Goal: Task Accomplishment & Management: Use online tool/utility

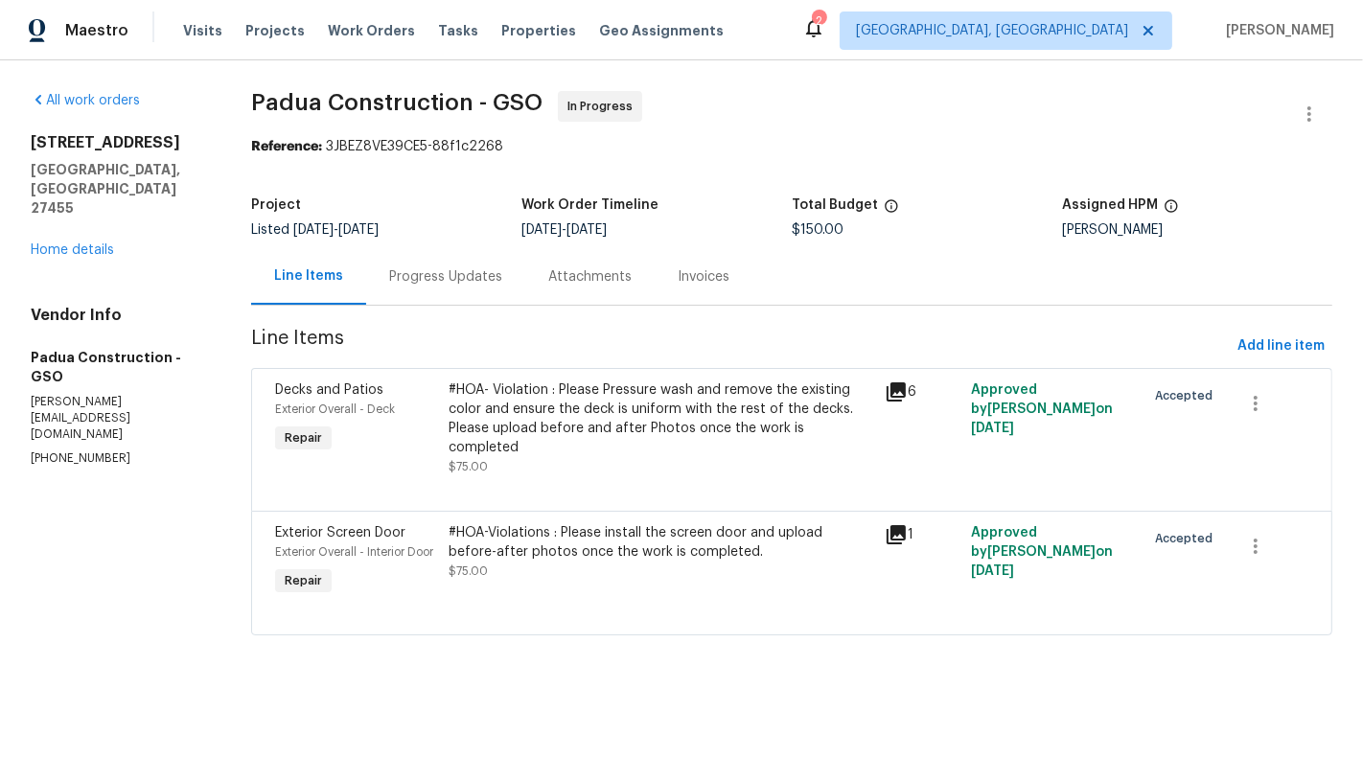
click at [524, 402] on div "#HOA- Violation : Please Pressure wash and remove the existing color and ensure…" at bounding box center [661, 418] width 424 height 77
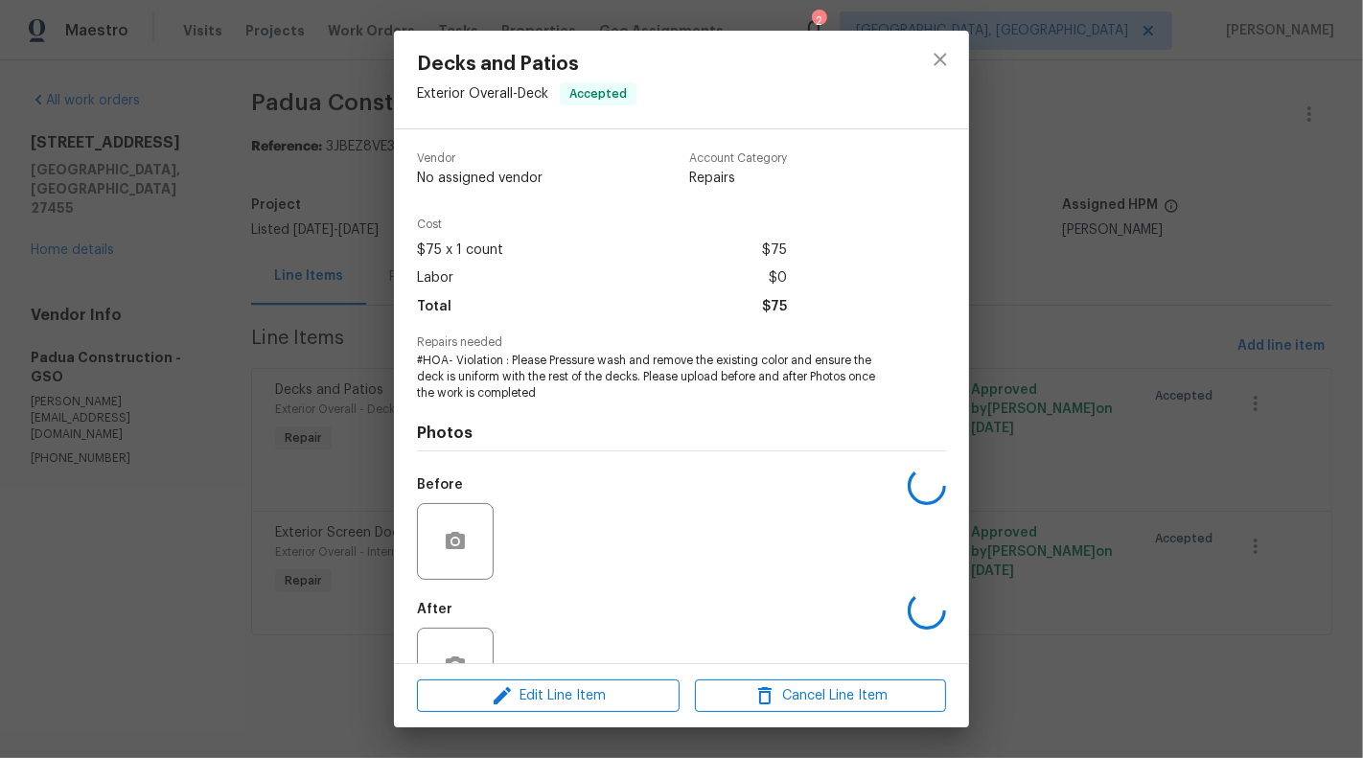
scroll to position [60, 0]
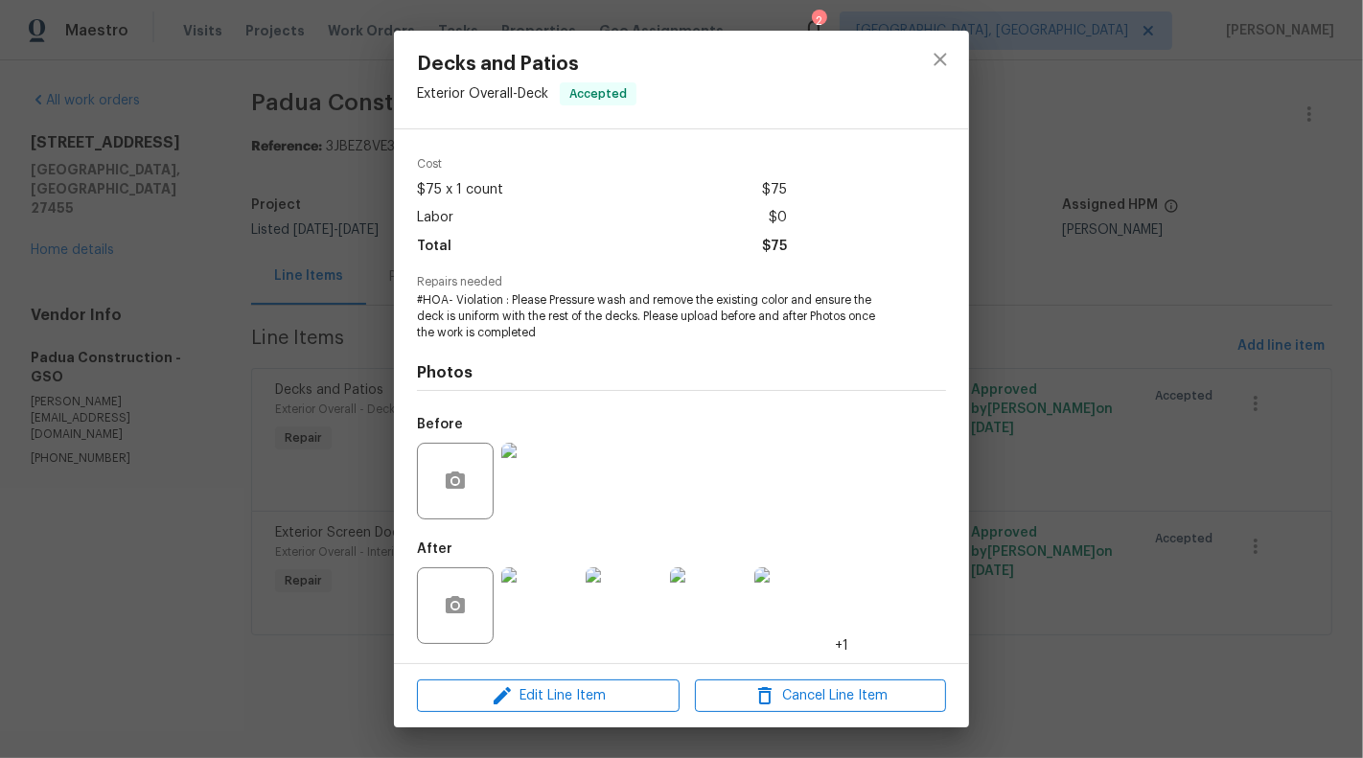
click at [522, 587] on img at bounding box center [539, 605] width 77 height 77
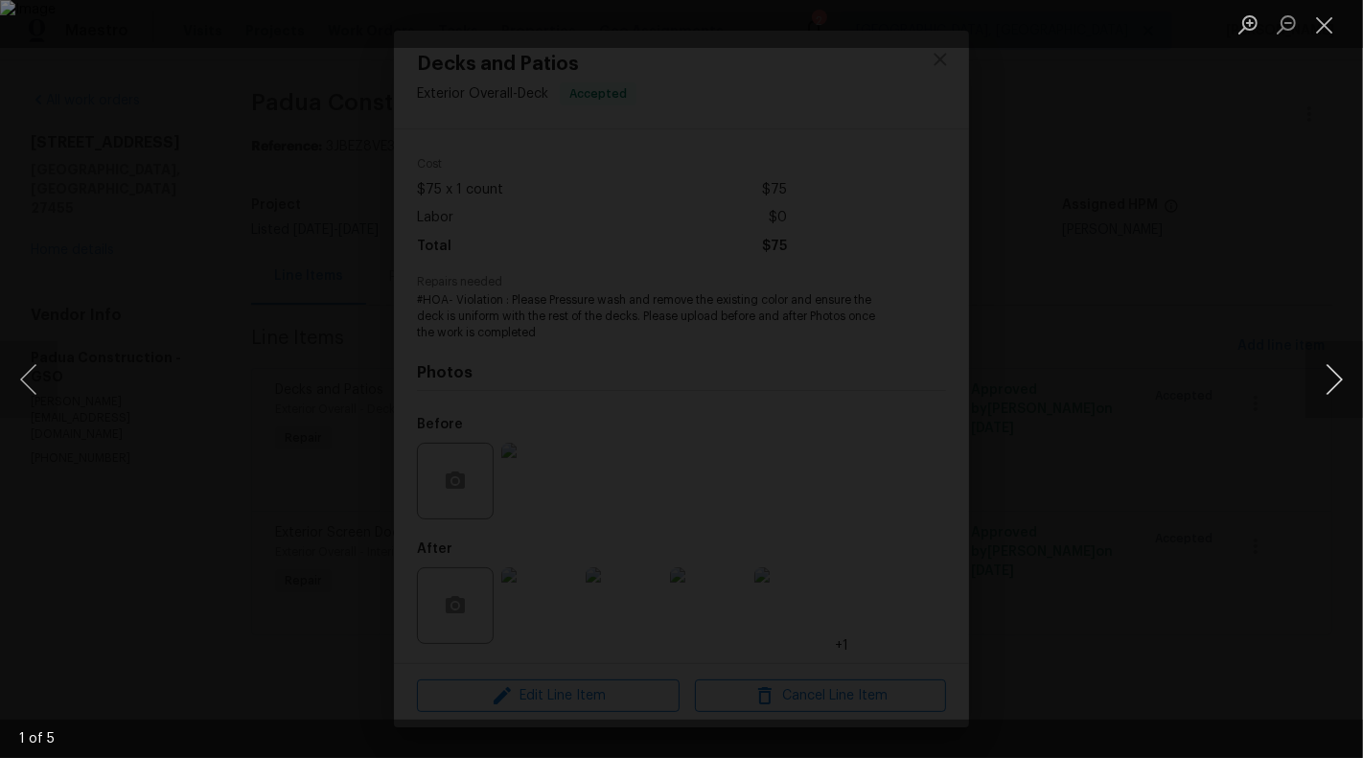
click at [1332, 397] on button "Next image" at bounding box center [1334, 379] width 58 height 77
click at [1335, 390] on button "Next image" at bounding box center [1334, 379] width 58 height 77
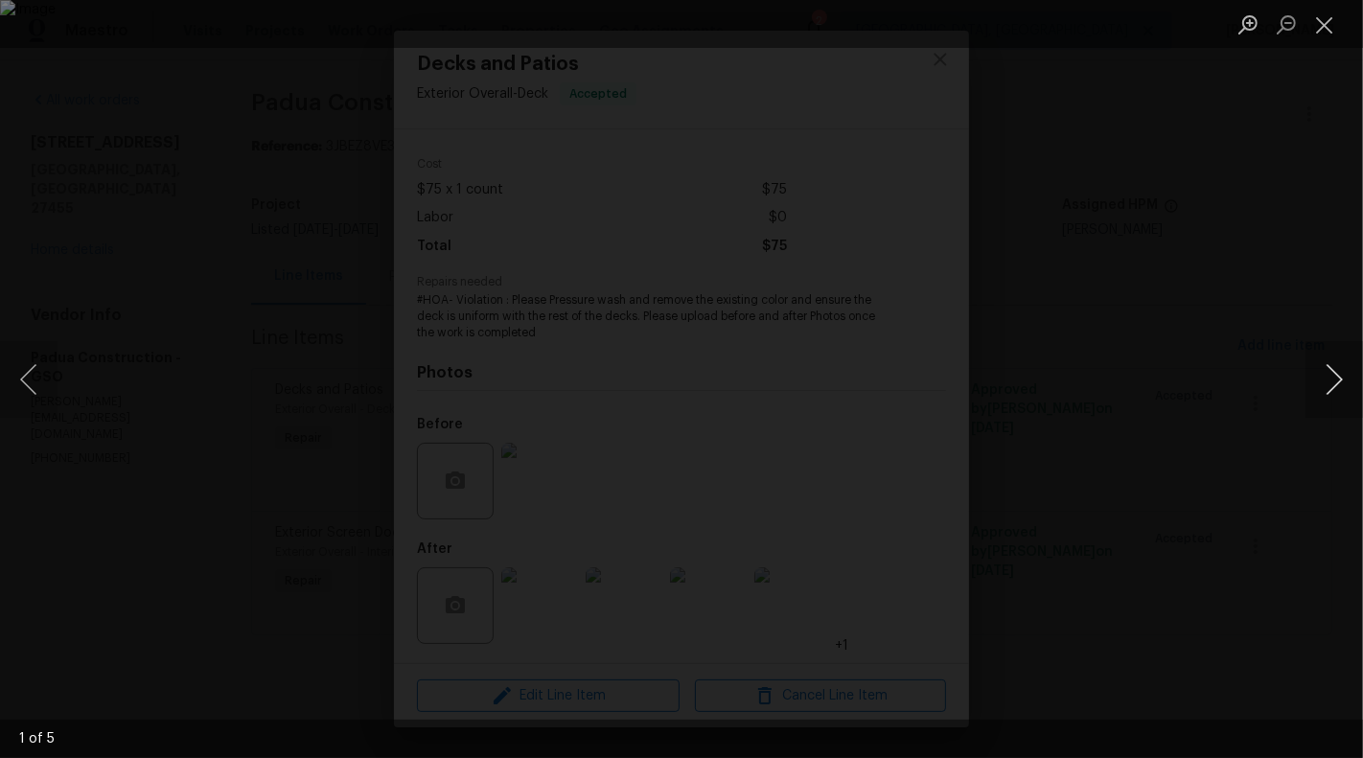
click at [1335, 390] on button "Next image" at bounding box center [1334, 379] width 58 height 77
click at [1325, 19] on button "Close lightbox" at bounding box center [1324, 25] width 38 height 34
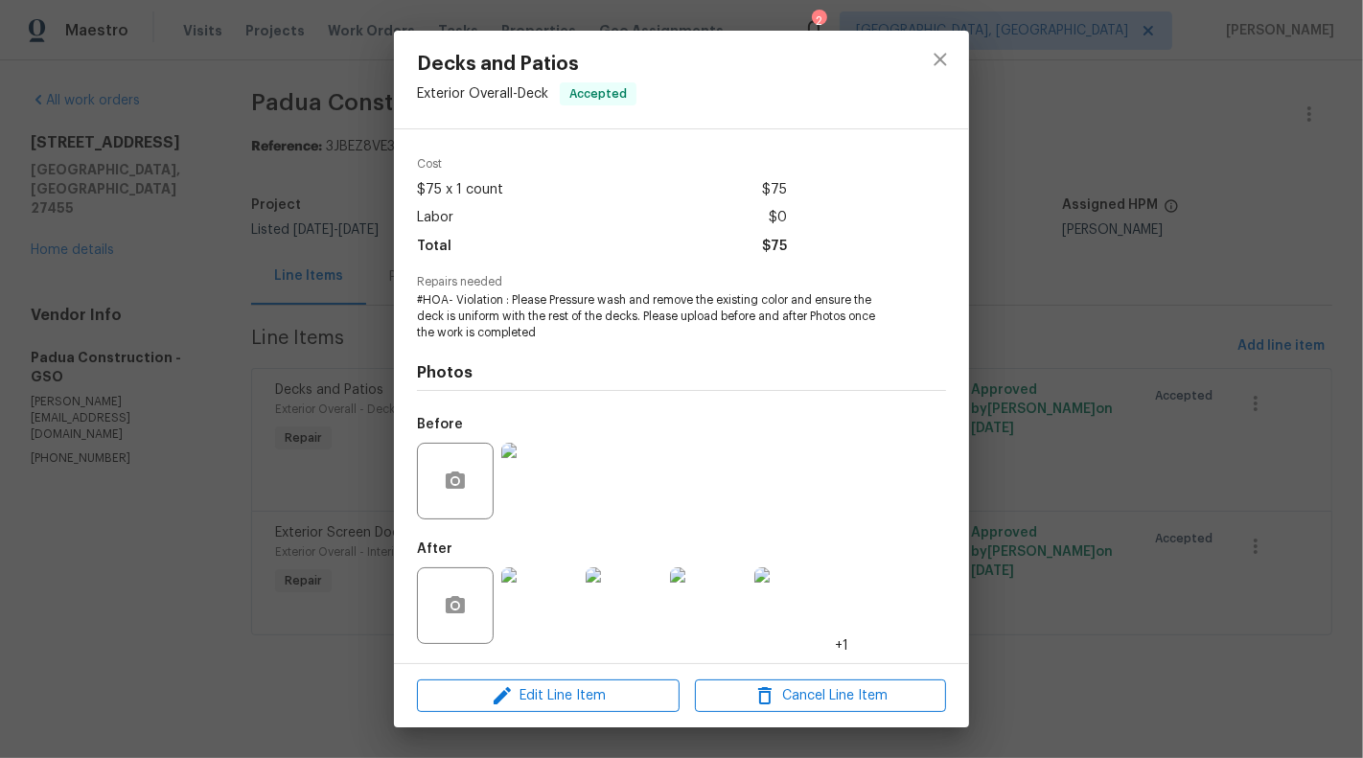
click at [209, 455] on div "Decks and Patios Exterior Overall - Deck Accepted Vendor Padua Construction Acc…" at bounding box center [681, 379] width 1363 height 758
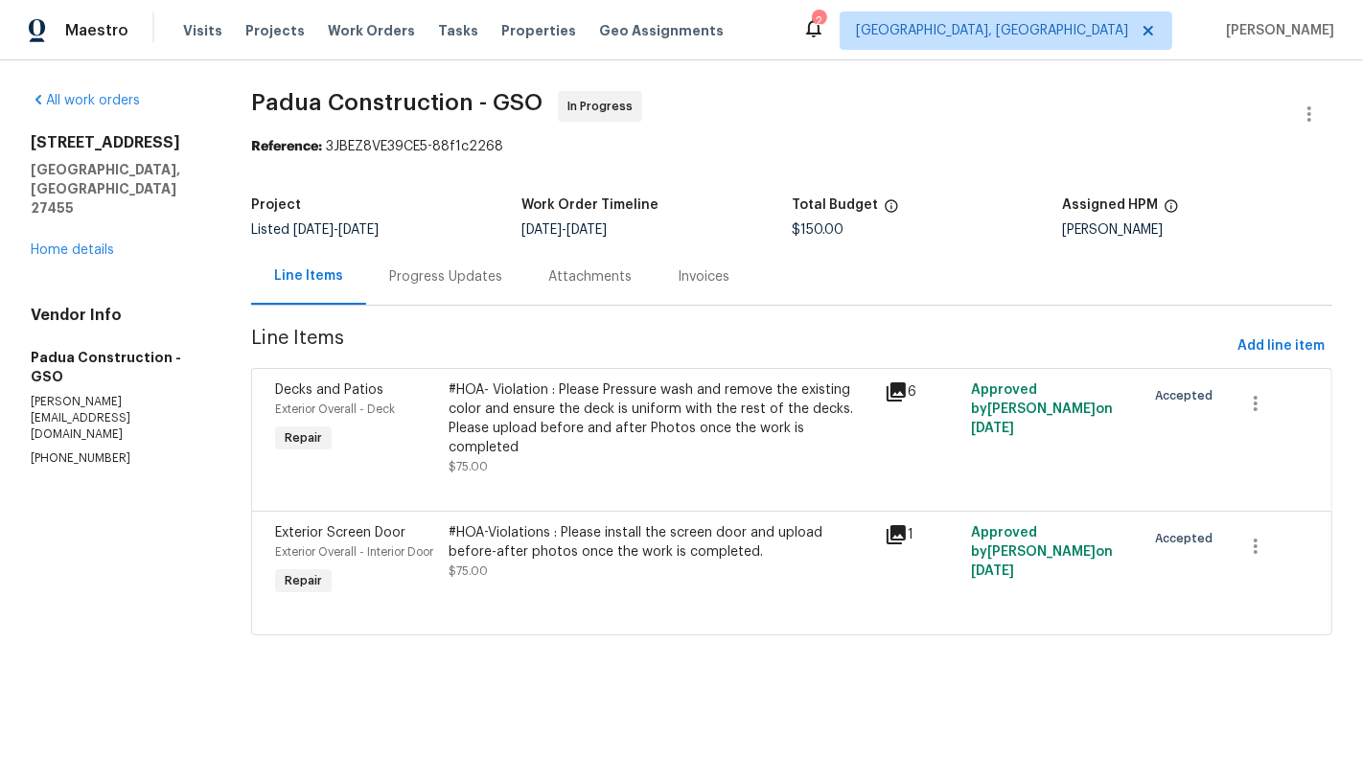
click at [576, 538] on div "#HOA-Violations : Please install the screen door and upload before-after photos…" at bounding box center [661, 542] width 424 height 38
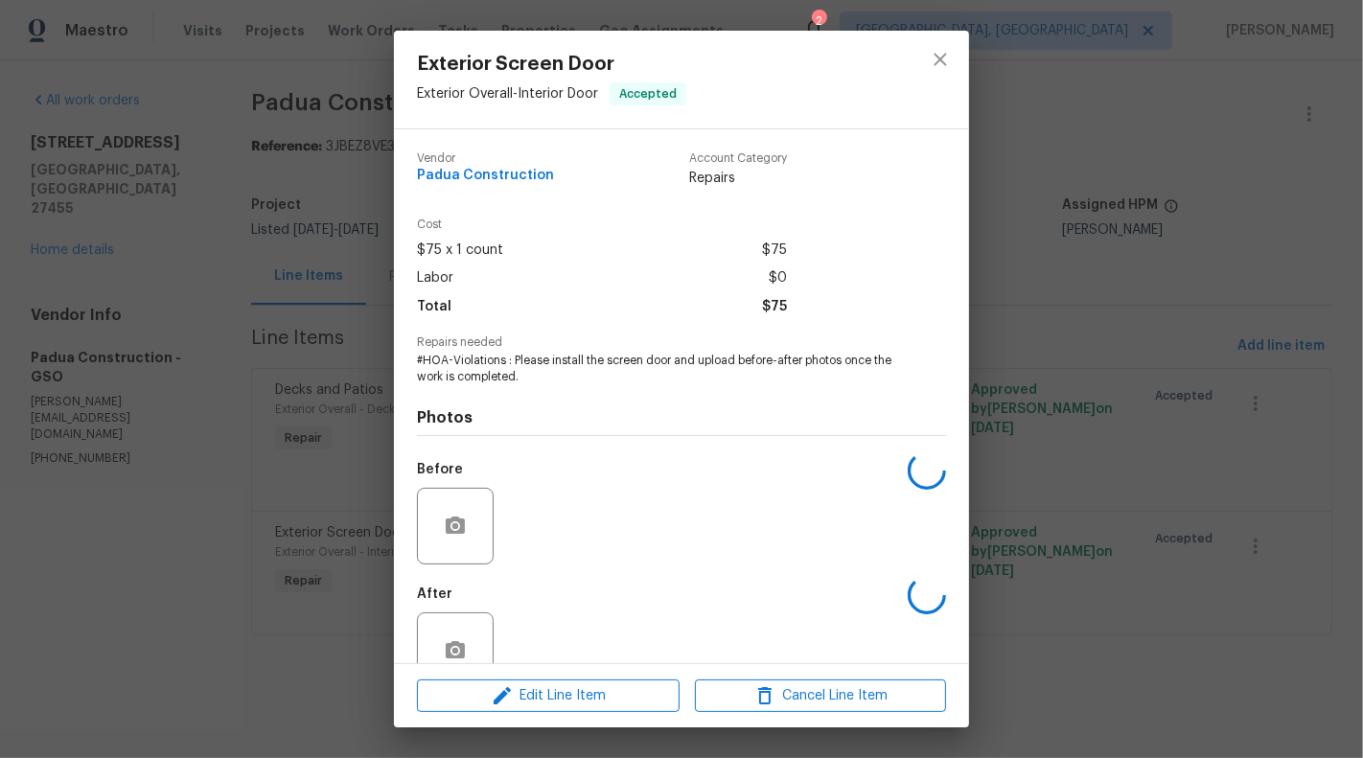
scroll to position [45, 0]
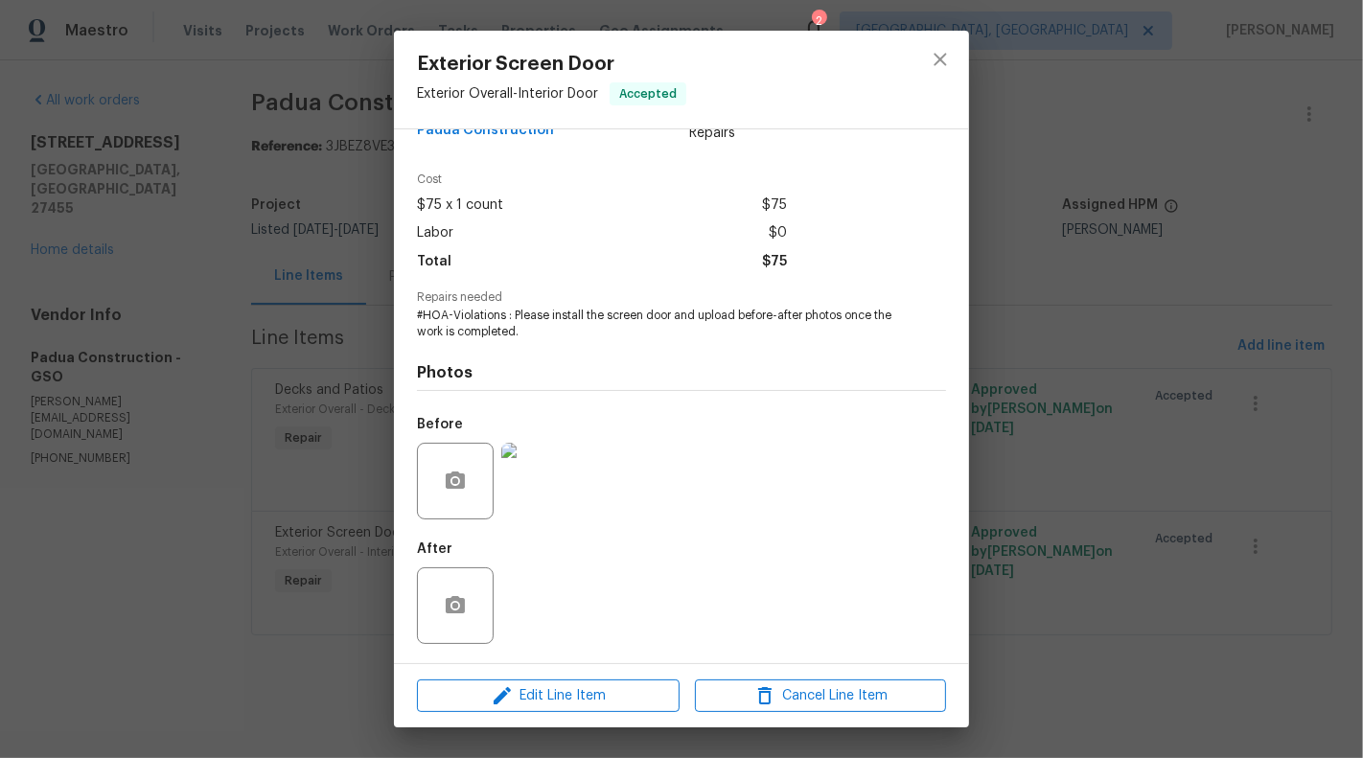
click at [197, 515] on div "Exterior Screen Door Exterior Overall - Interior Door Accepted Vendor Padua Con…" at bounding box center [681, 379] width 1363 height 758
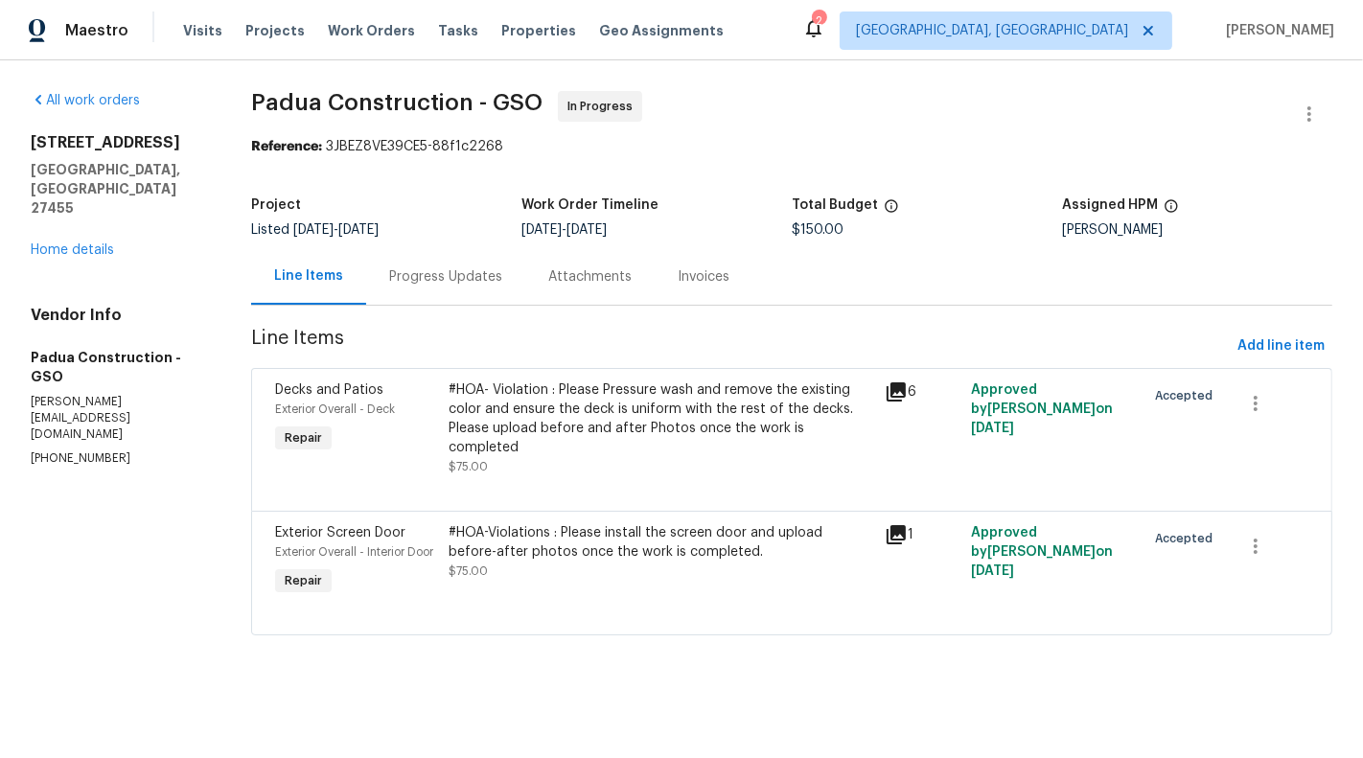
click at [582, 565] on div "#HOA-Violations : Please install the screen door and upload before-after photos…" at bounding box center [660, 562] width 435 height 88
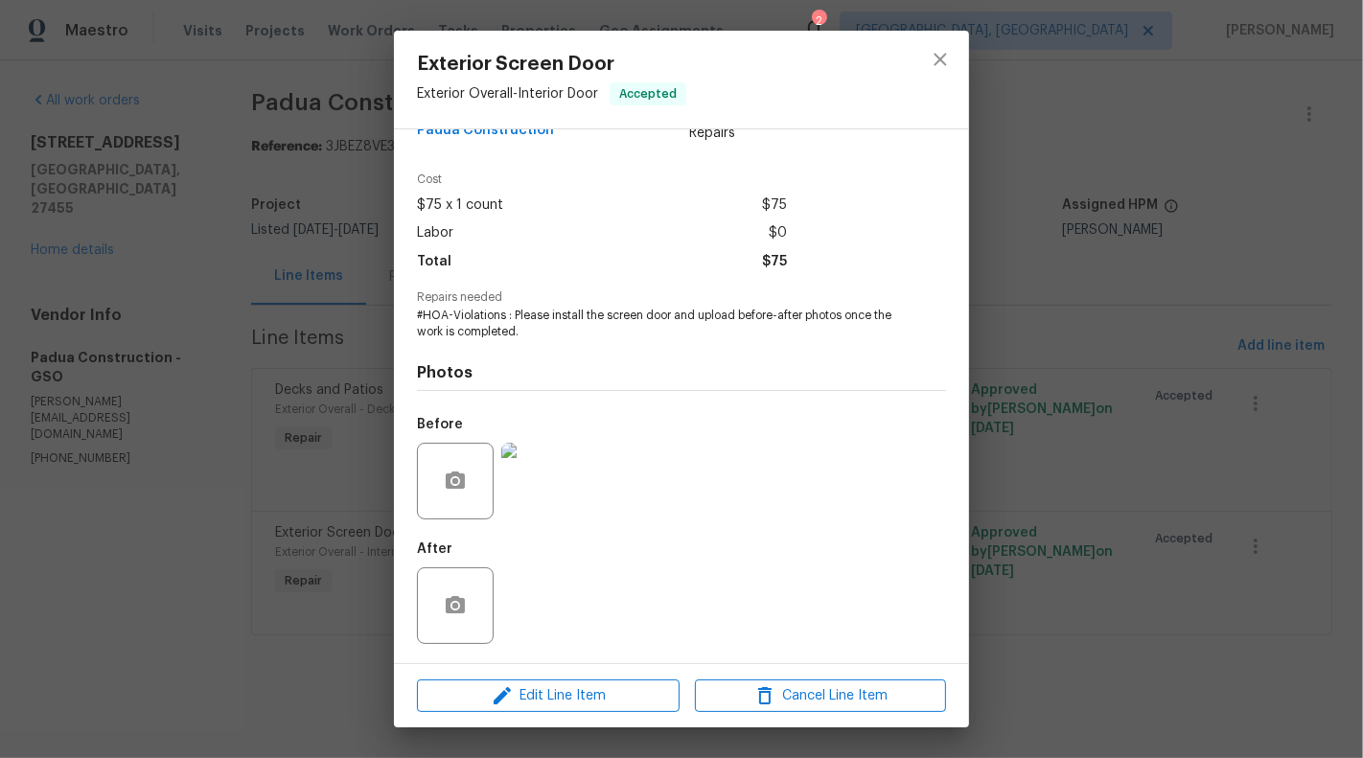
click at [218, 591] on div "Exterior Screen Door Exterior Overall - Interior Door Accepted Vendor Padua Con…" at bounding box center [681, 379] width 1363 height 758
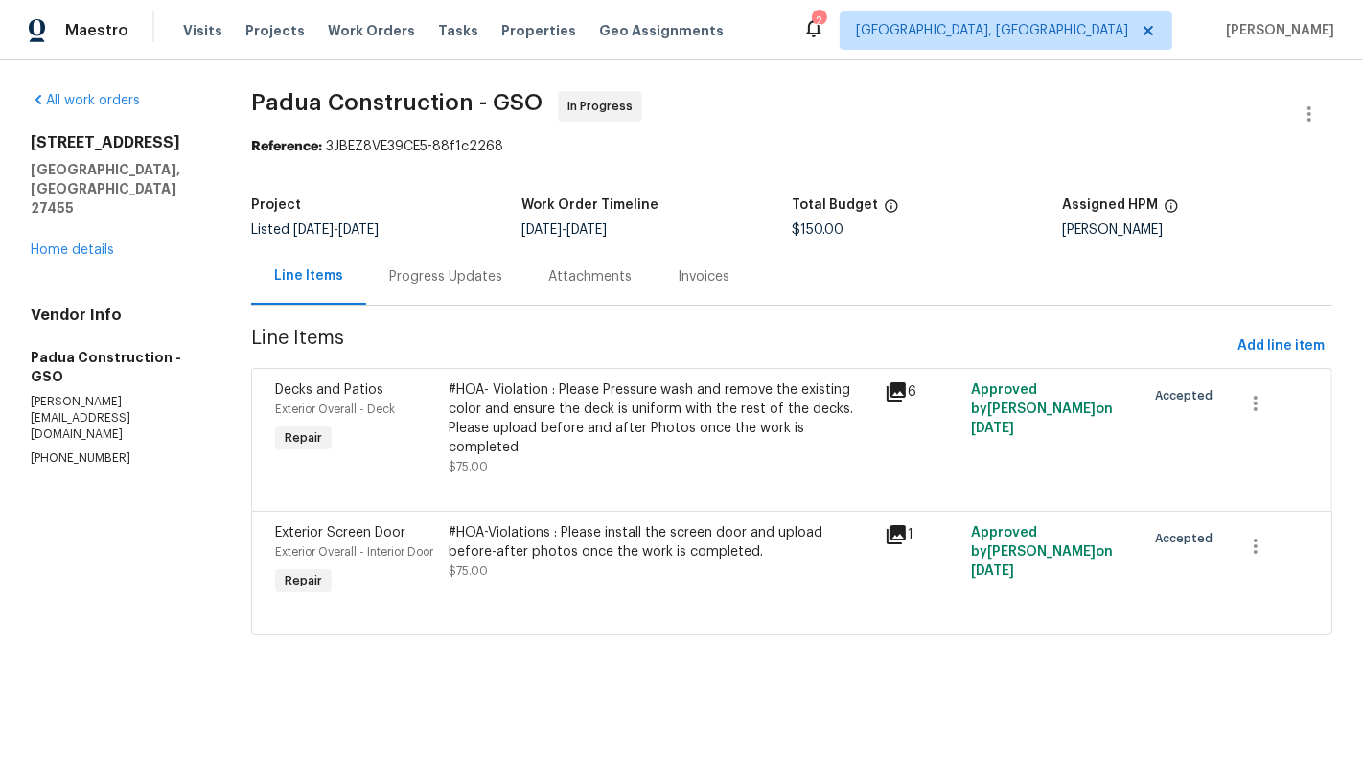
click at [520, 409] on div "#HOA- Violation : Please Pressure wash and remove the existing color and ensure…" at bounding box center [661, 418] width 424 height 77
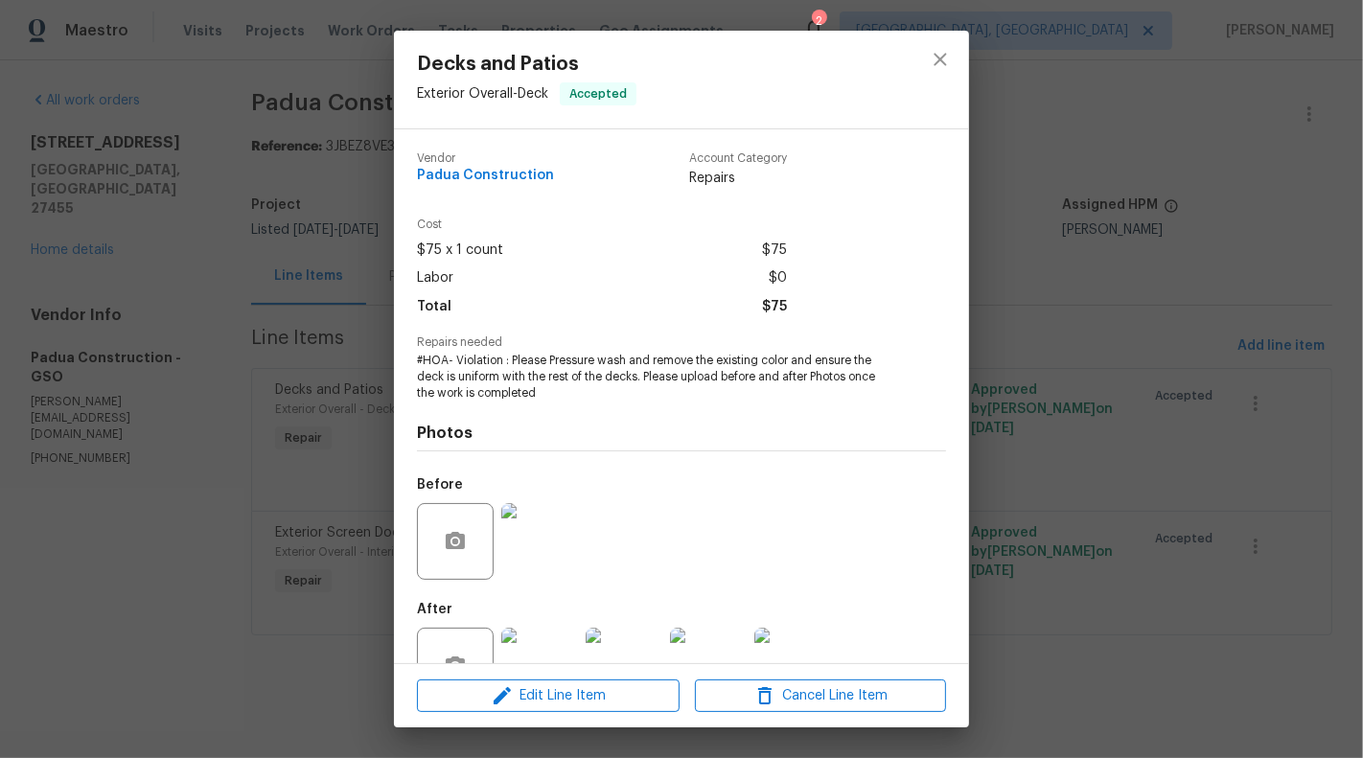
scroll to position [60, 0]
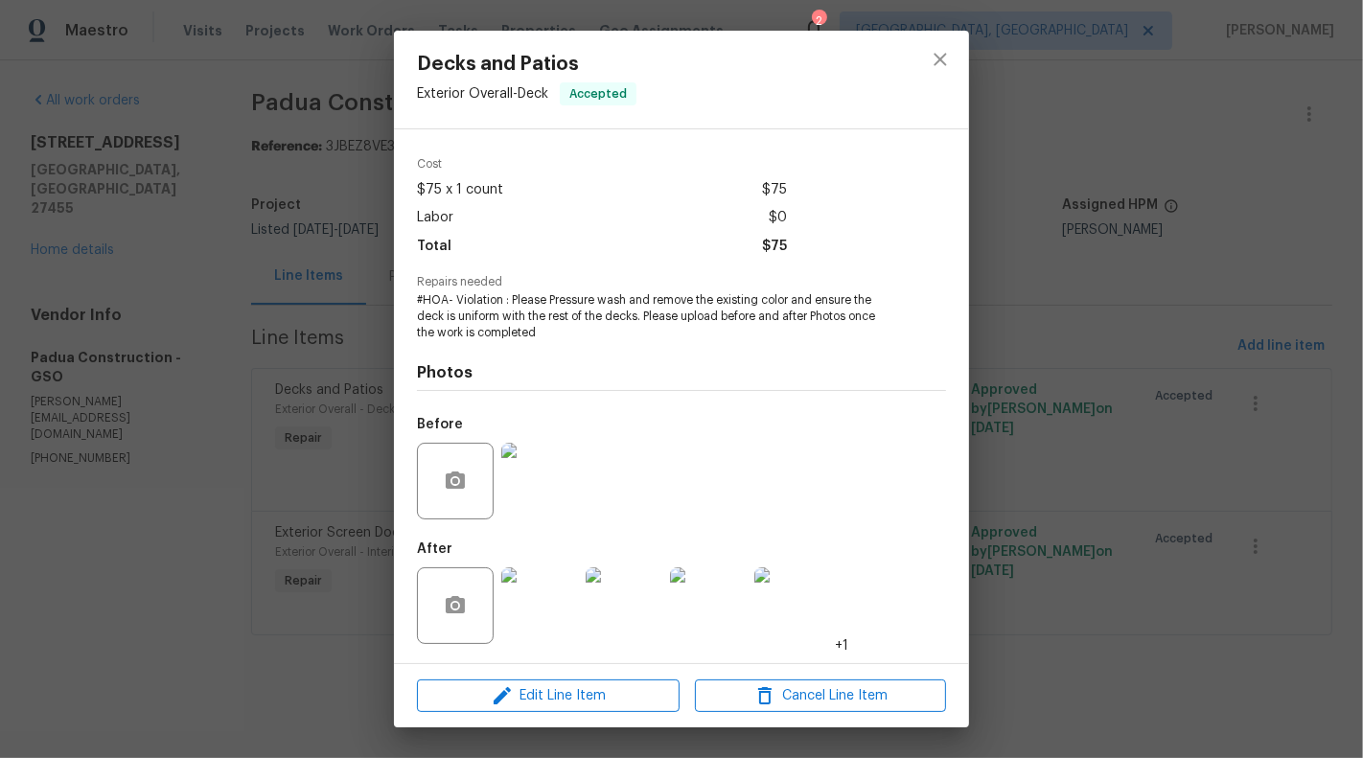
click at [511, 486] on img at bounding box center [539, 481] width 77 height 77
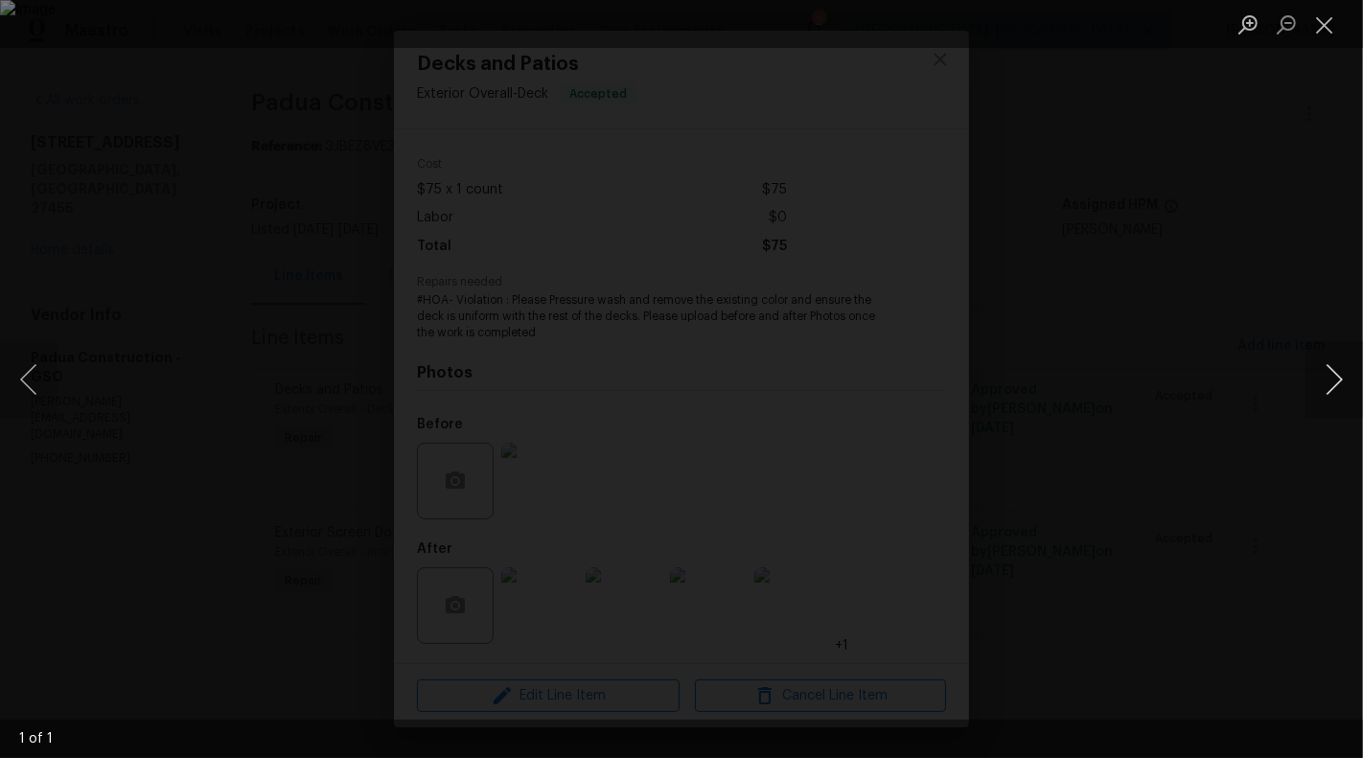
click at [1338, 387] on button "Next image" at bounding box center [1334, 379] width 58 height 77
click at [1319, 21] on button "Close lightbox" at bounding box center [1324, 25] width 38 height 34
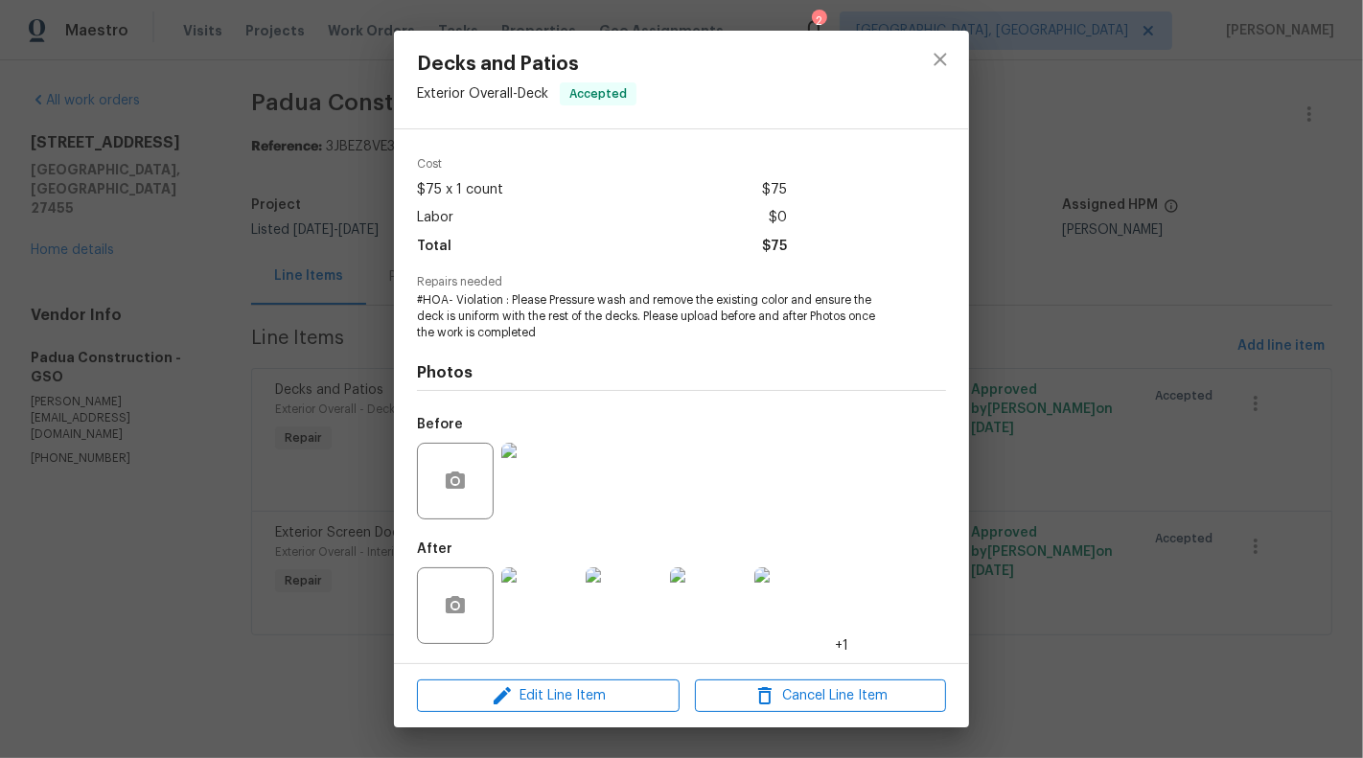
click at [514, 628] on img at bounding box center [539, 605] width 77 height 77
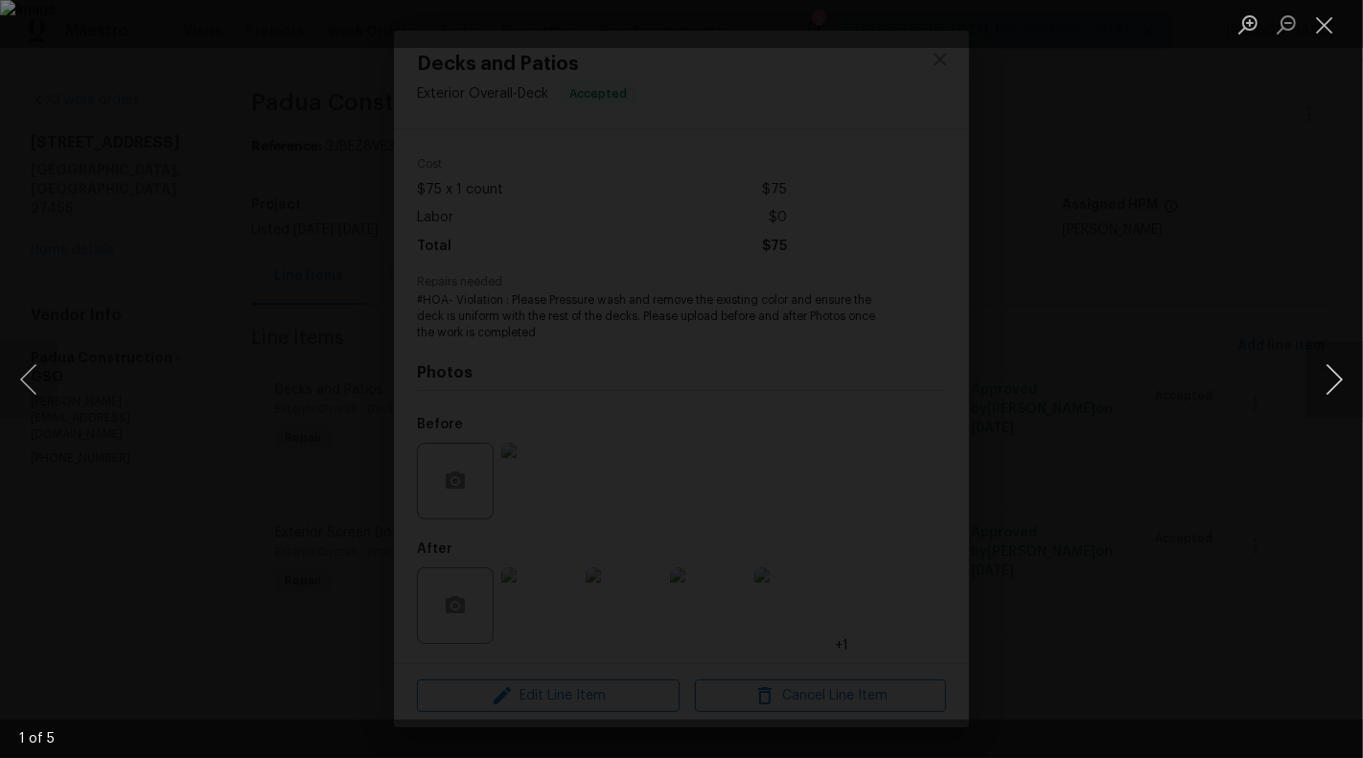
click at [1320, 368] on button "Next image" at bounding box center [1334, 379] width 58 height 77
click at [1322, 368] on button "Next image" at bounding box center [1334, 379] width 58 height 77
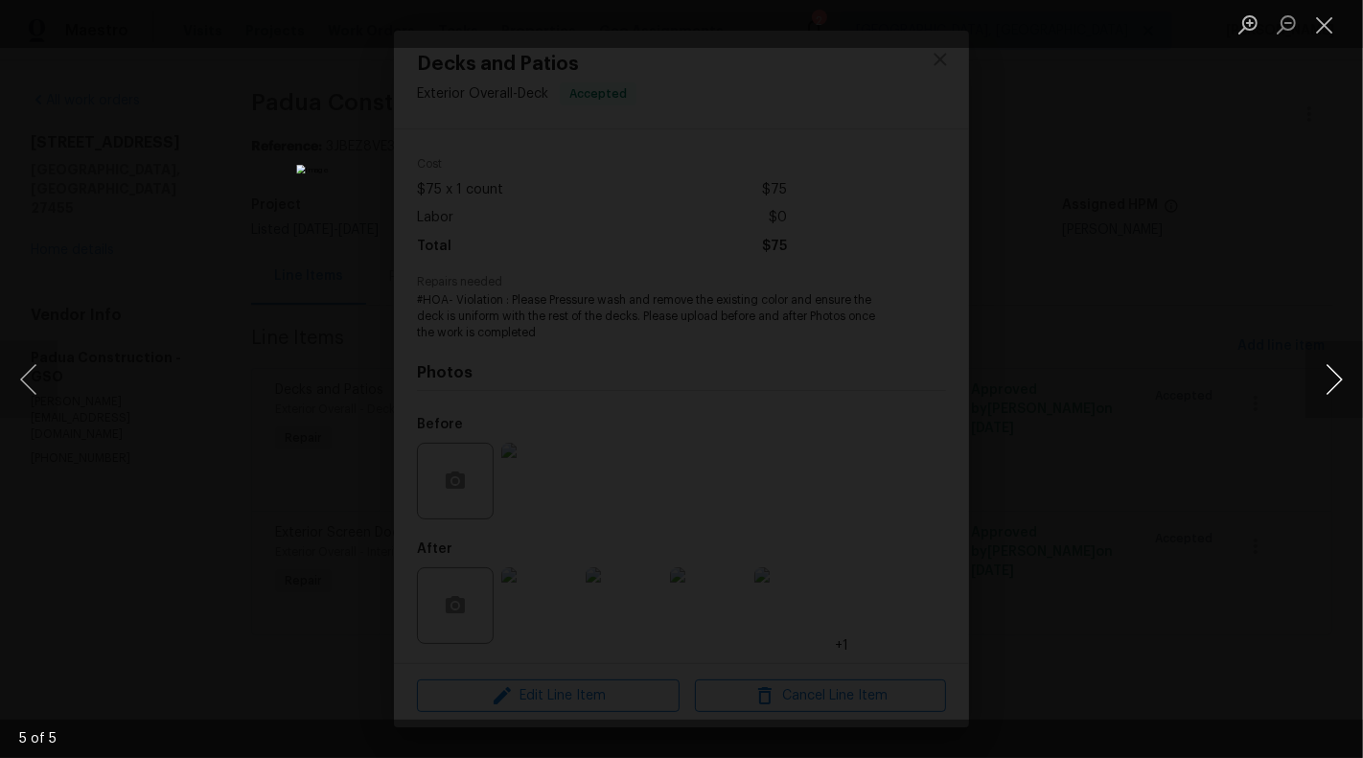
click at [1334, 374] on button "Next image" at bounding box center [1334, 379] width 58 height 77
click at [0, 393] on button "Previous image" at bounding box center [29, 379] width 58 height 77
click at [17, 392] on button "Previous image" at bounding box center [29, 379] width 58 height 77
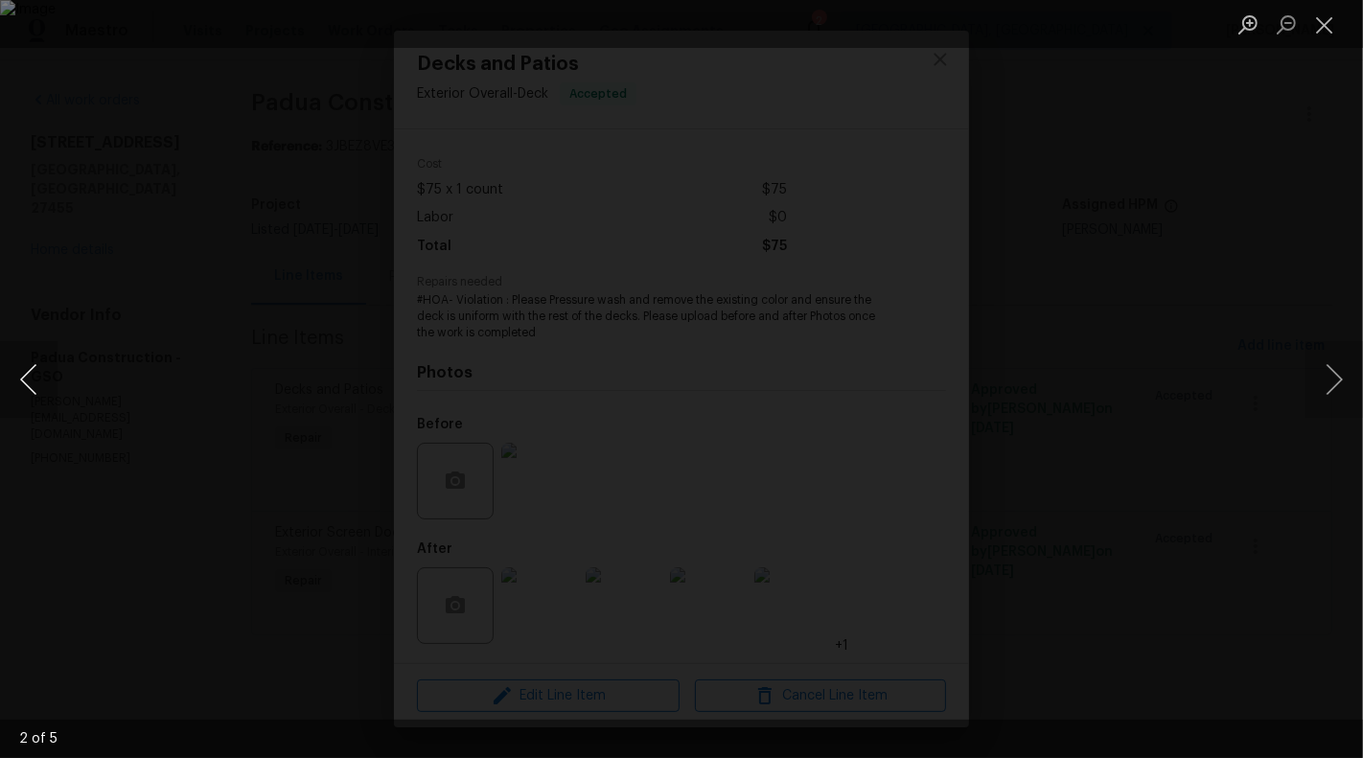
click at [0, 369] on button "Previous image" at bounding box center [29, 379] width 58 height 77
click at [34, 383] on button "Previous image" at bounding box center [29, 379] width 58 height 77
click at [16, 351] on button "Previous image" at bounding box center [29, 379] width 58 height 77
click at [18, 381] on button "Previous image" at bounding box center [29, 379] width 58 height 77
click at [28, 385] on button "Previous image" at bounding box center [29, 379] width 58 height 77
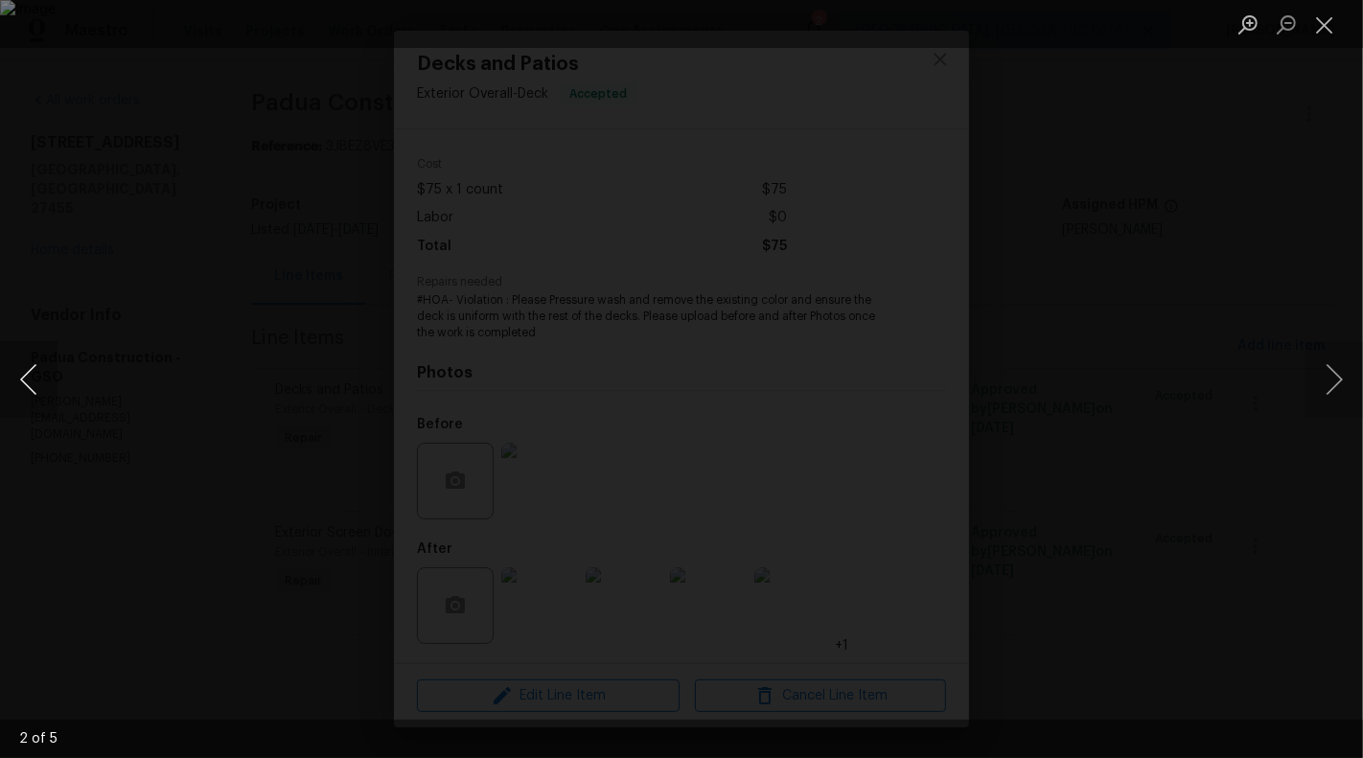
click at [28, 385] on button "Previous image" at bounding box center [29, 379] width 58 height 77
click at [1317, 6] on li "Lightbox" at bounding box center [1324, 24] width 38 height 48
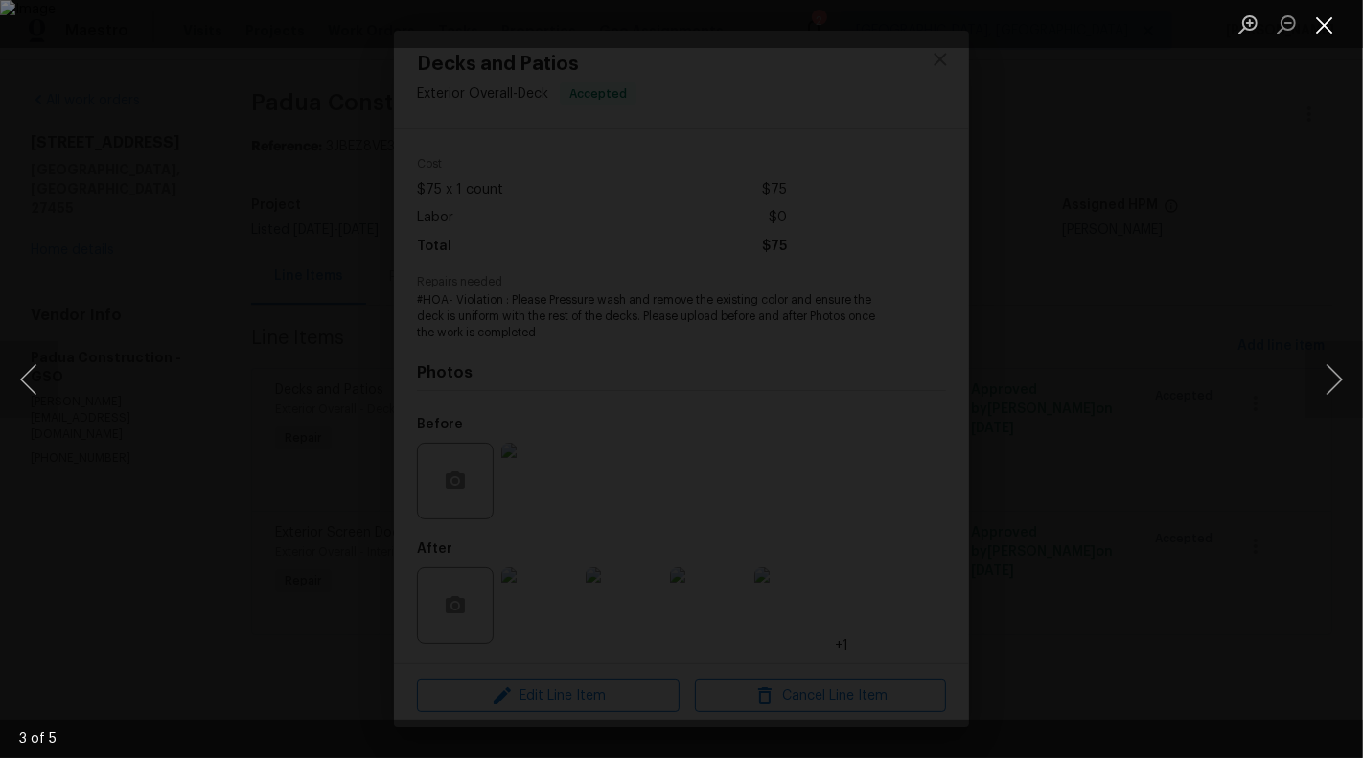
click at [1324, 27] on button "Close lightbox" at bounding box center [1324, 25] width 38 height 34
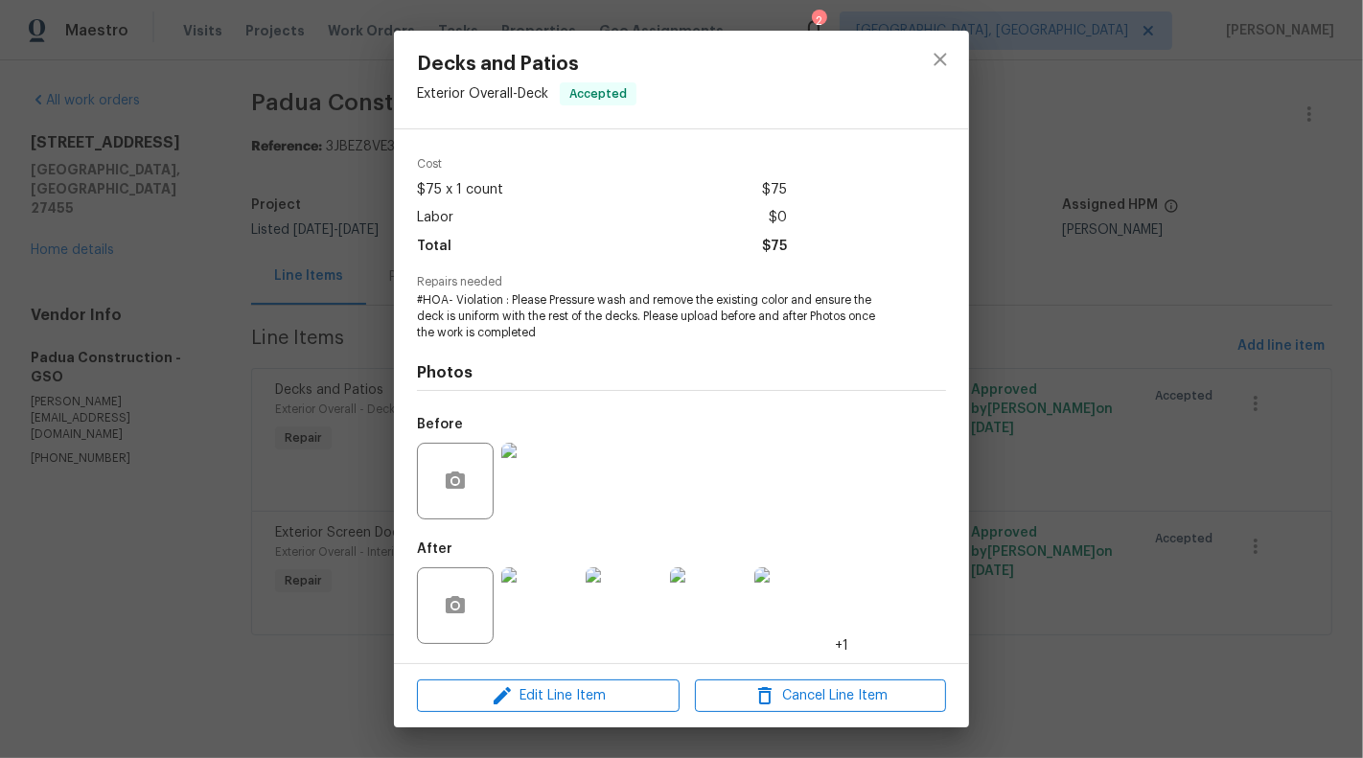
click at [1307, 196] on div "Decks and Patios Exterior Overall - Deck Accepted Vendor Padua Construction Acc…" at bounding box center [681, 379] width 1363 height 758
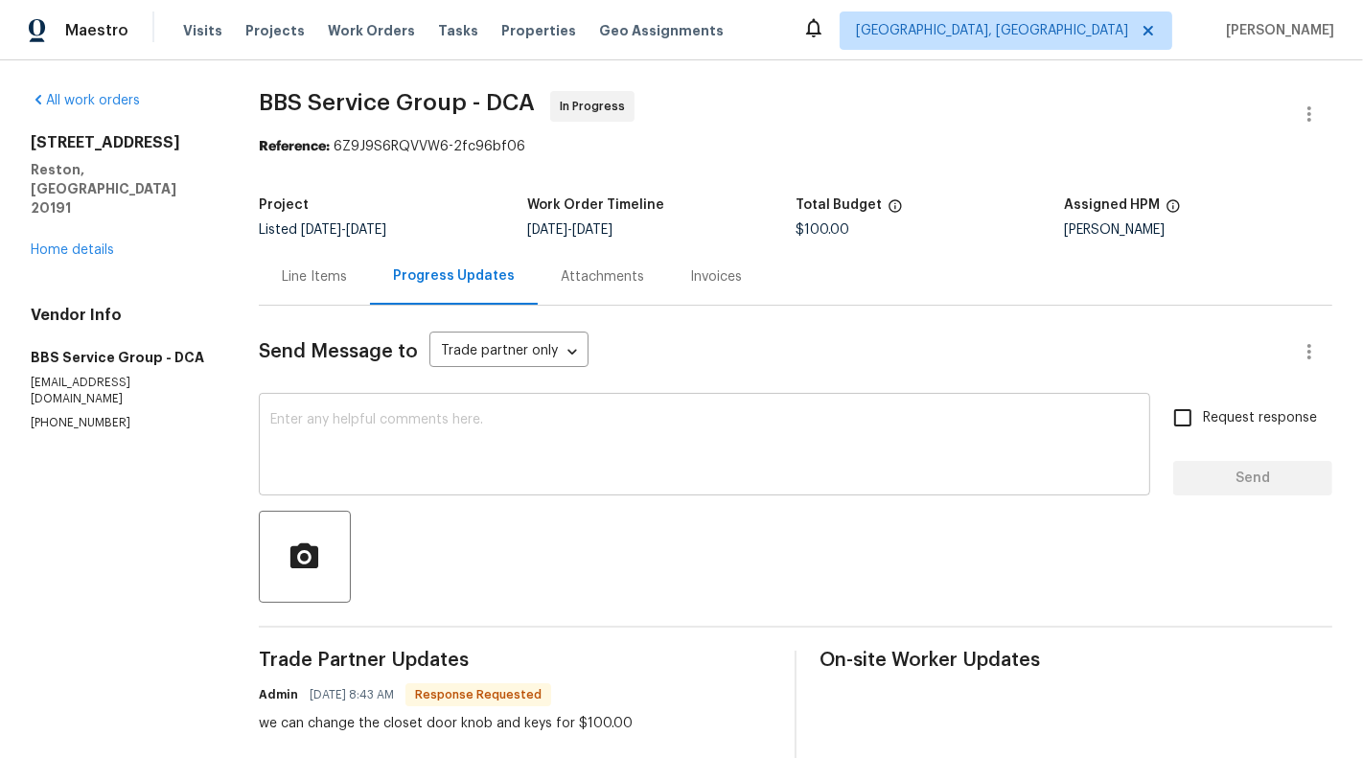
scroll to position [29, 0]
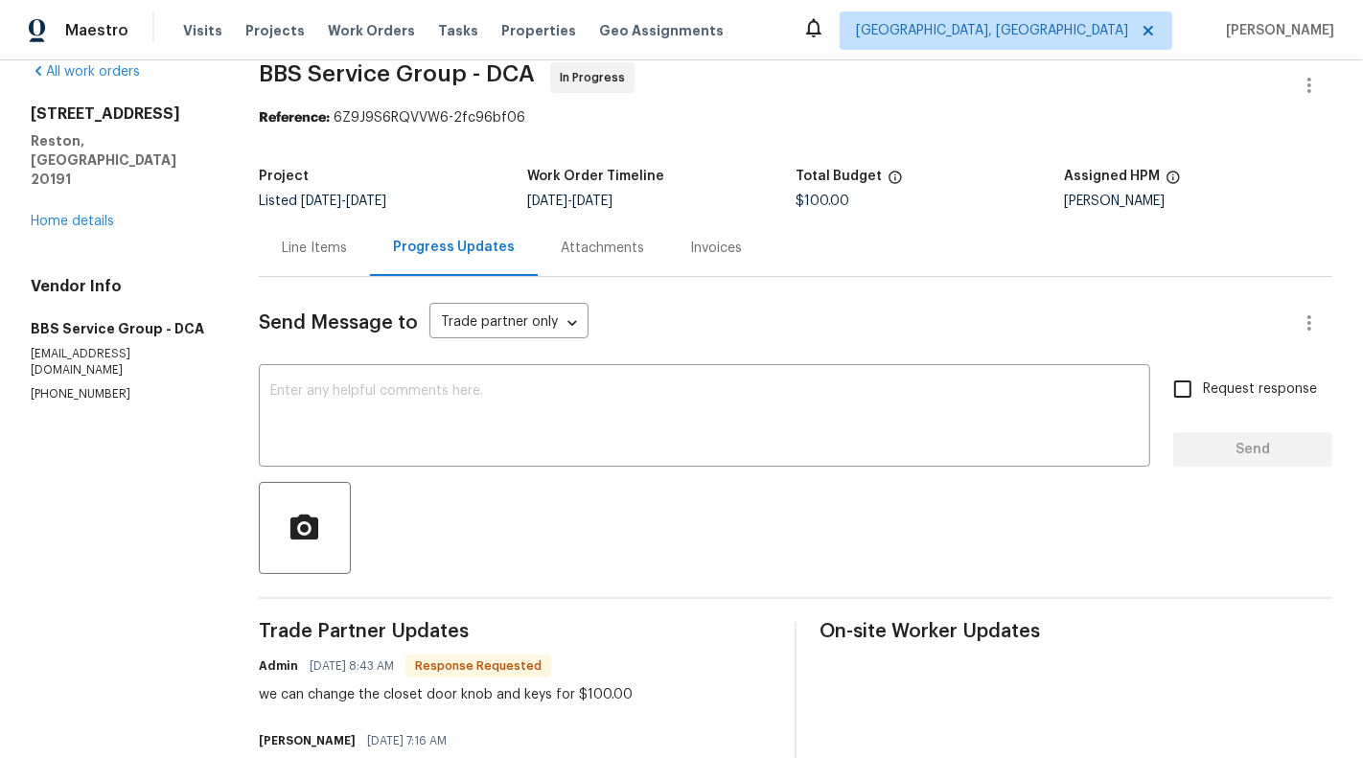
click at [288, 234] on div "Line Items" at bounding box center [314, 247] width 111 height 57
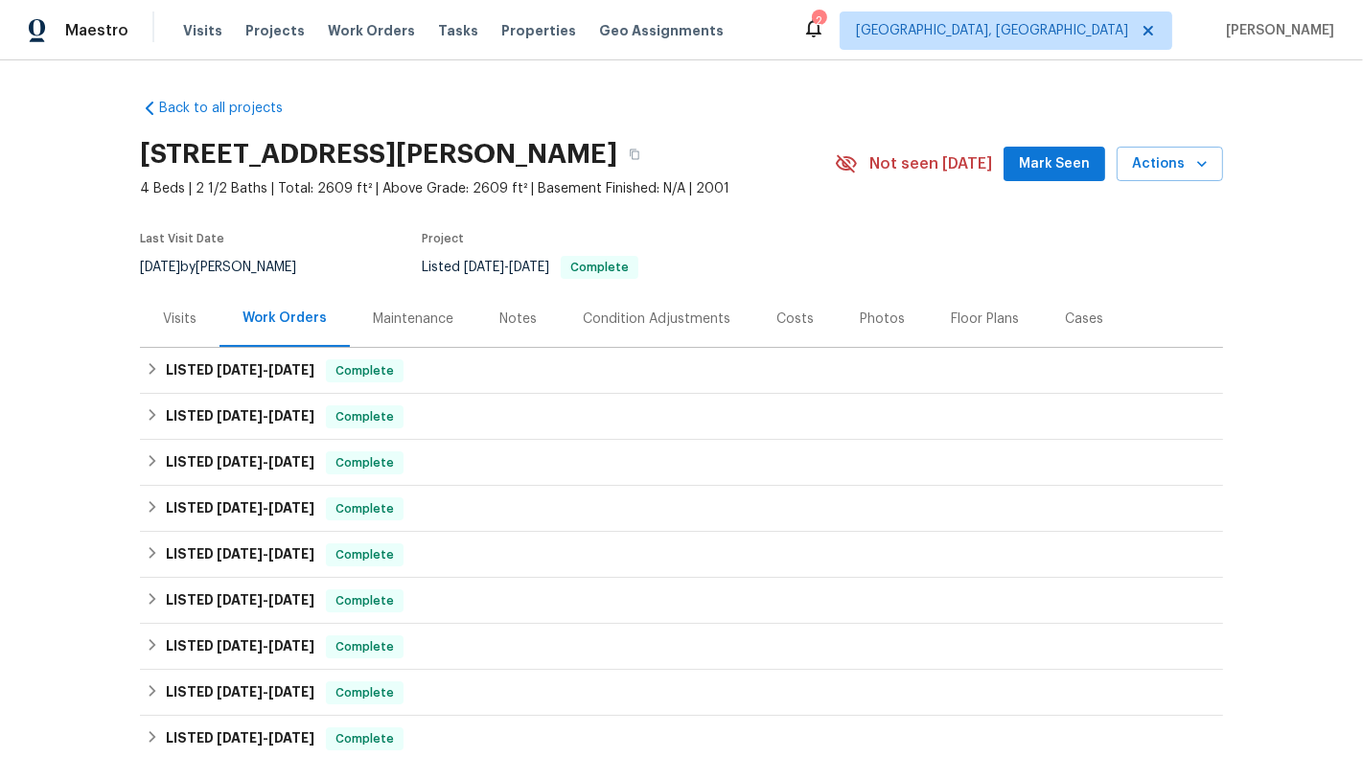
scroll to position [341, 0]
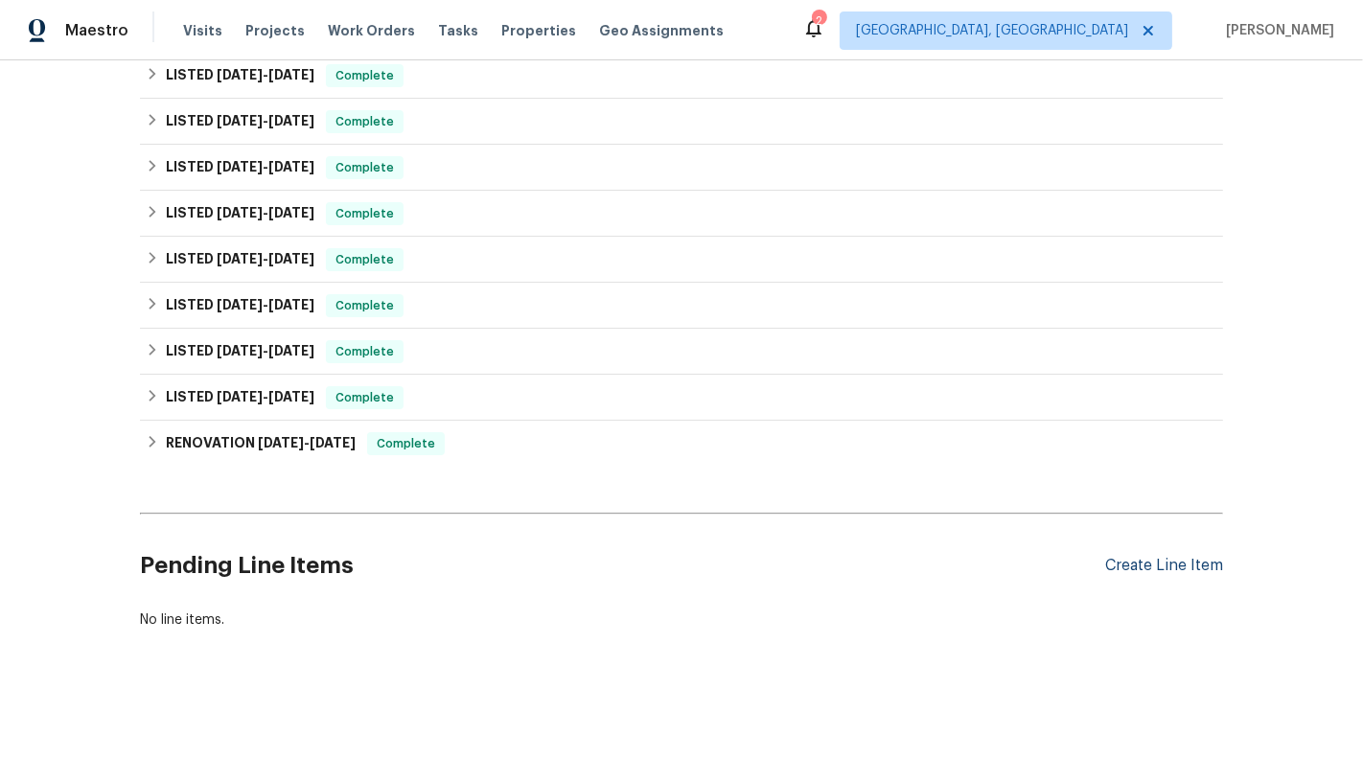
click at [1131, 571] on div "Create Line Item" at bounding box center [1164, 566] width 118 height 18
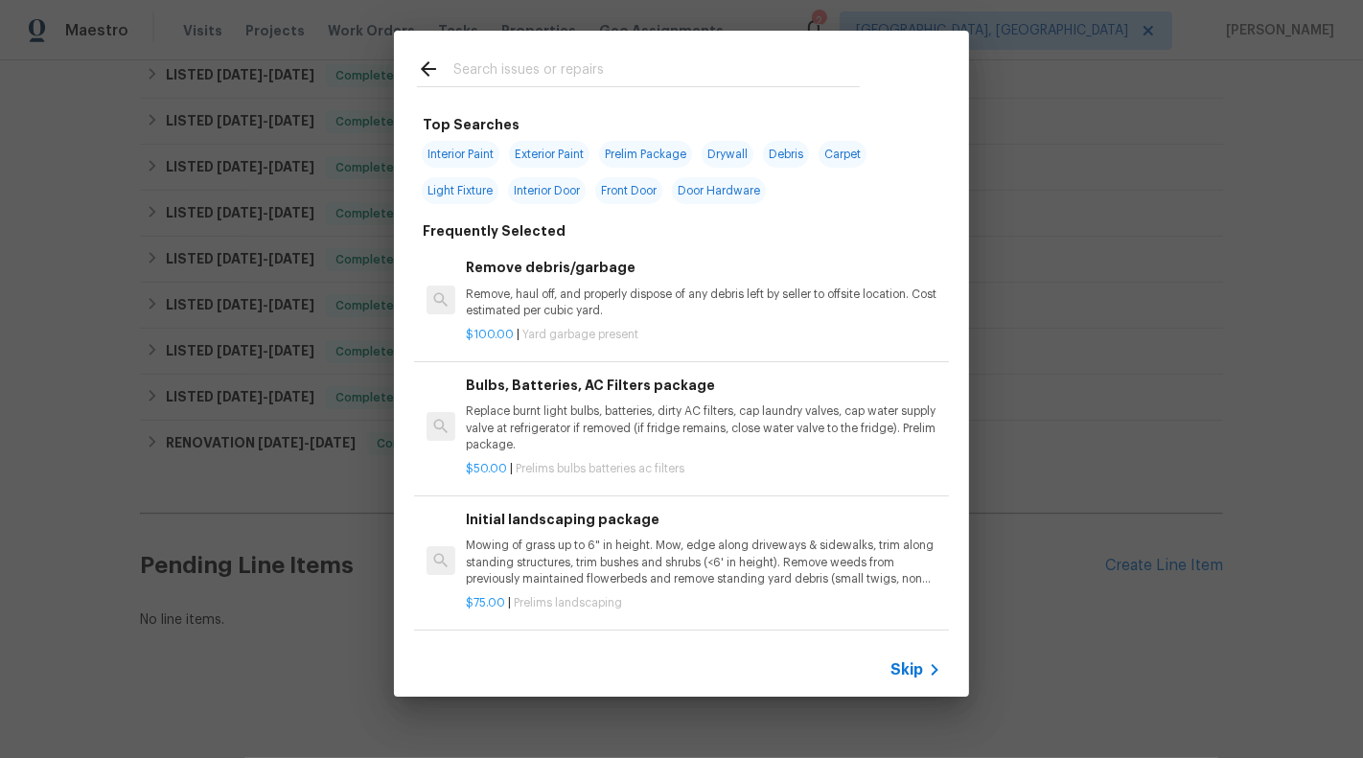
click at [903, 668] on span "Skip" at bounding box center [906, 669] width 33 height 19
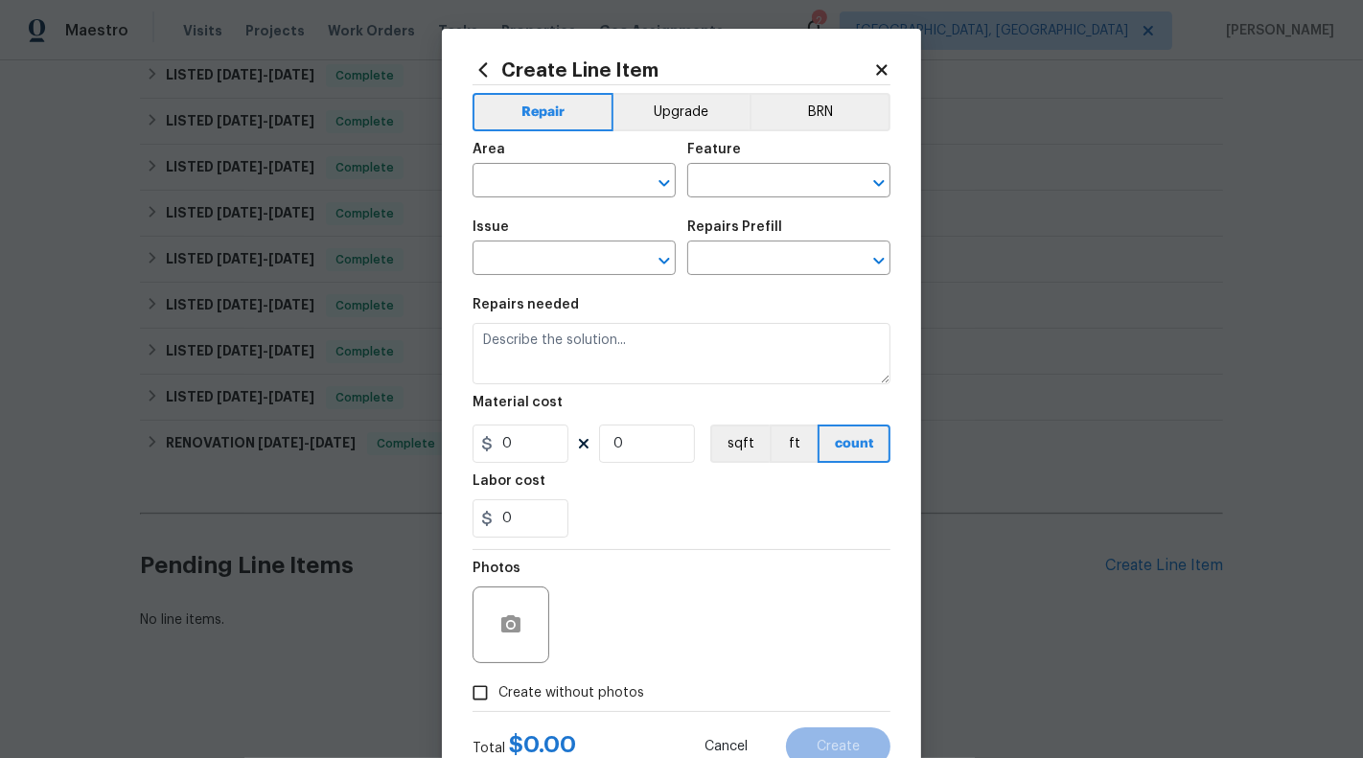
click at [560, 165] on div "Area" at bounding box center [573, 155] width 203 height 25
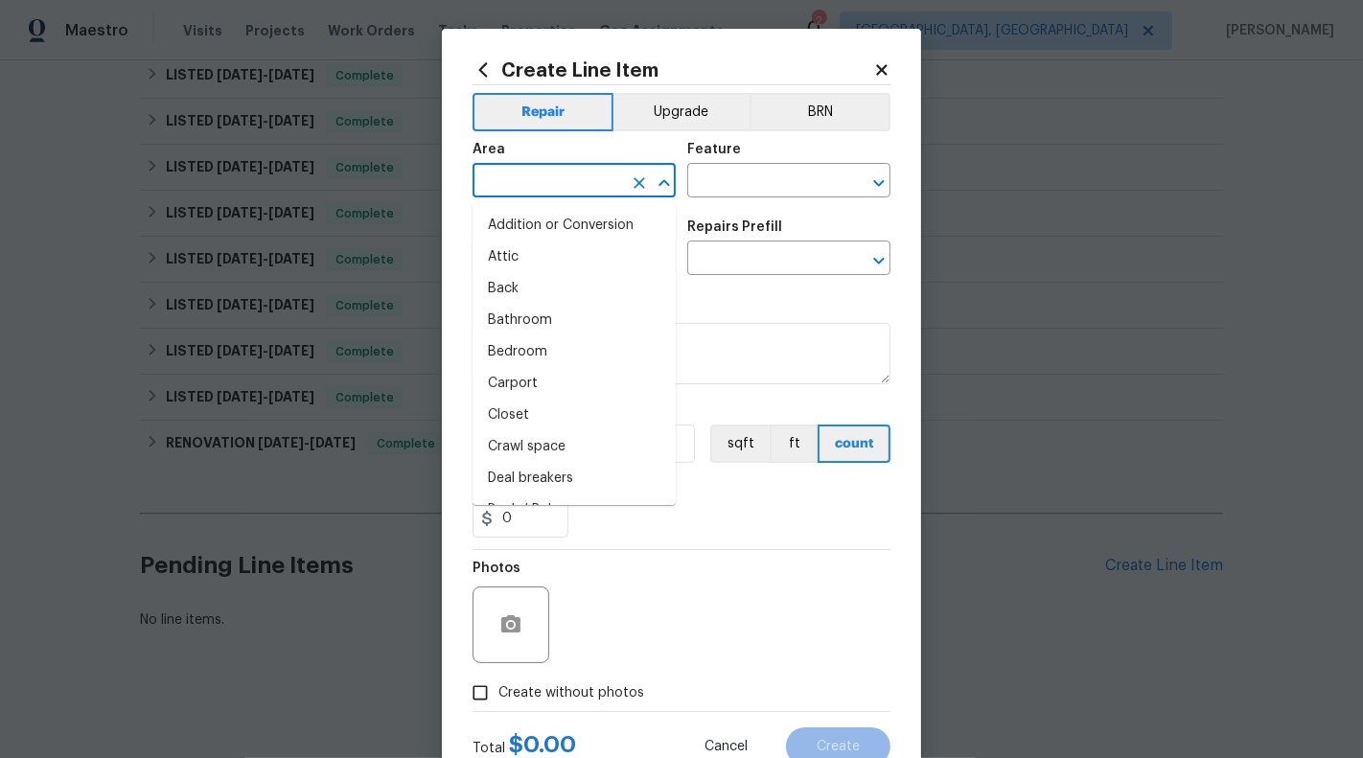
click at [561, 189] on input "text" at bounding box center [547, 183] width 150 height 30
type input "e"
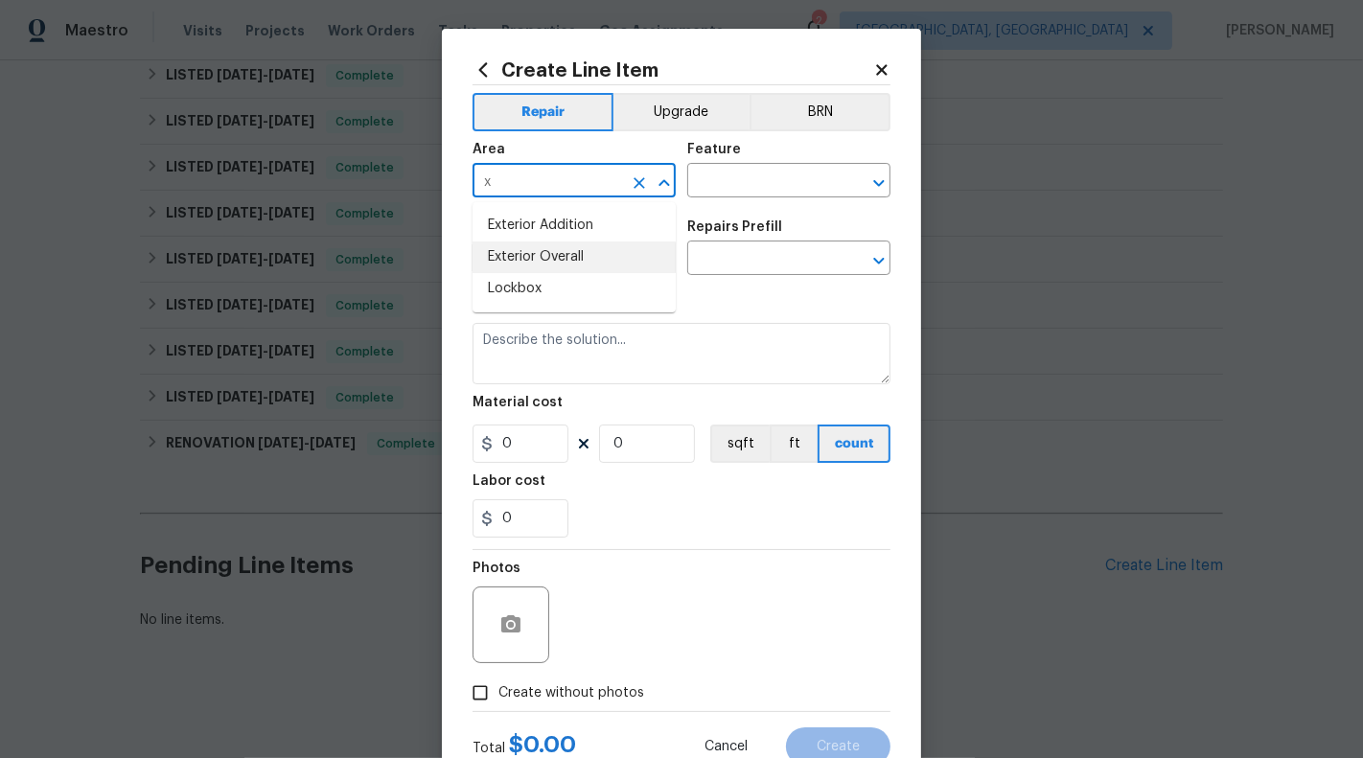
click at [571, 259] on li "Exterior Overall" at bounding box center [573, 258] width 203 height 32
type input "Exterior Overall"
click at [734, 181] on input "text" at bounding box center [762, 183] width 150 height 30
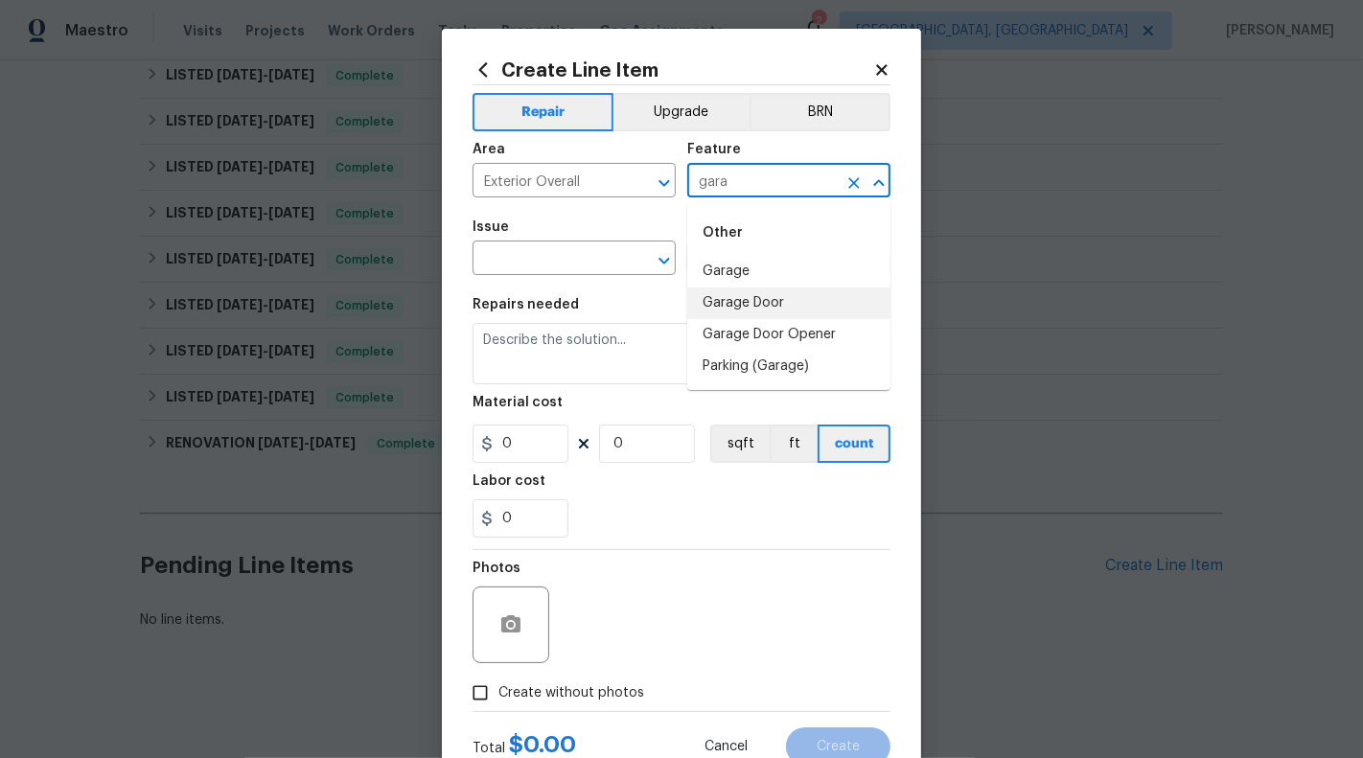
click at [752, 305] on li "Garage Door" at bounding box center [788, 304] width 203 height 32
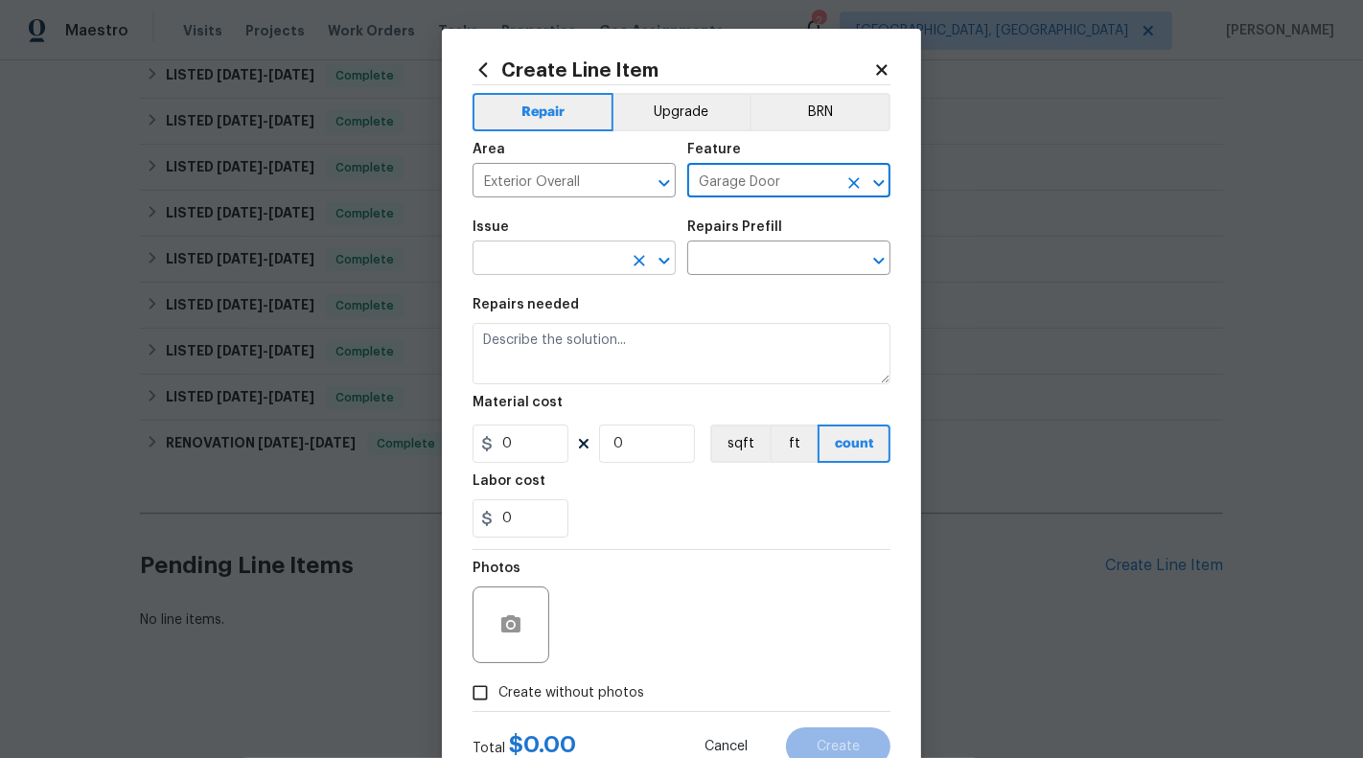
type input "Garage Door"
click at [605, 275] on input "text" at bounding box center [547, 260] width 150 height 30
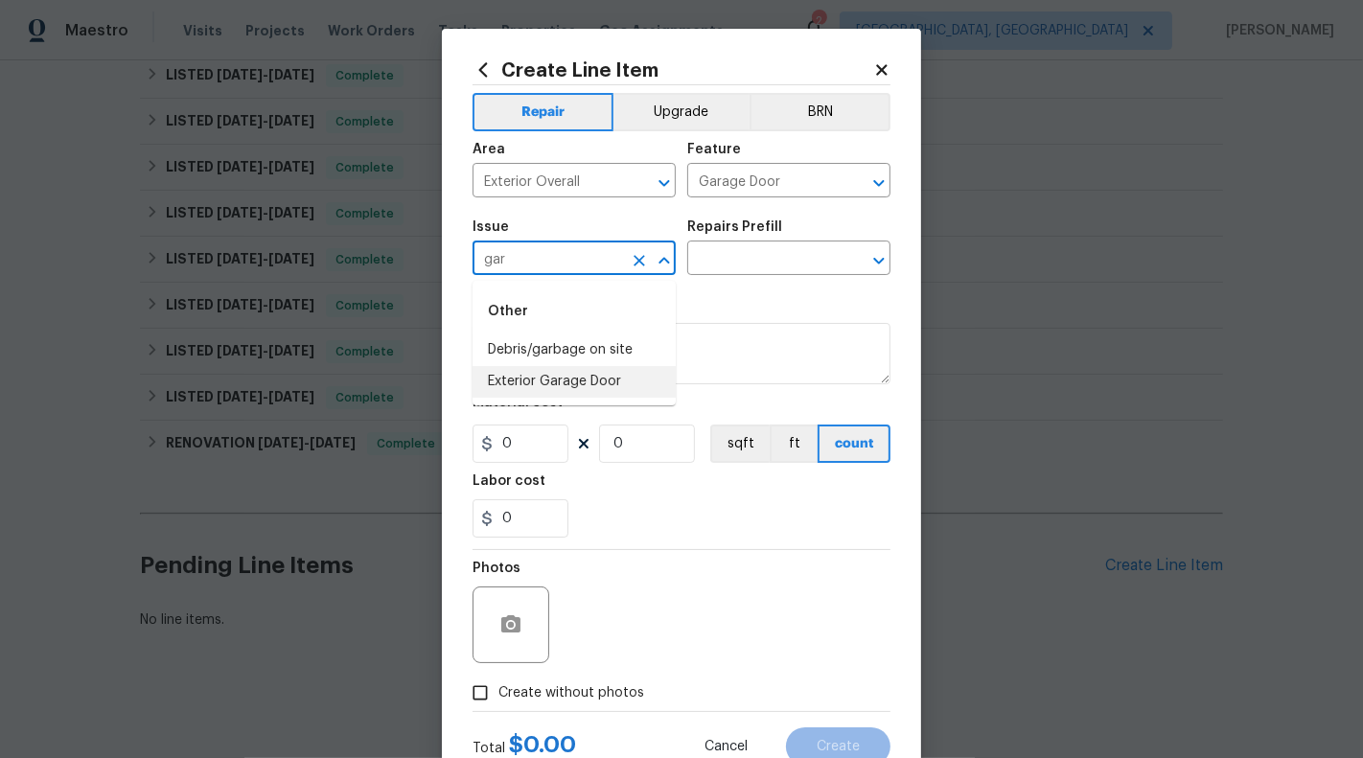
click at [593, 386] on li "Exterior Garage Door" at bounding box center [573, 382] width 203 height 32
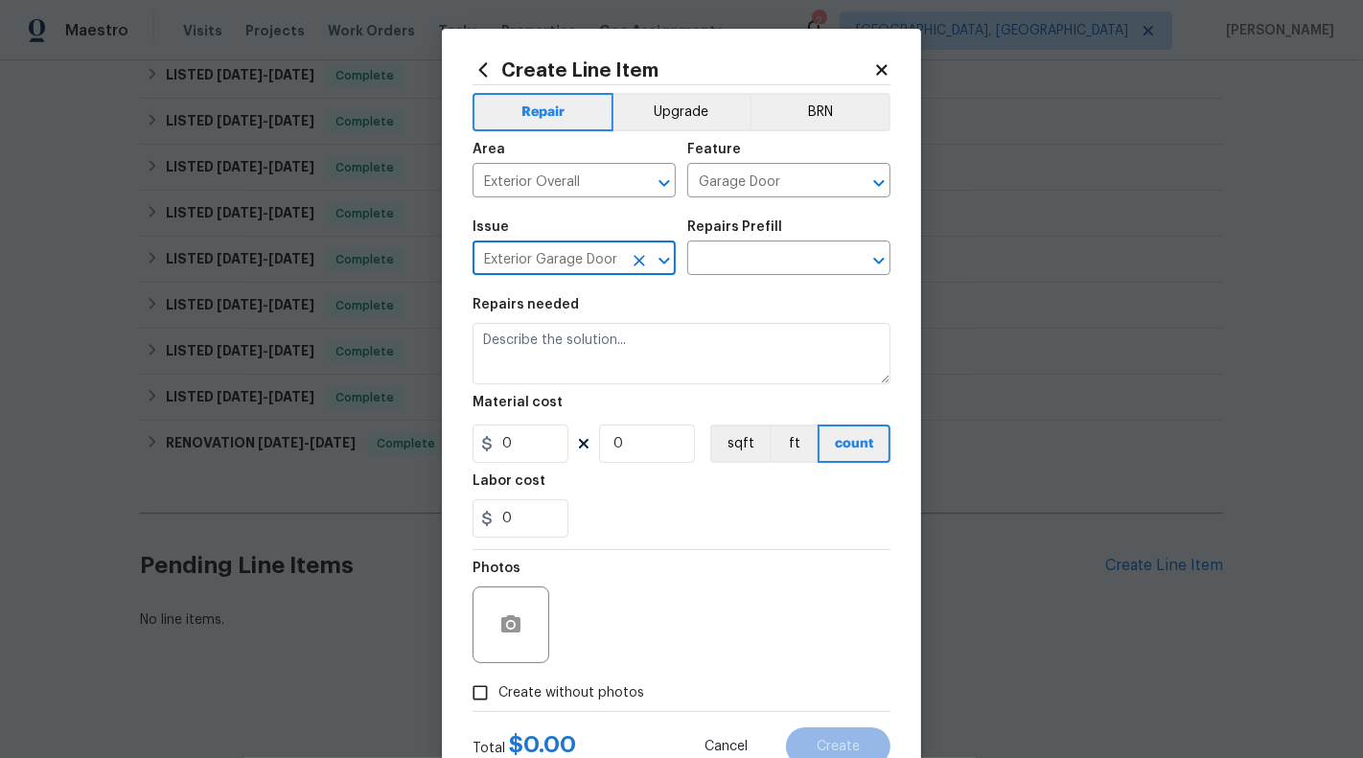
type input "Exterior Garage Door"
click at [711, 278] on div "Issue Exterior Garage Door ​ Repairs Prefill ​" at bounding box center [681, 248] width 418 height 78
click at [713, 267] on input "text" at bounding box center [762, 260] width 150 height 30
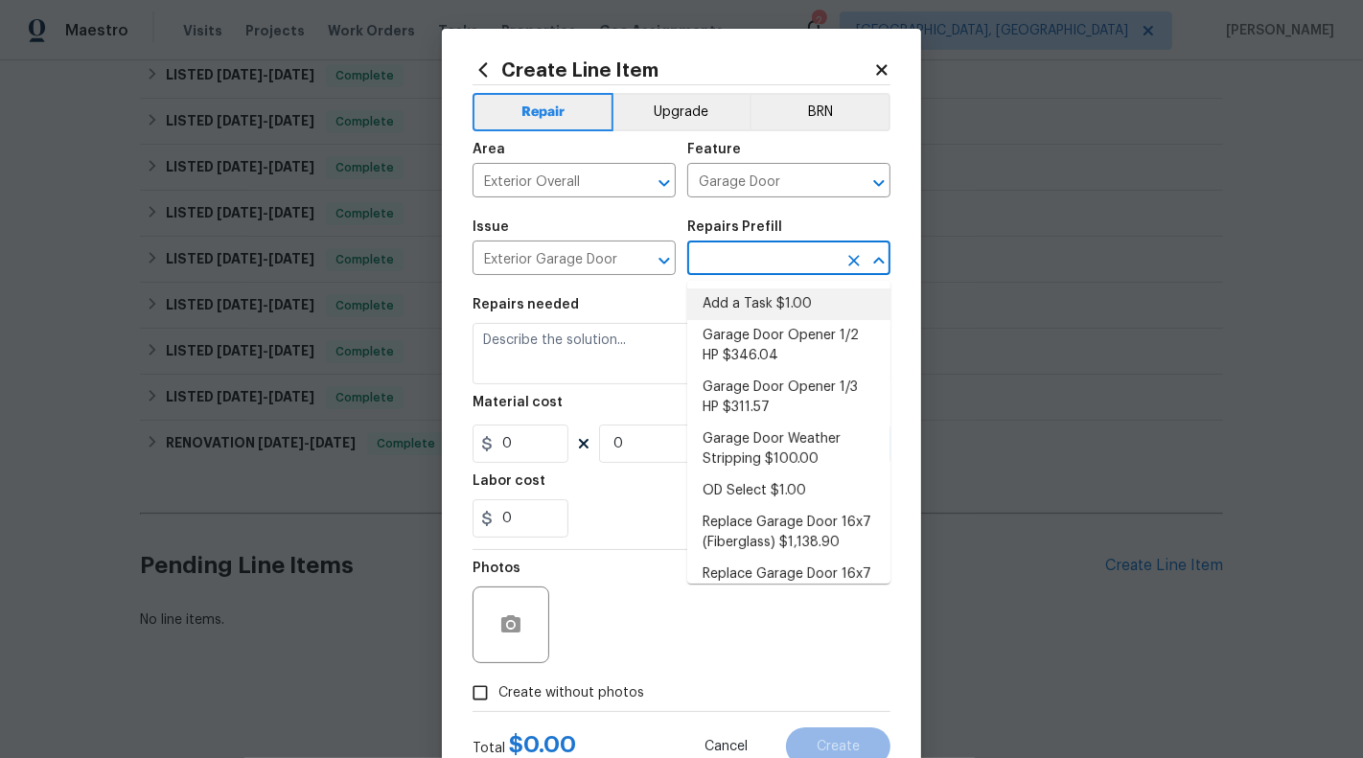
click at [739, 307] on li "Add a Task $1.00" at bounding box center [788, 304] width 203 height 32
type input "Interior Door"
type textarea "HPM to detail"
type input "1"
type input "Add a Task $1.00"
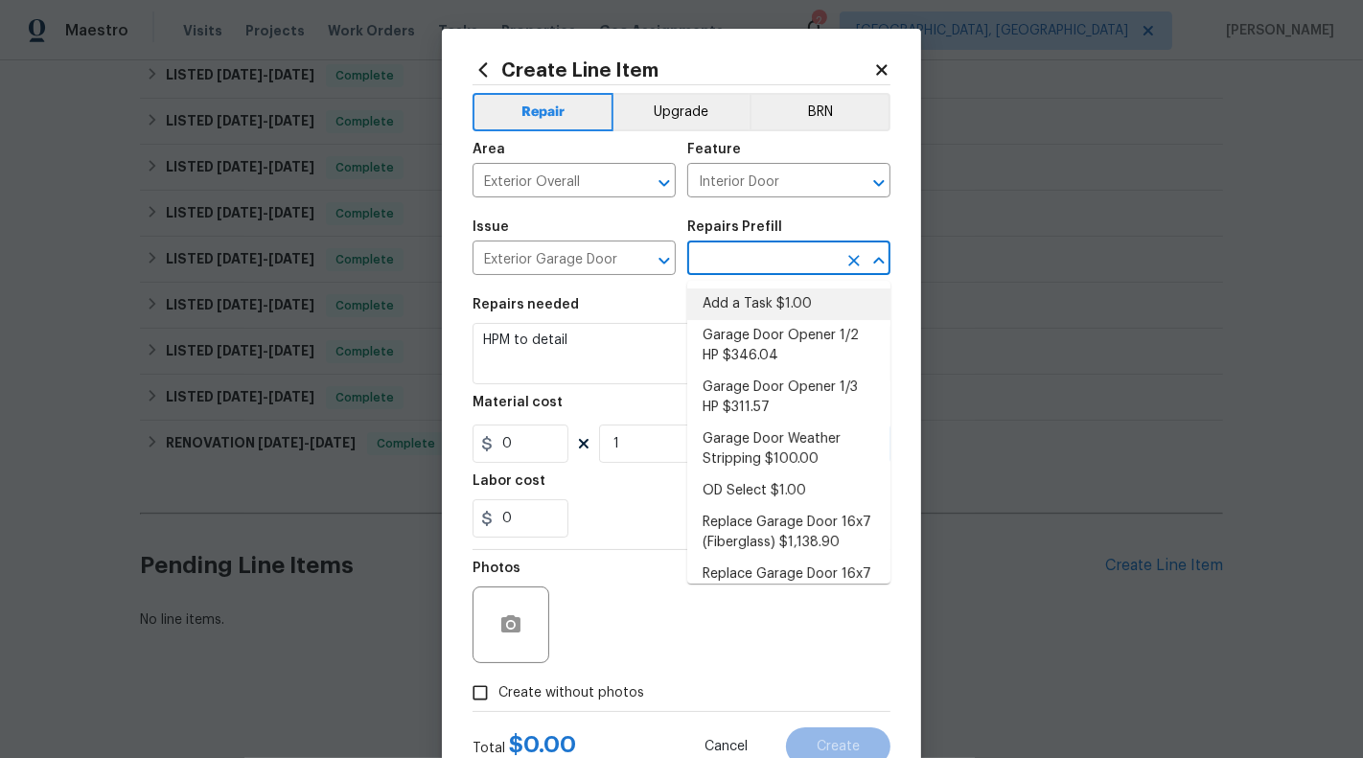
type input "1"
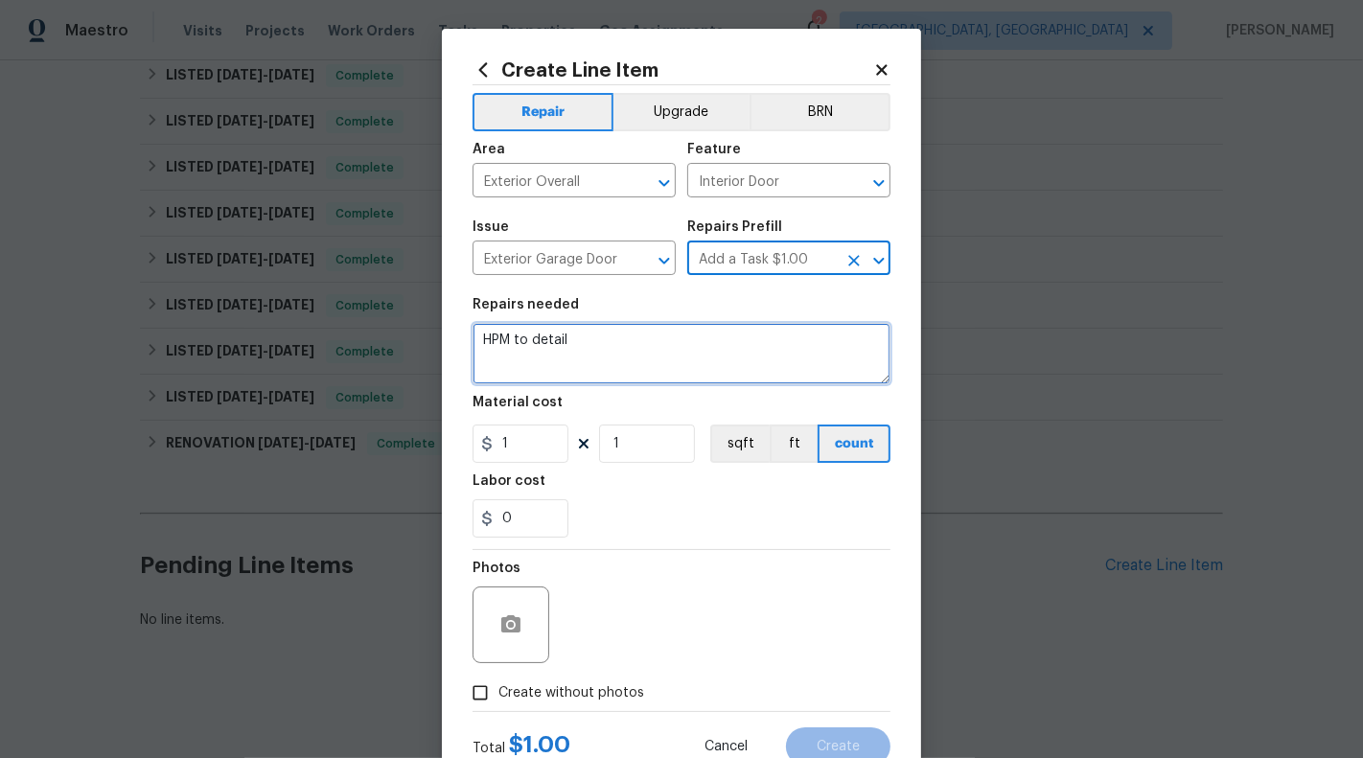
click at [649, 343] on textarea "HPM to detail" at bounding box center [681, 353] width 418 height 61
type textarea "$"
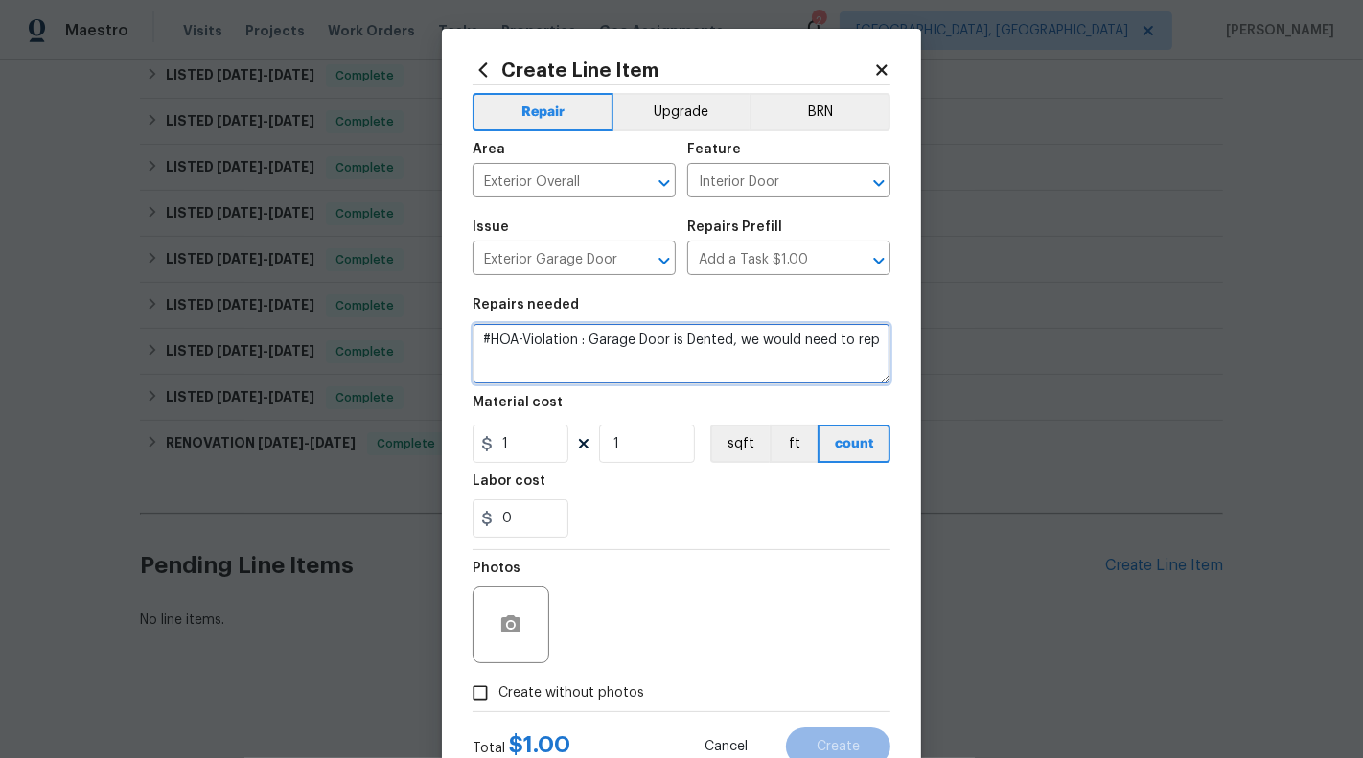
drag, startPoint x: 734, startPoint y: 338, endPoint x: 882, endPoint y: 337, distance: 147.6
click at [882, 337] on textarea "#HOA-Violation : Garage Door is Dented, we would need to rep" at bounding box center [681, 353] width 418 height 61
click at [594, 335] on textarea "#HOA-Violation : Garage Door is Dented so repair is needed." at bounding box center [681, 353] width 418 height 61
click at [863, 346] on textarea "#HOA-Violation : 1. Garage Door is Dented so repair is needed." at bounding box center [681, 353] width 418 height 61
click at [884, 344] on textarea "#HOA-Violation : 1. Garage Door is Dented so repair is needed." at bounding box center [681, 353] width 418 height 61
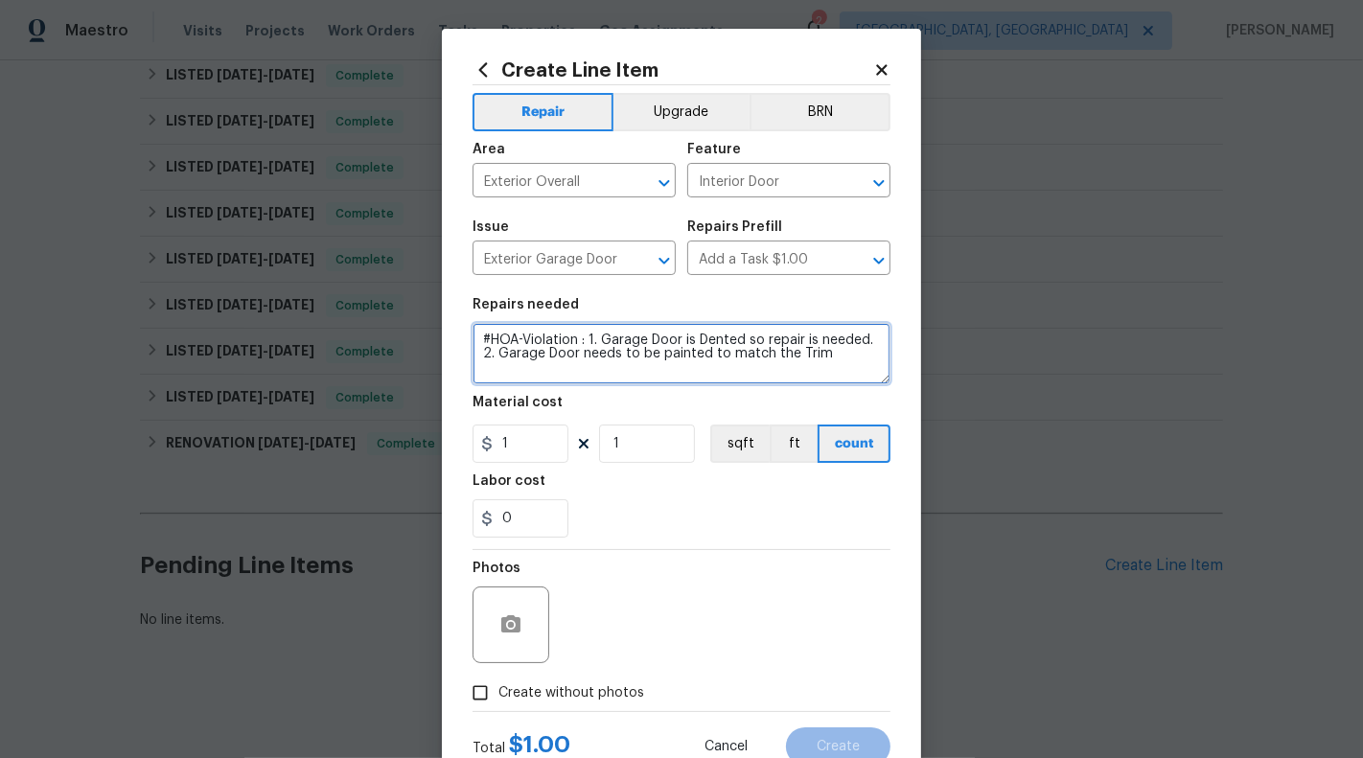
drag, startPoint x: 727, startPoint y: 356, endPoint x: 879, endPoint y: 355, distance: 151.4
click at [879, 355] on textarea "#HOA-Violation : 1. Garage Door is Dented so repair is needed. 2. Garage Door n…" at bounding box center [681, 353] width 418 height 61
paste textarea "to match the home’s siding color"
click at [724, 352] on textarea "#HOA-Violation : 1. Garage Door is Dented so repair is needed. 2. Garage Door n…" at bounding box center [681, 353] width 418 height 61
click at [541, 374] on textarea "#HOA-Violation : 1. Garage Door is Dented so repair is needed. 2. Garage Door n…" at bounding box center [681, 353] width 418 height 61
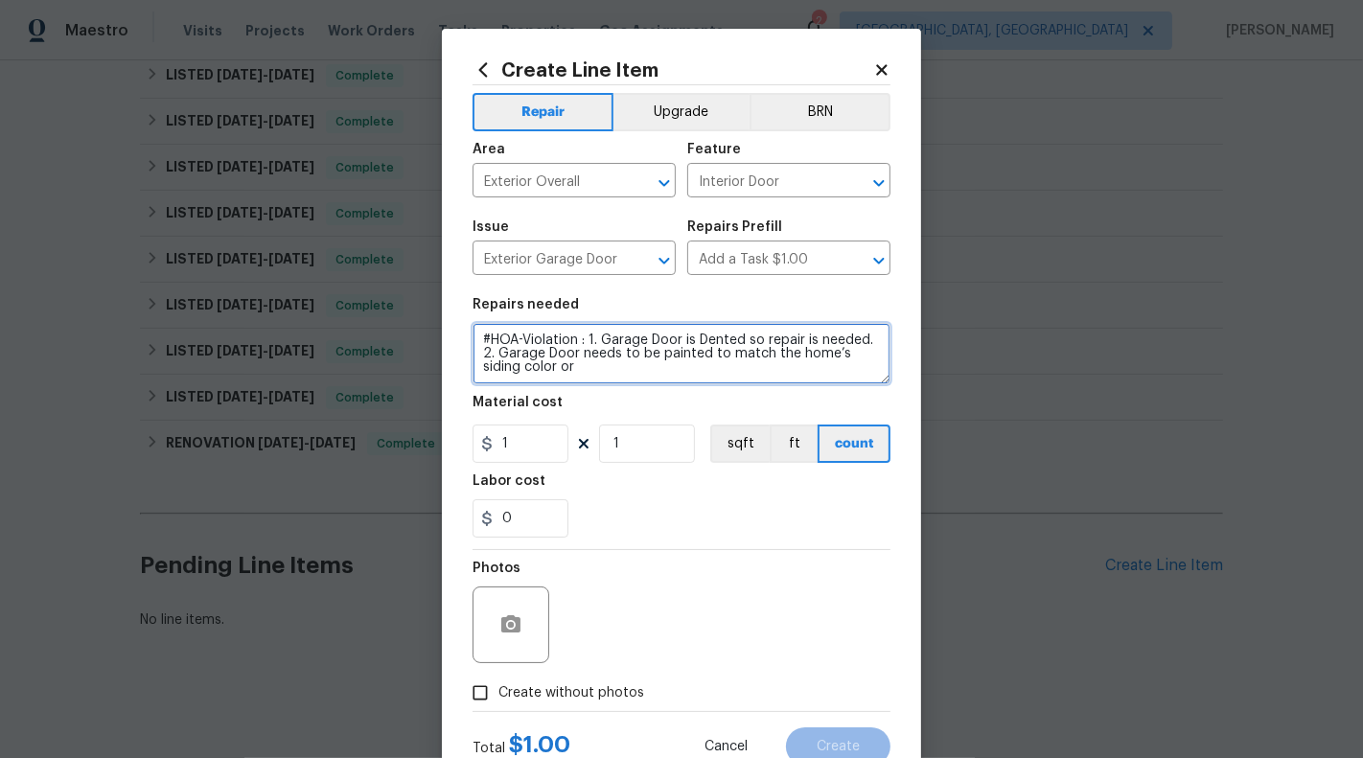
paste textarea "in white, consistent with the existing trim"
paste textarea "have to prime it first since it's a dark color currently."
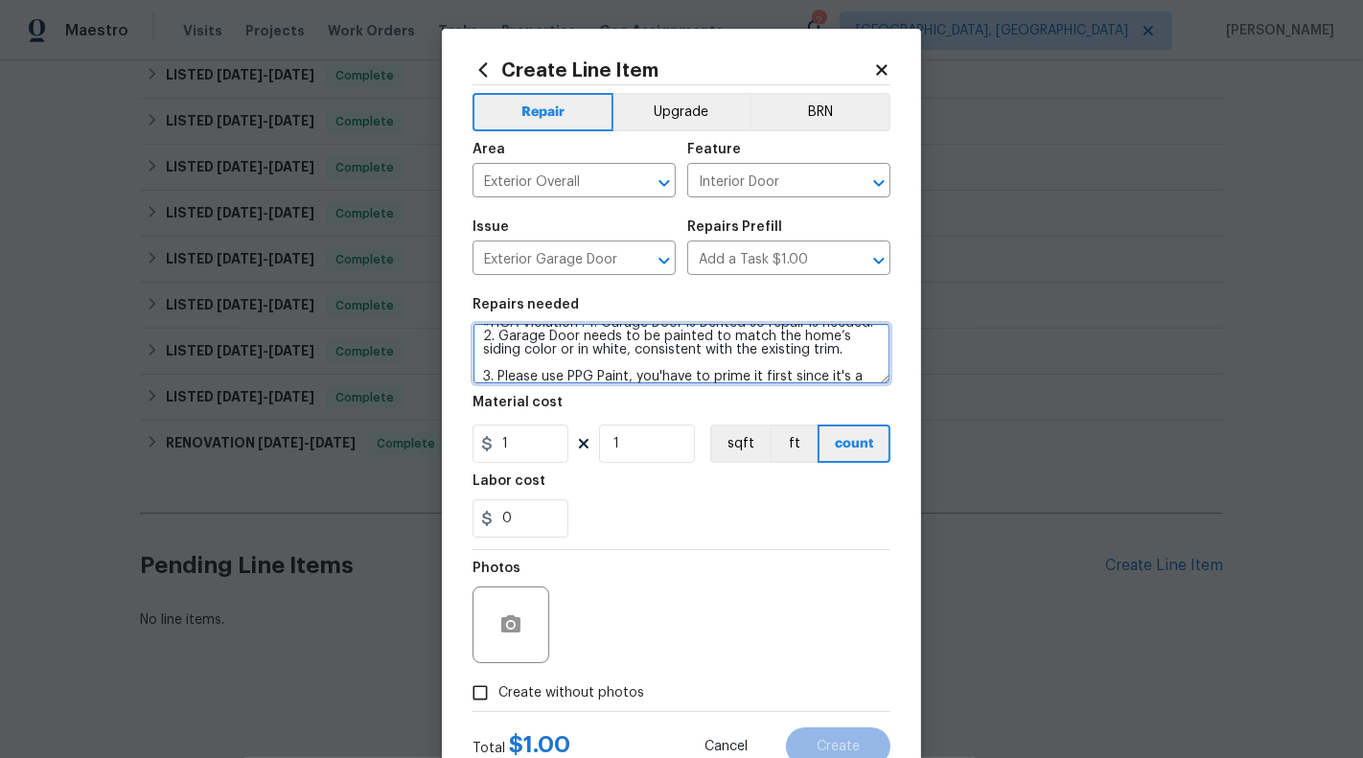
scroll to position [31, 0]
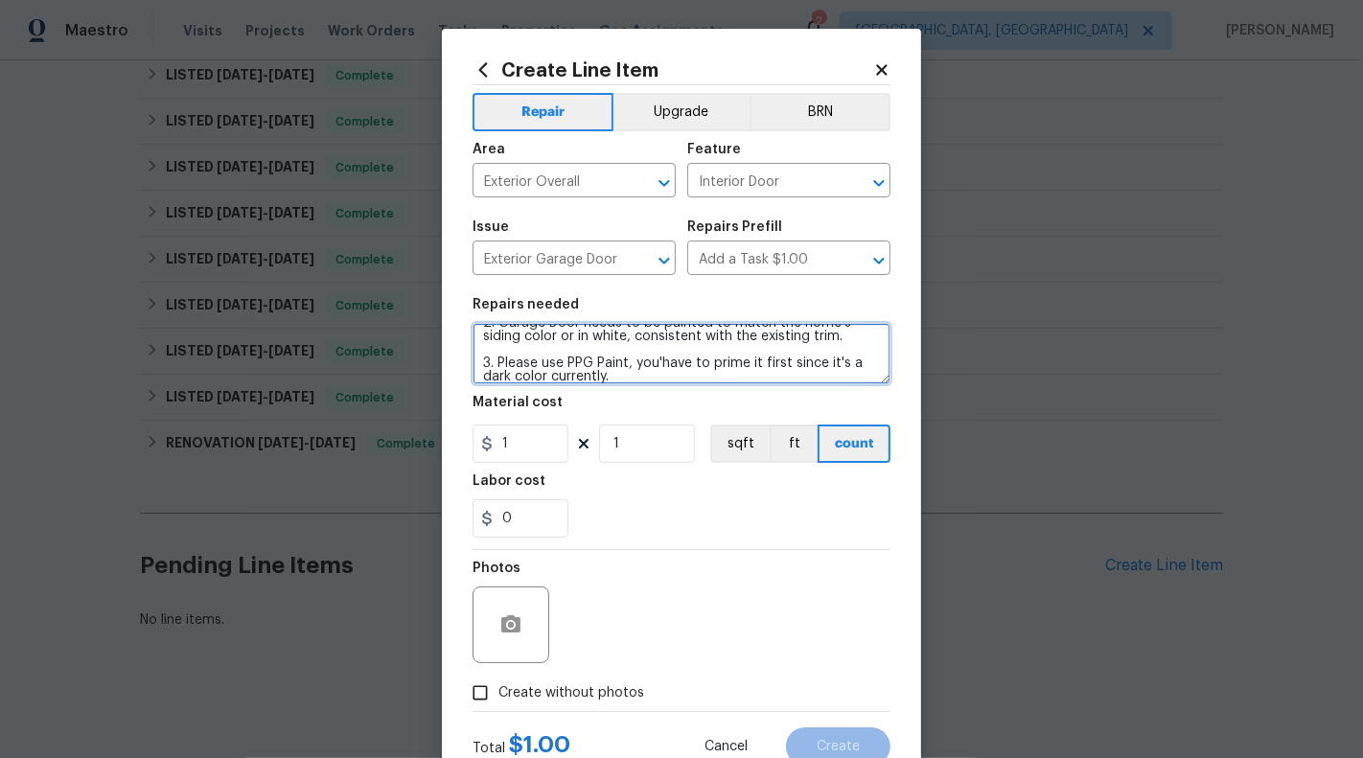
click at [662, 362] on textarea "#HOA-Violation : 1. Garage Door is Dented so repair is needed. 2. Garage Door n…" at bounding box center [681, 353] width 418 height 61
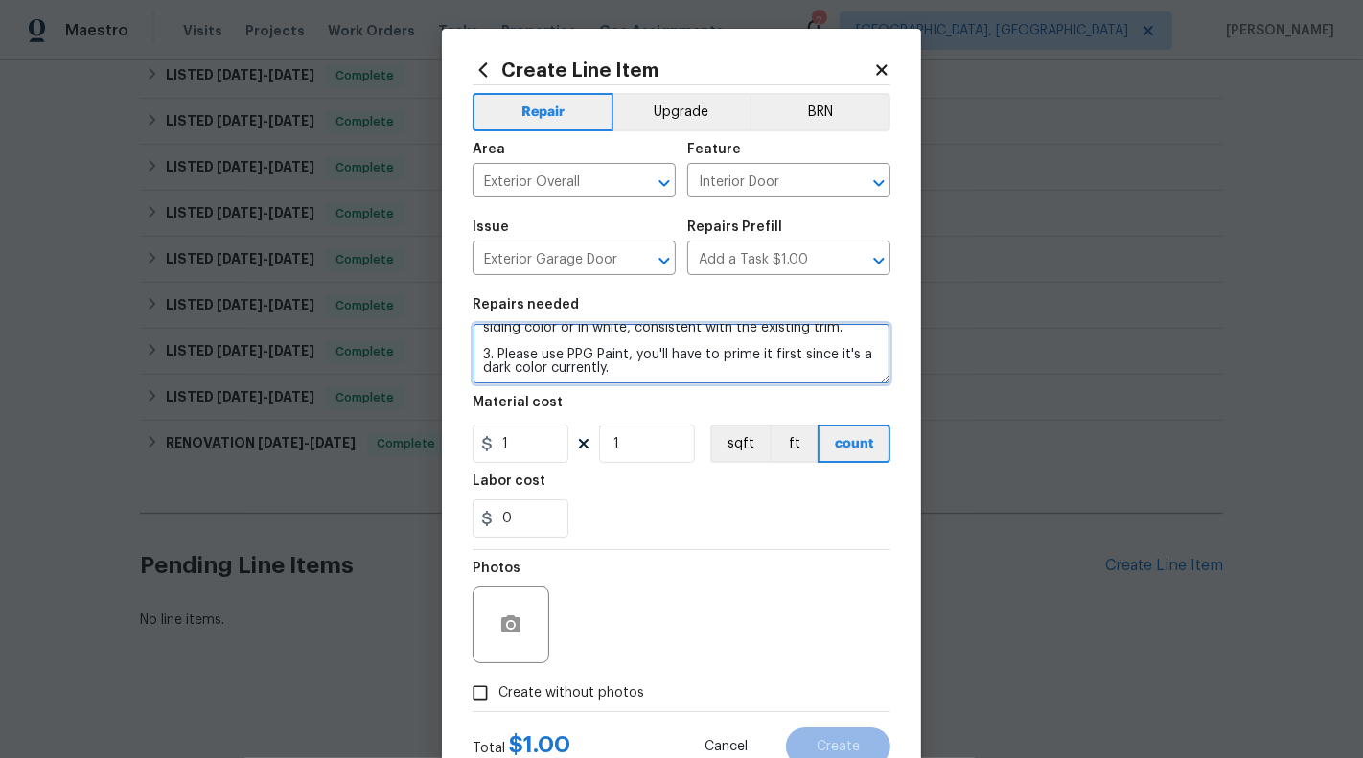
click at [726, 377] on textarea "#HOA-Violation : 1. Garage Door is Dented so repair is needed. 2. Garage Door n…" at bounding box center [681, 353] width 418 height 61
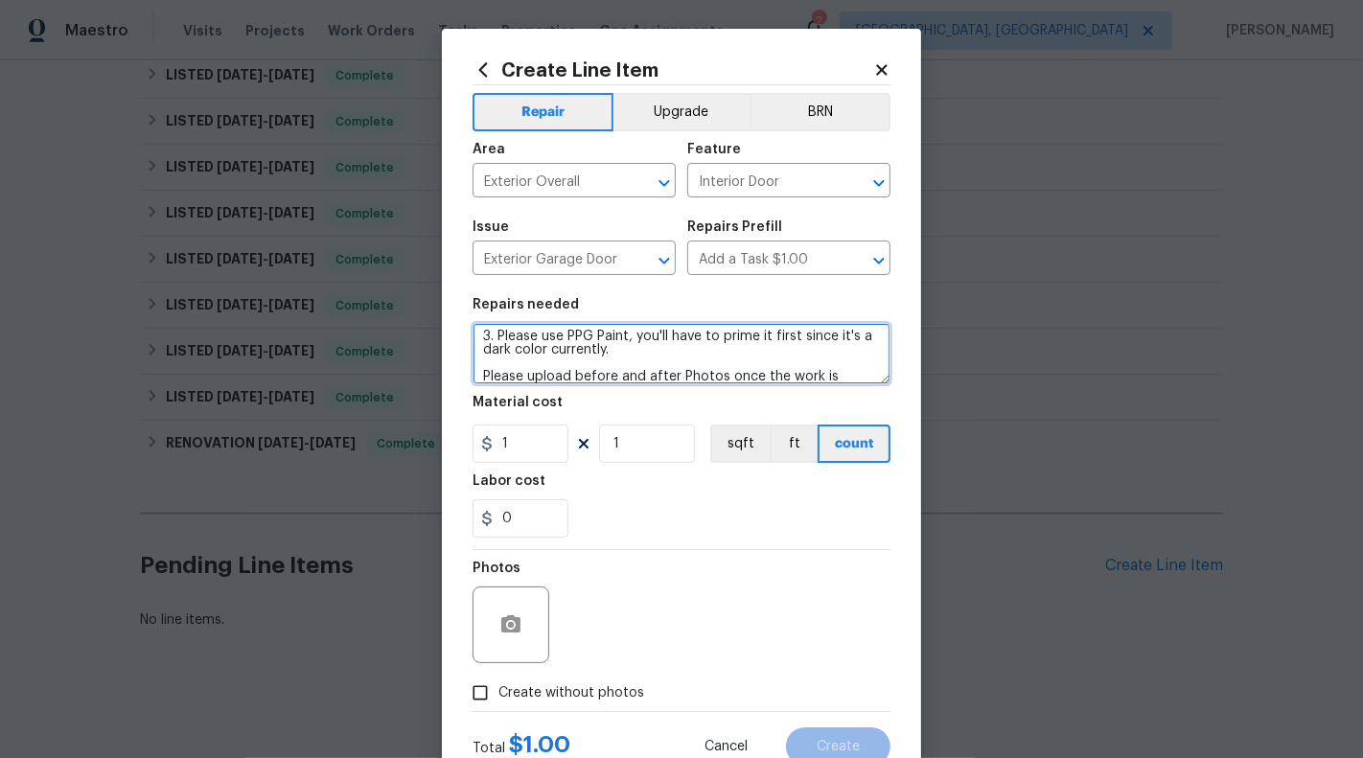
scroll to position [71, 0]
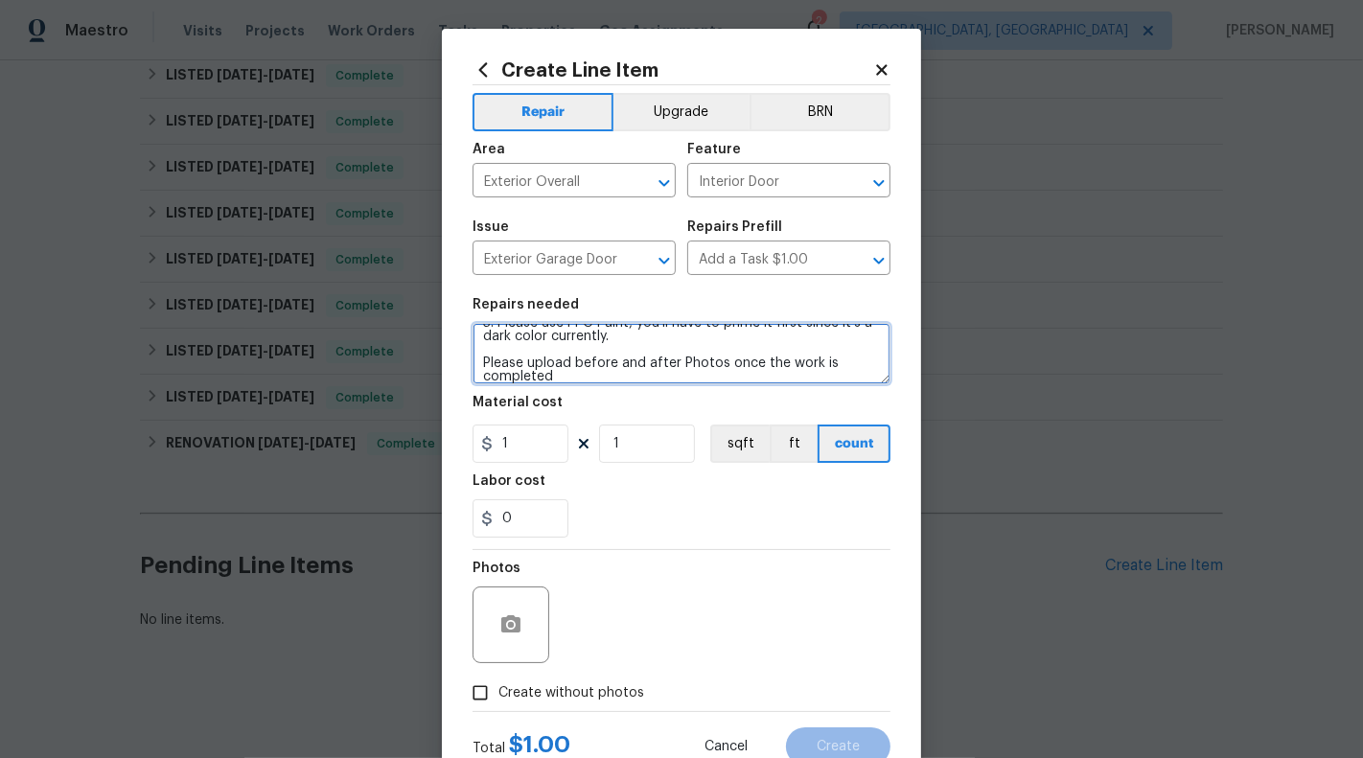
type textarea "#HOA-Violation : 1. Garage Door is Dented so repair is needed. 2. Garage Door n…"
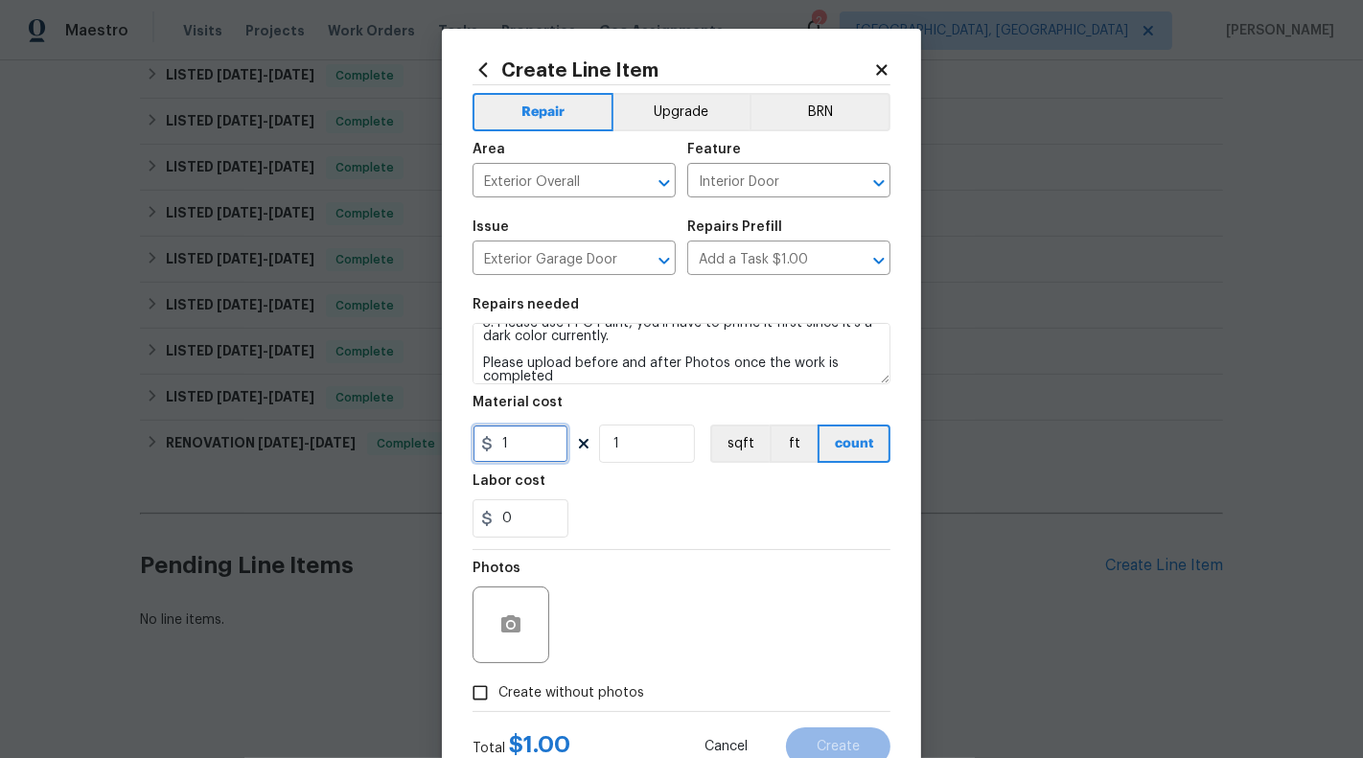
click at [523, 454] on input "1" at bounding box center [520, 444] width 96 height 38
type input "75"
click at [494, 628] on button "button" at bounding box center [511, 625] width 46 height 46
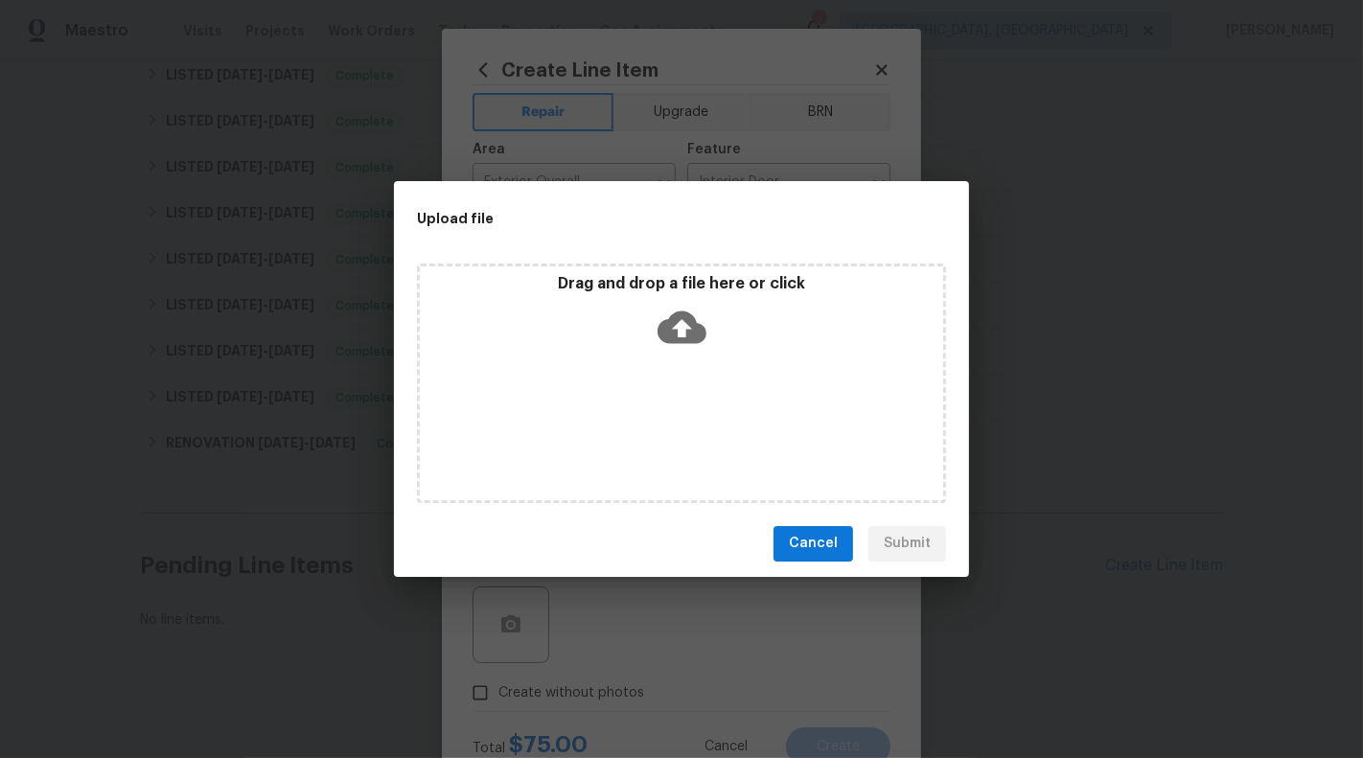
click at [641, 364] on div "Drag and drop a file here or click" at bounding box center [681, 384] width 529 height 240
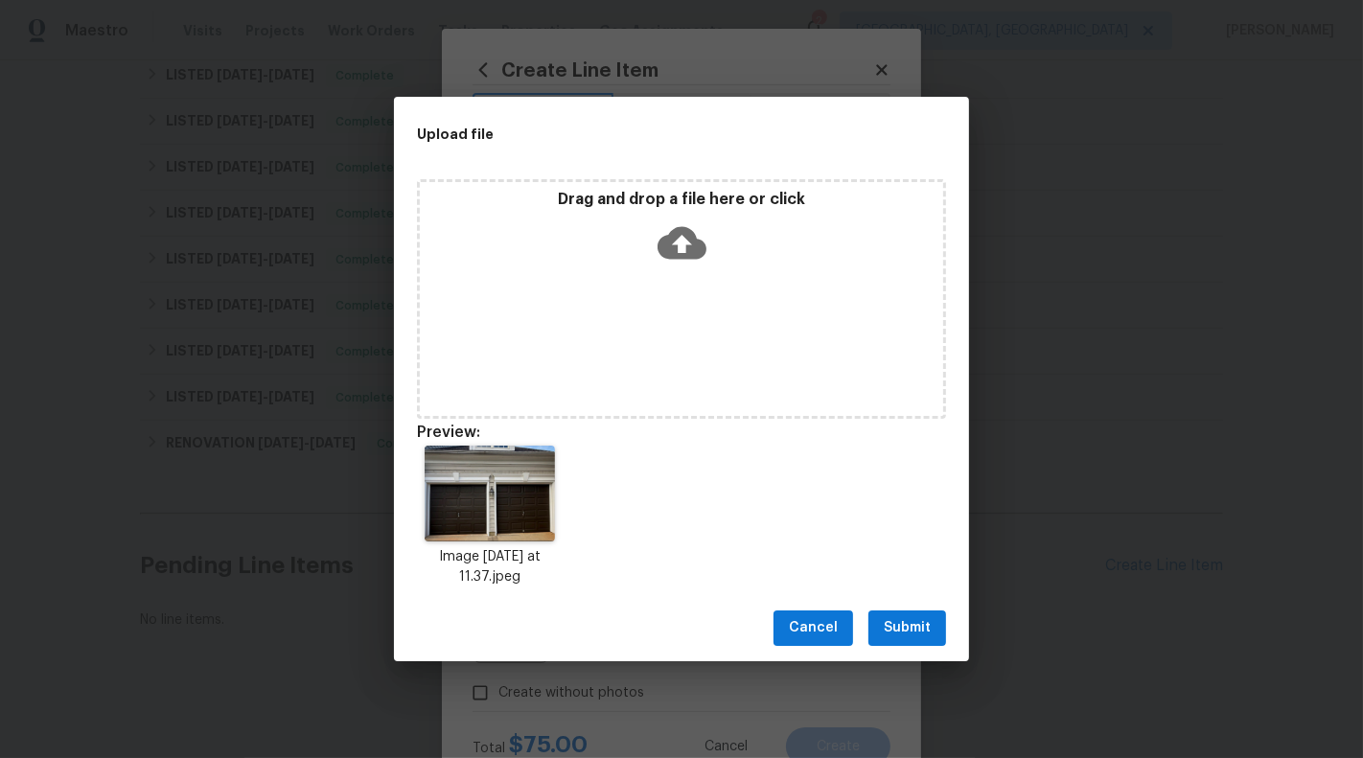
click at [908, 630] on span "Submit" at bounding box center [907, 628] width 47 height 24
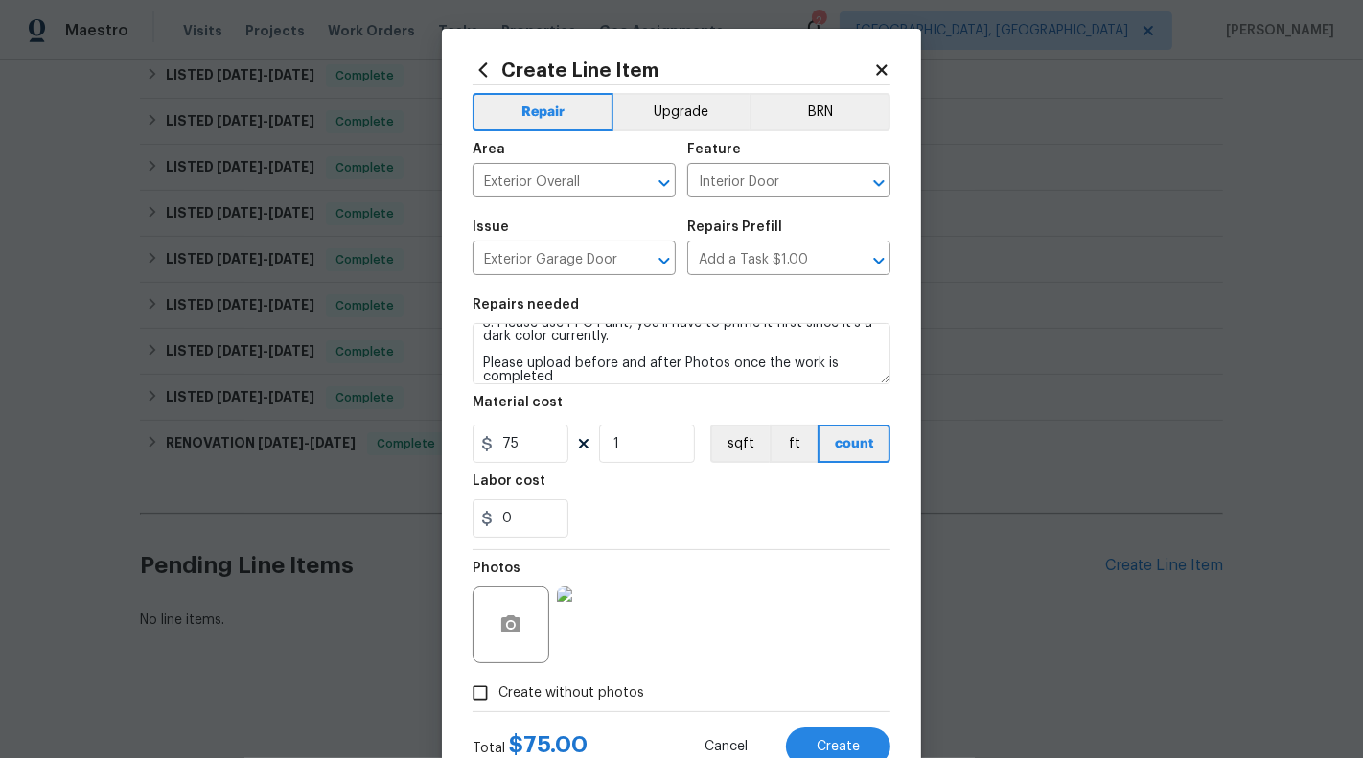
scroll to position [67, 0]
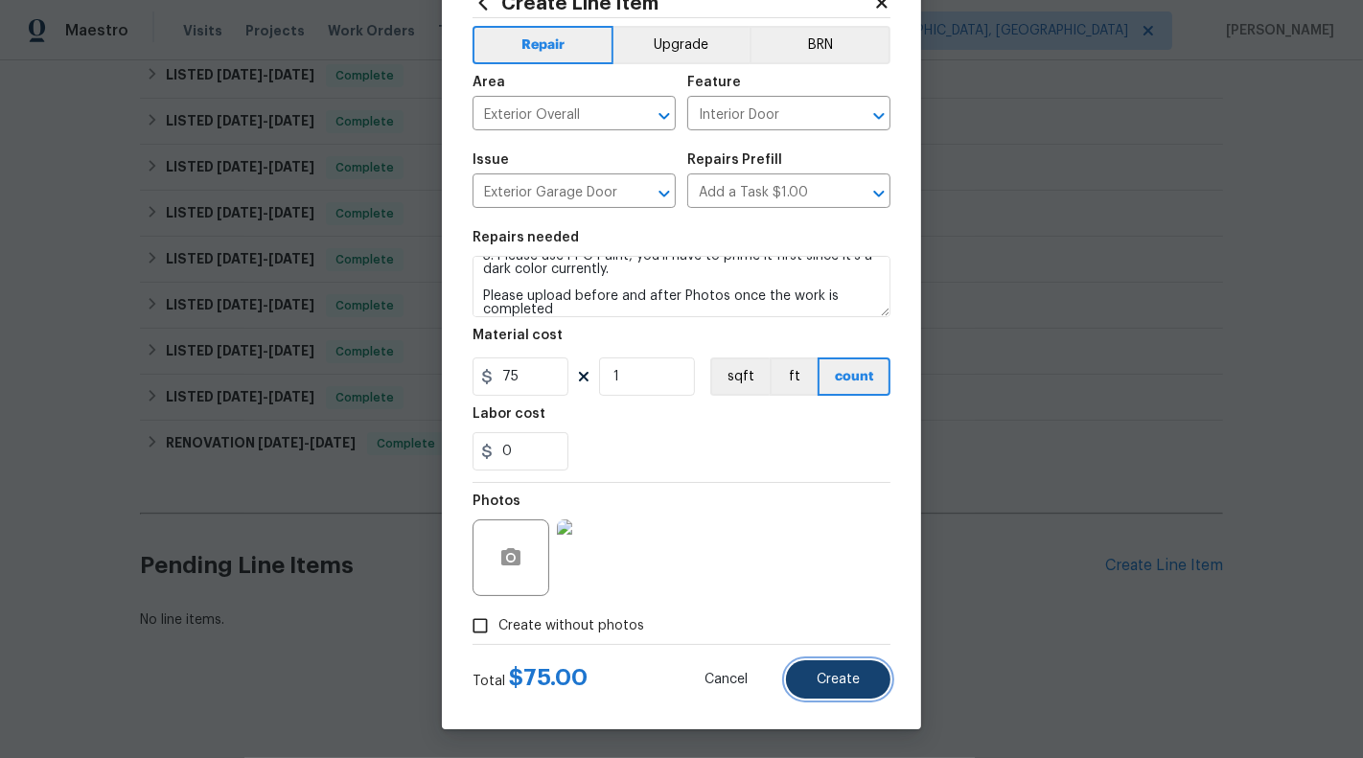
click at [834, 670] on button "Create" at bounding box center [838, 679] width 104 height 38
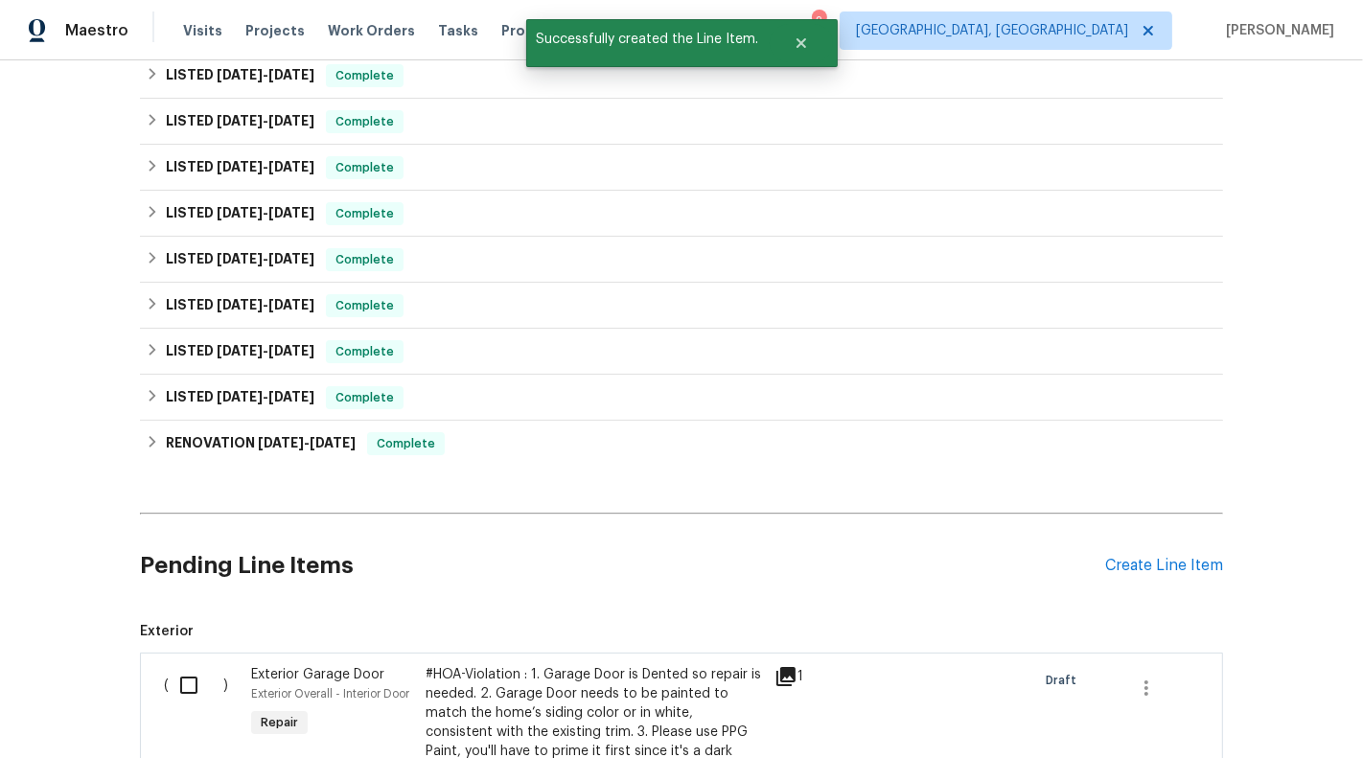
scroll to position [689, 0]
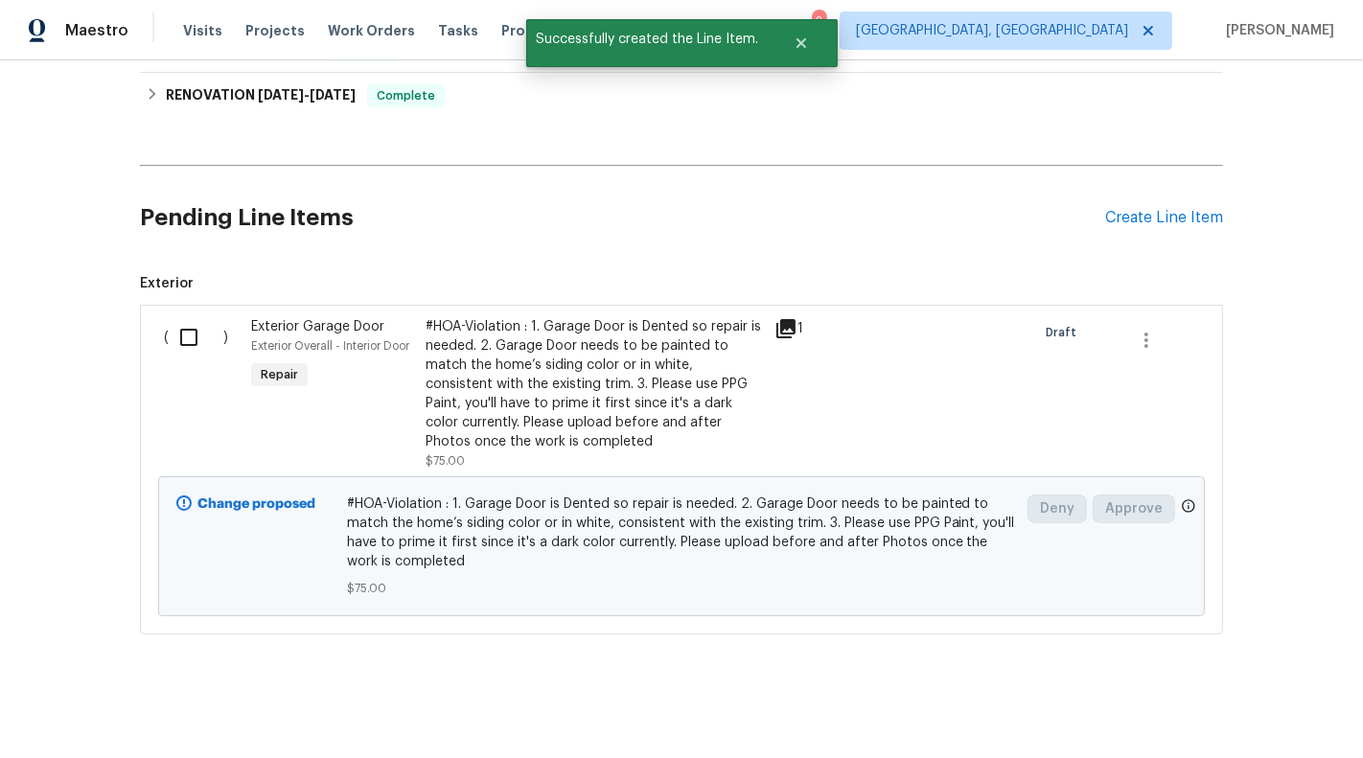
click at [185, 332] on input "checkbox" at bounding box center [196, 337] width 55 height 40
checkbox input "true"
click at [1221, 711] on span "Create Work Order" at bounding box center [1252, 711] width 127 height 24
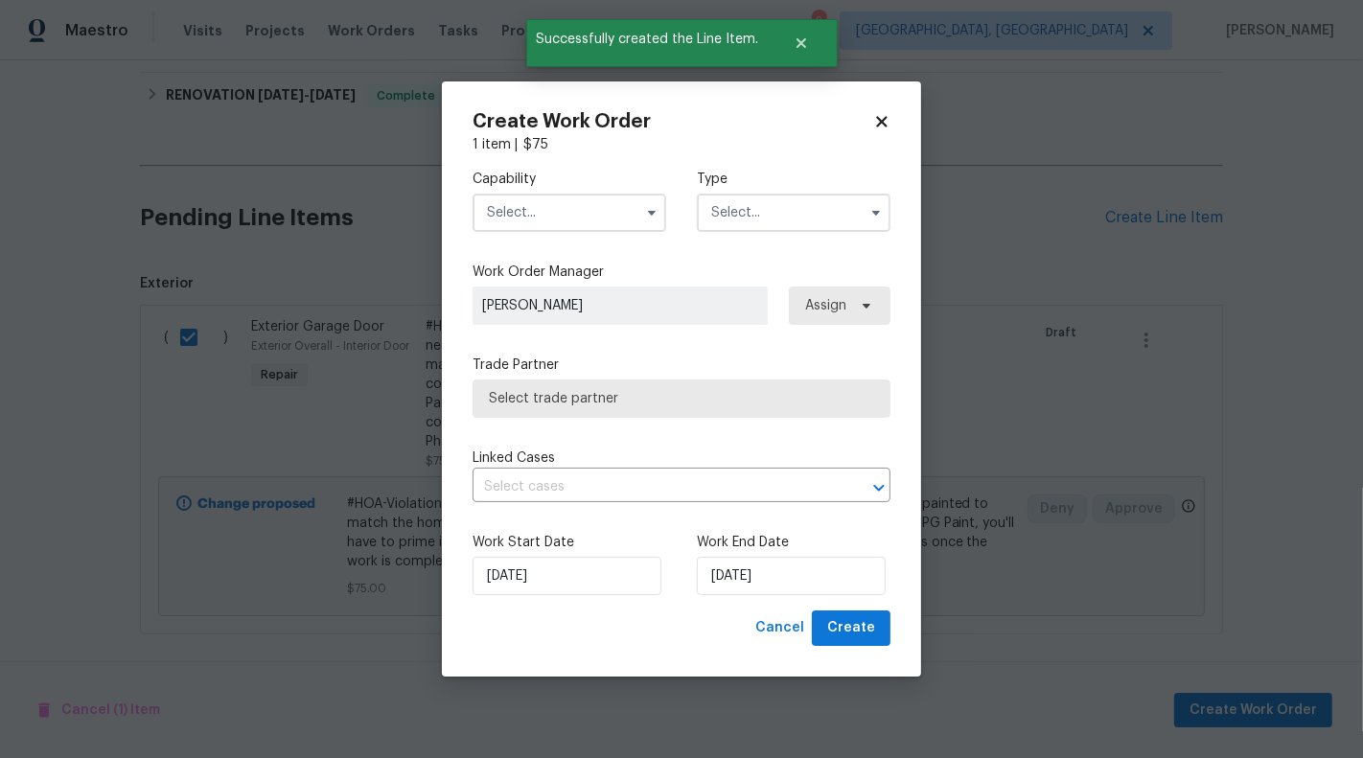
click at [591, 197] on input "text" at bounding box center [569, 213] width 194 height 38
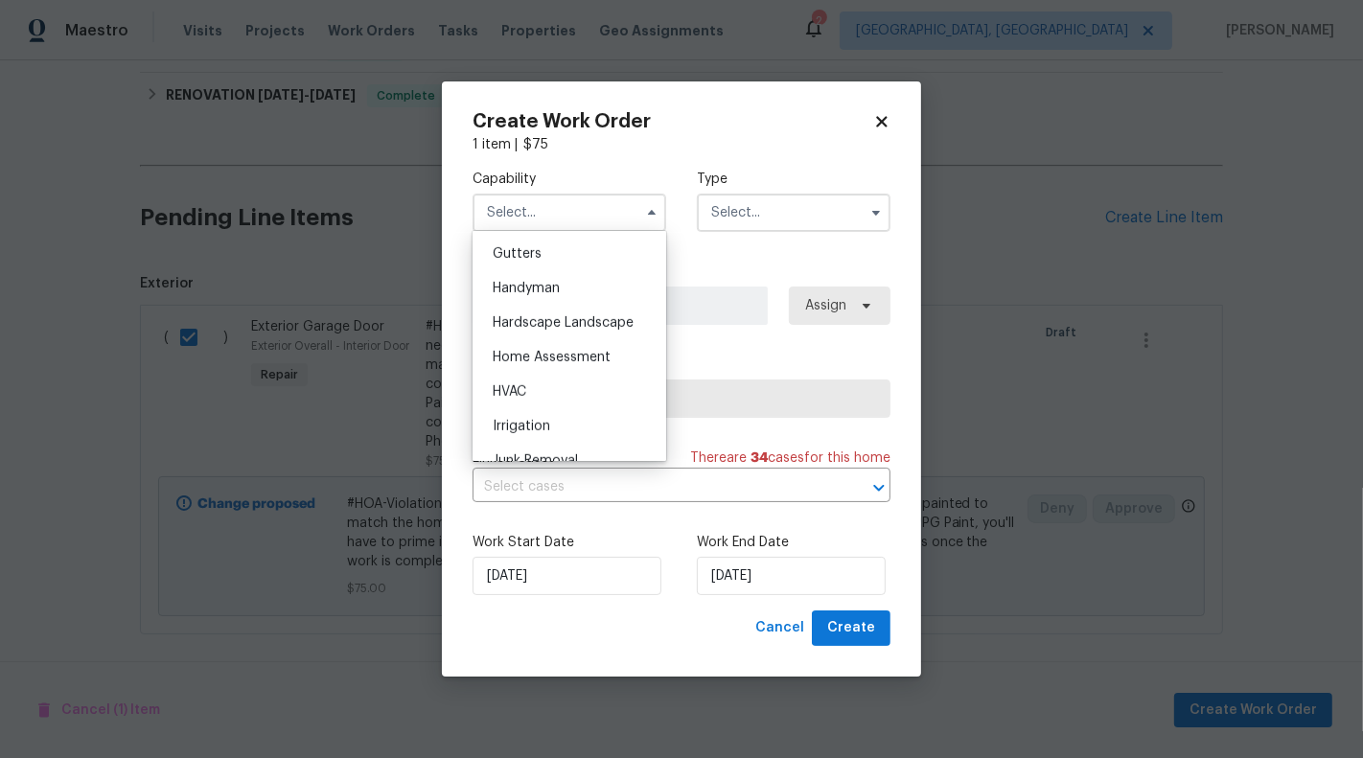
scroll to position [1040, 0]
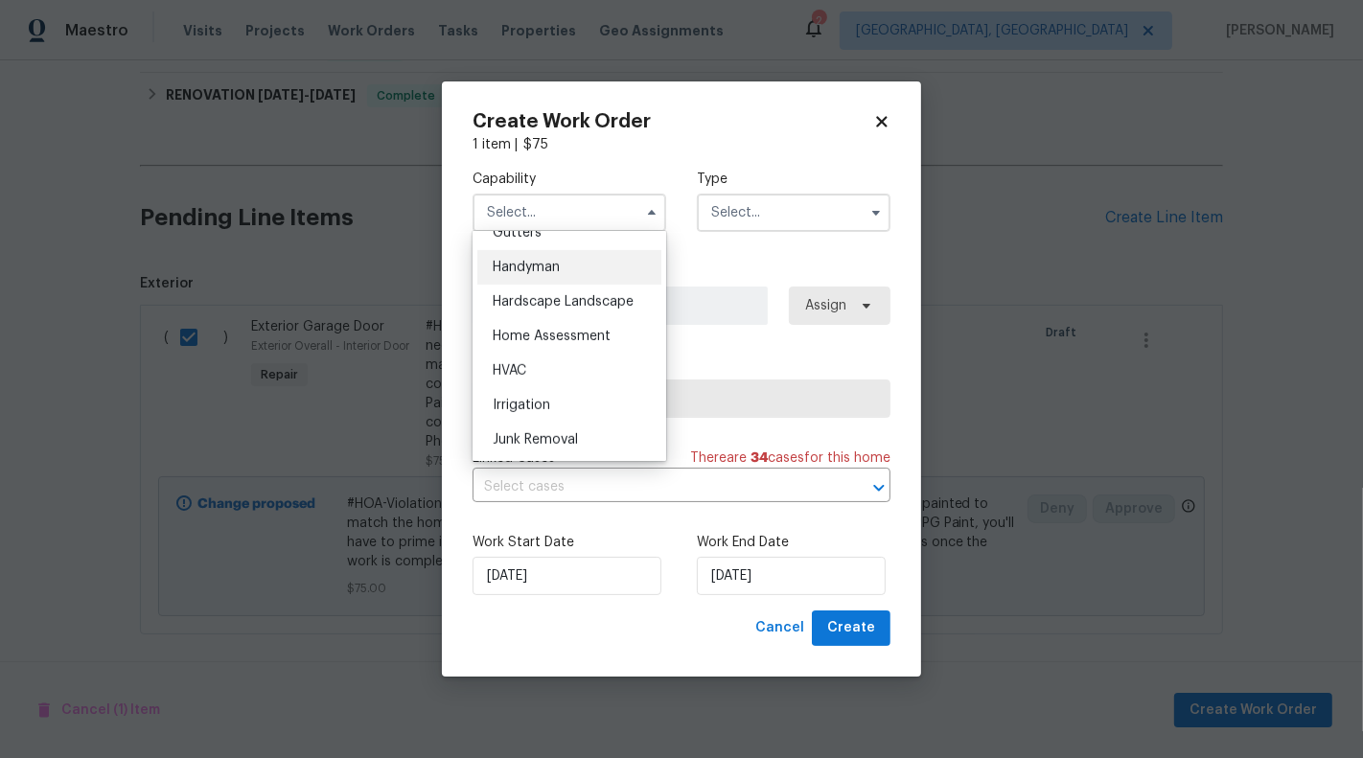
click at [514, 255] on div "Handyman" at bounding box center [569, 267] width 184 height 35
type input "Handyman"
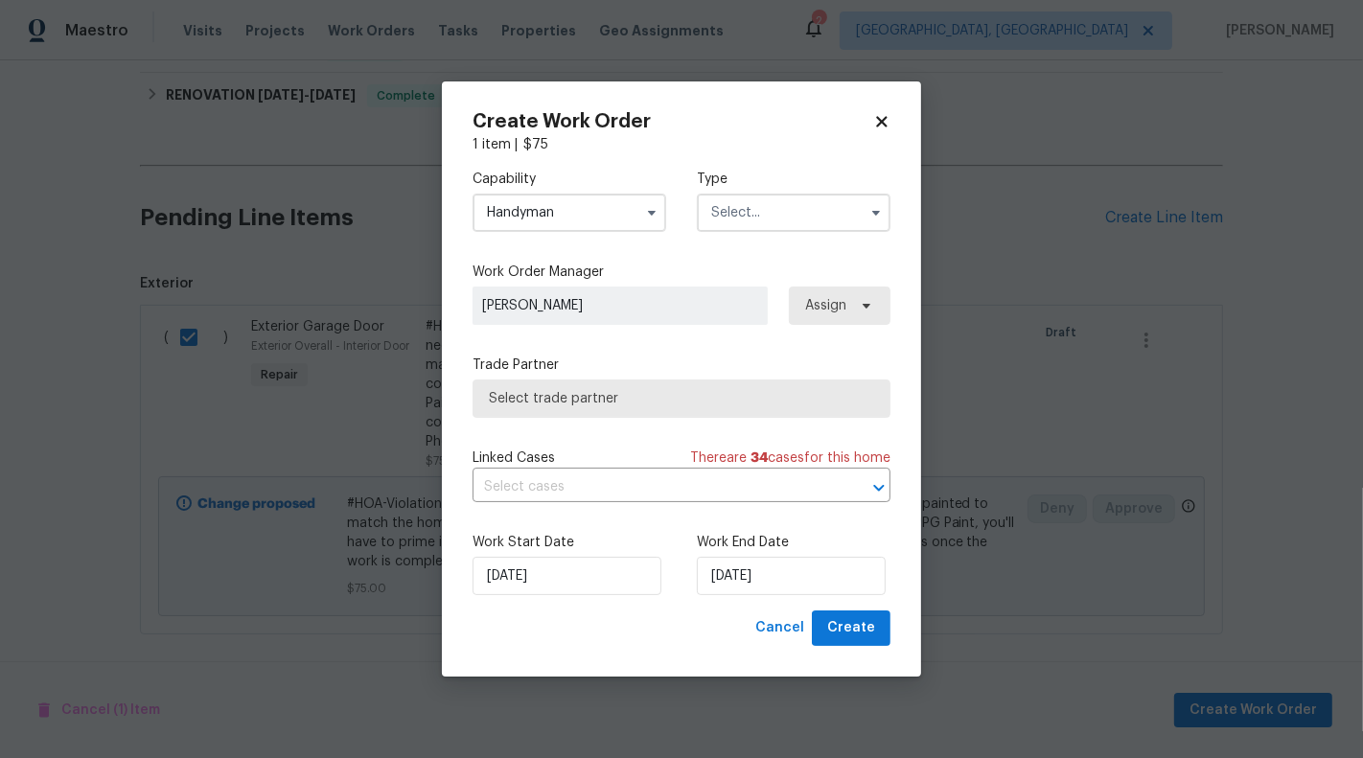
click at [780, 220] on input "text" at bounding box center [794, 213] width 194 height 38
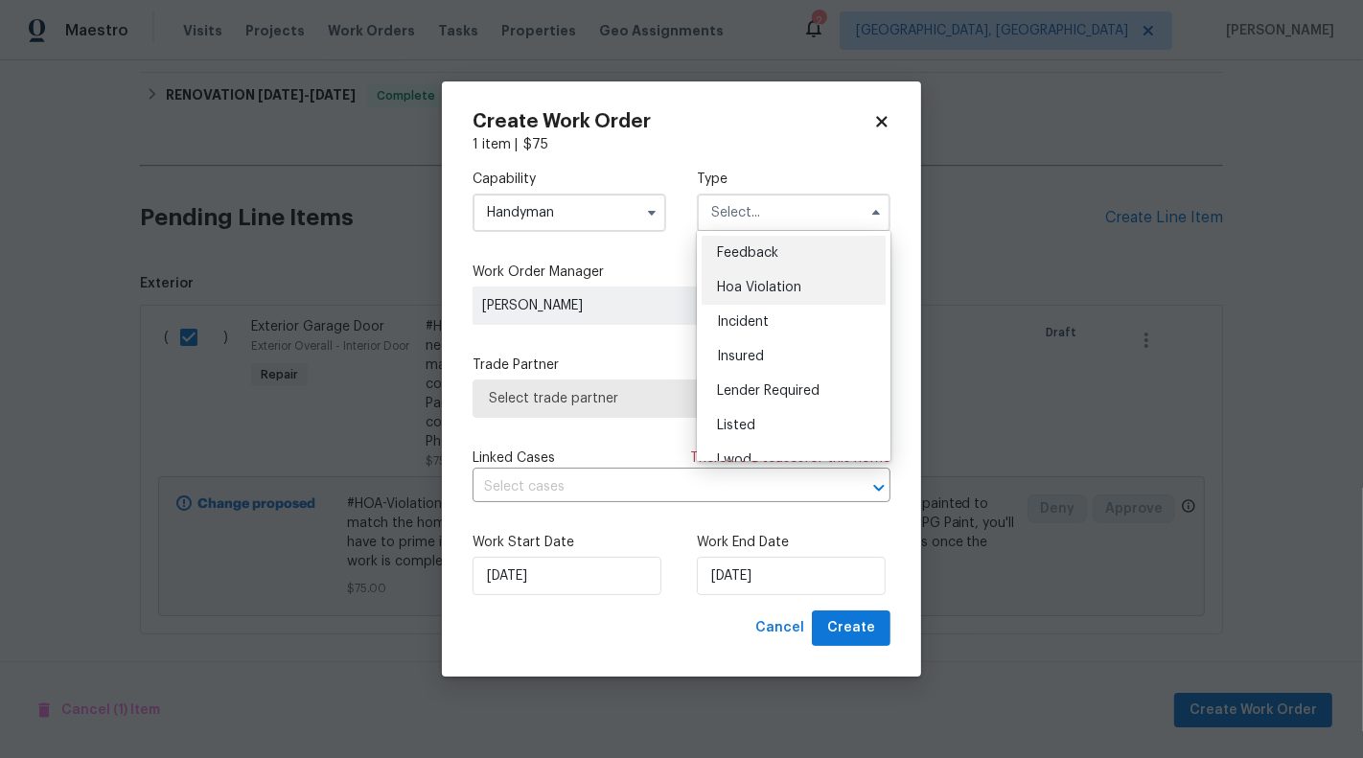
click at [792, 291] on span "Hoa Violation" at bounding box center [759, 287] width 84 height 13
type input "Hoa Violation"
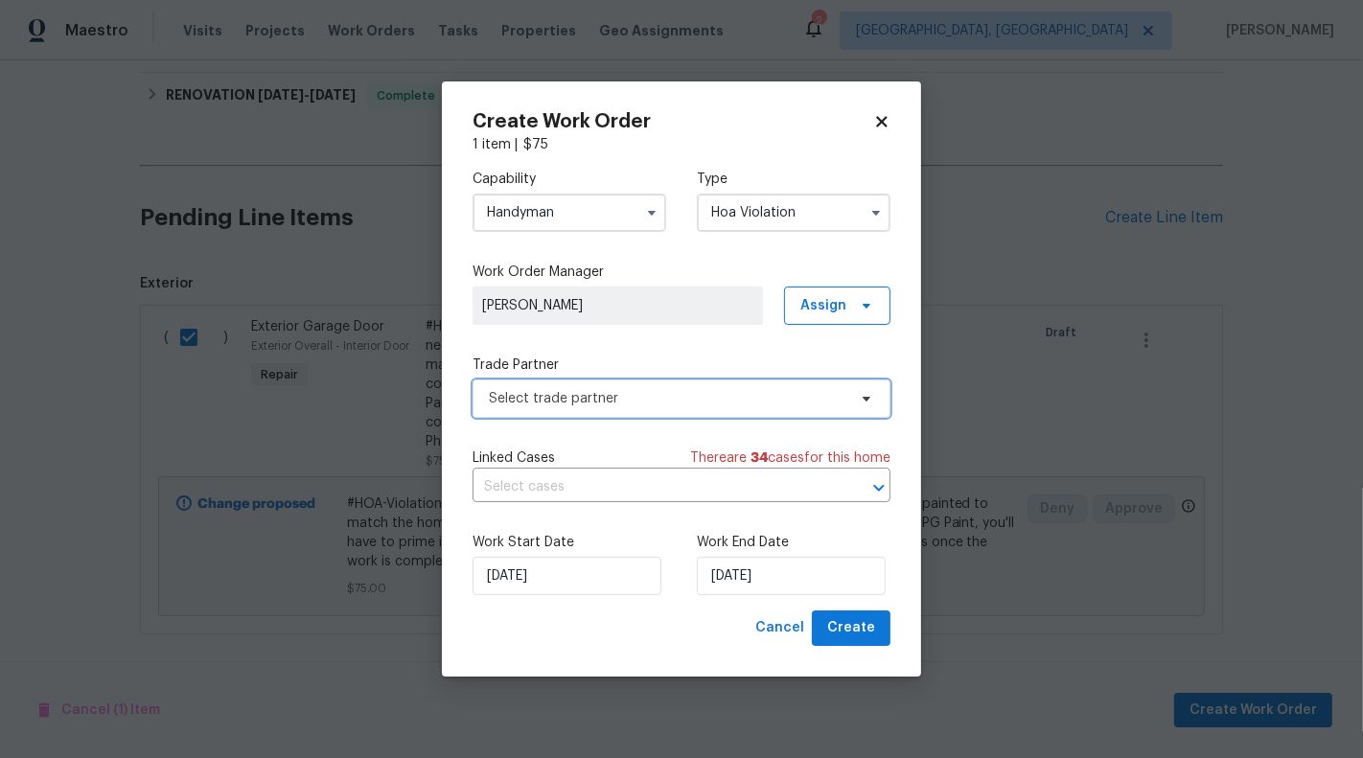
click at [716, 391] on span "Select trade partner" at bounding box center [667, 398] width 357 height 19
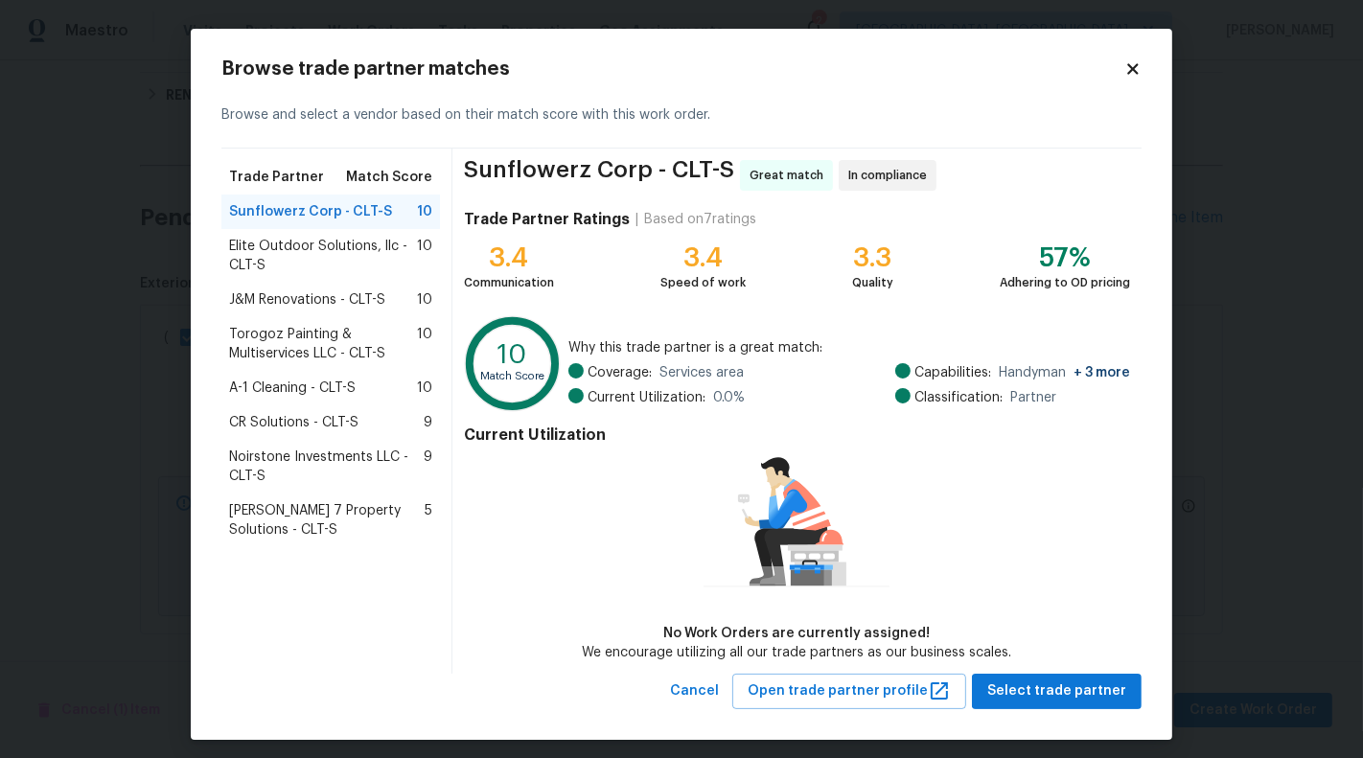
click at [318, 303] on span "J&M Renovations - CLT-S" at bounding box center [307, 299] width 156 height 19
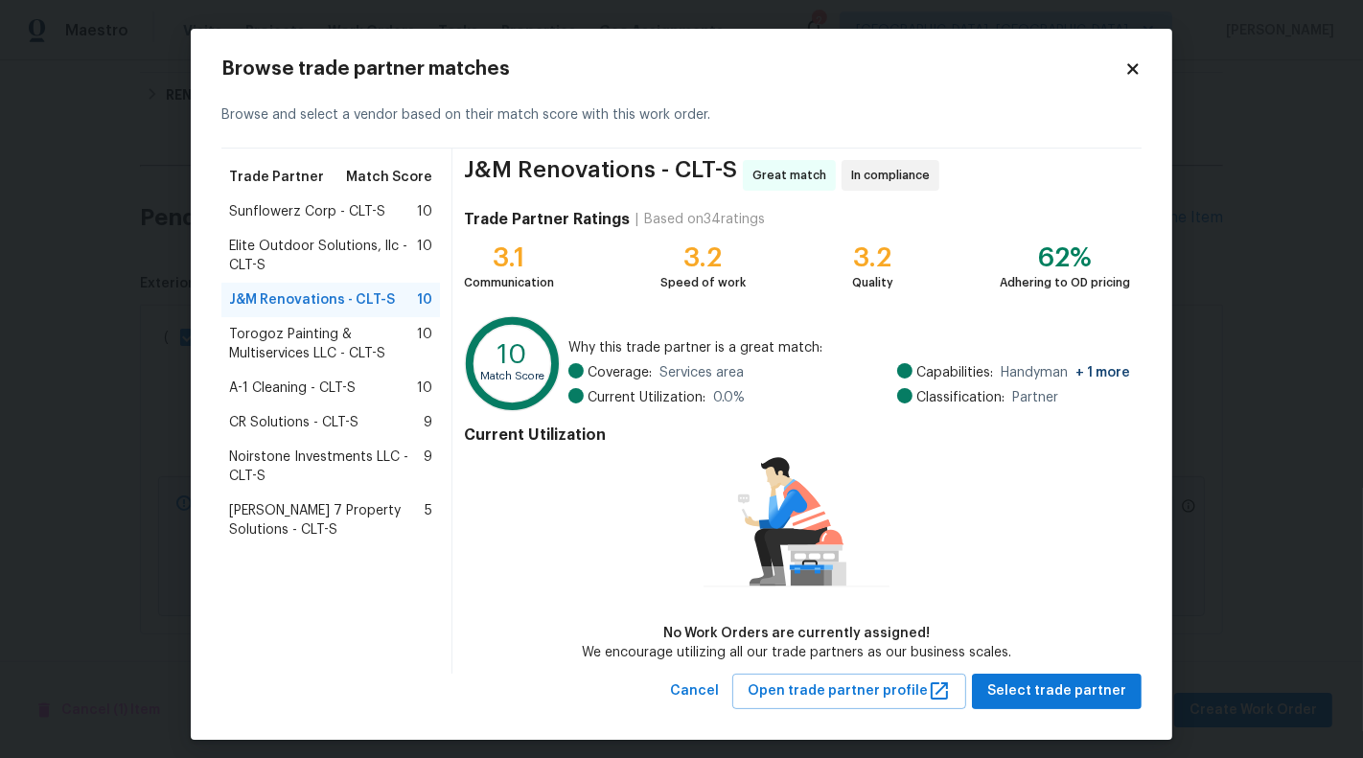
scroll to position [8, 0]
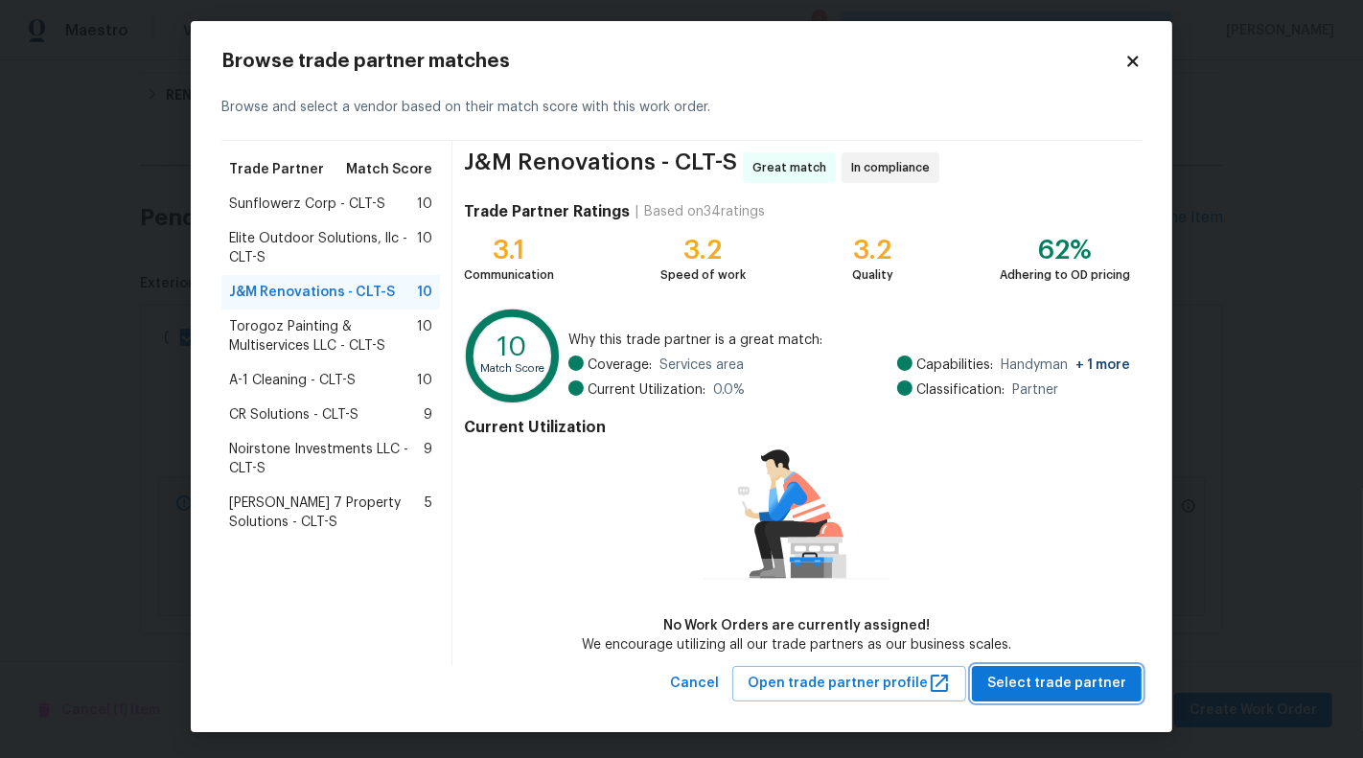
click at [1124, 675] on span "Select trade partner" at bounding box center [1056, 684] width 139 height 24
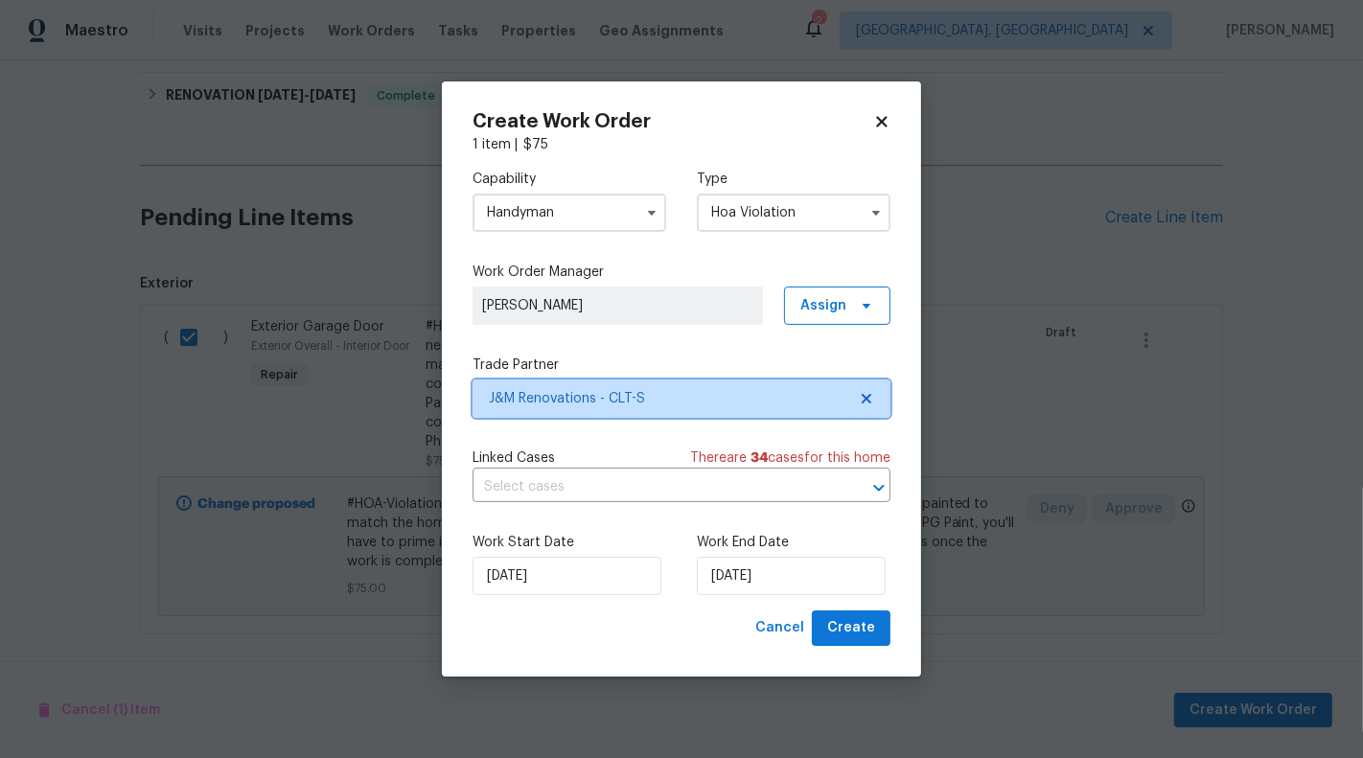
scroll to position [0, 0]
click at [556, 483] on input "text" at bounding box center [654, 487] width 364 height 30
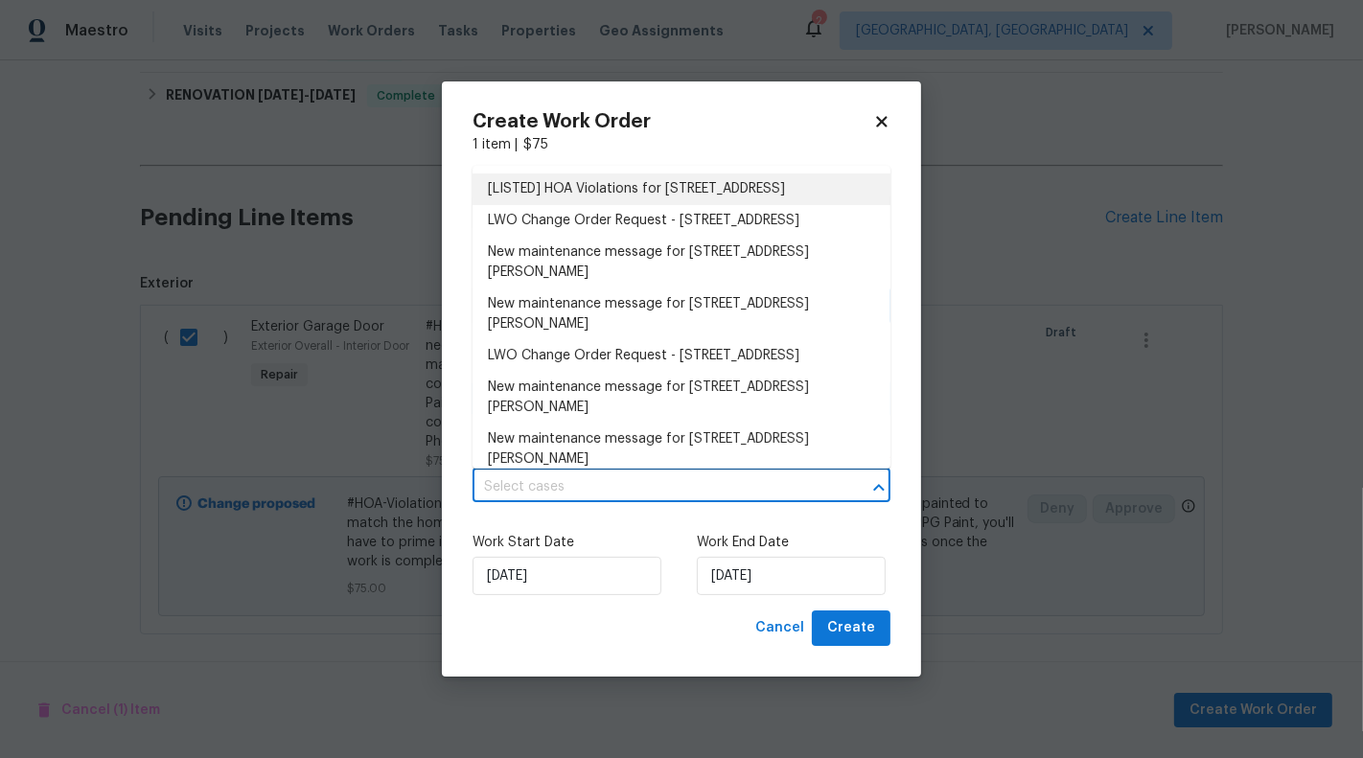
click at [566, 205] on li "[LISTED] HOA Violations for 18414 Victoria Bay Dr, Cornelius, NC 28031" at bounding box center [681, 189] width 418 height 32
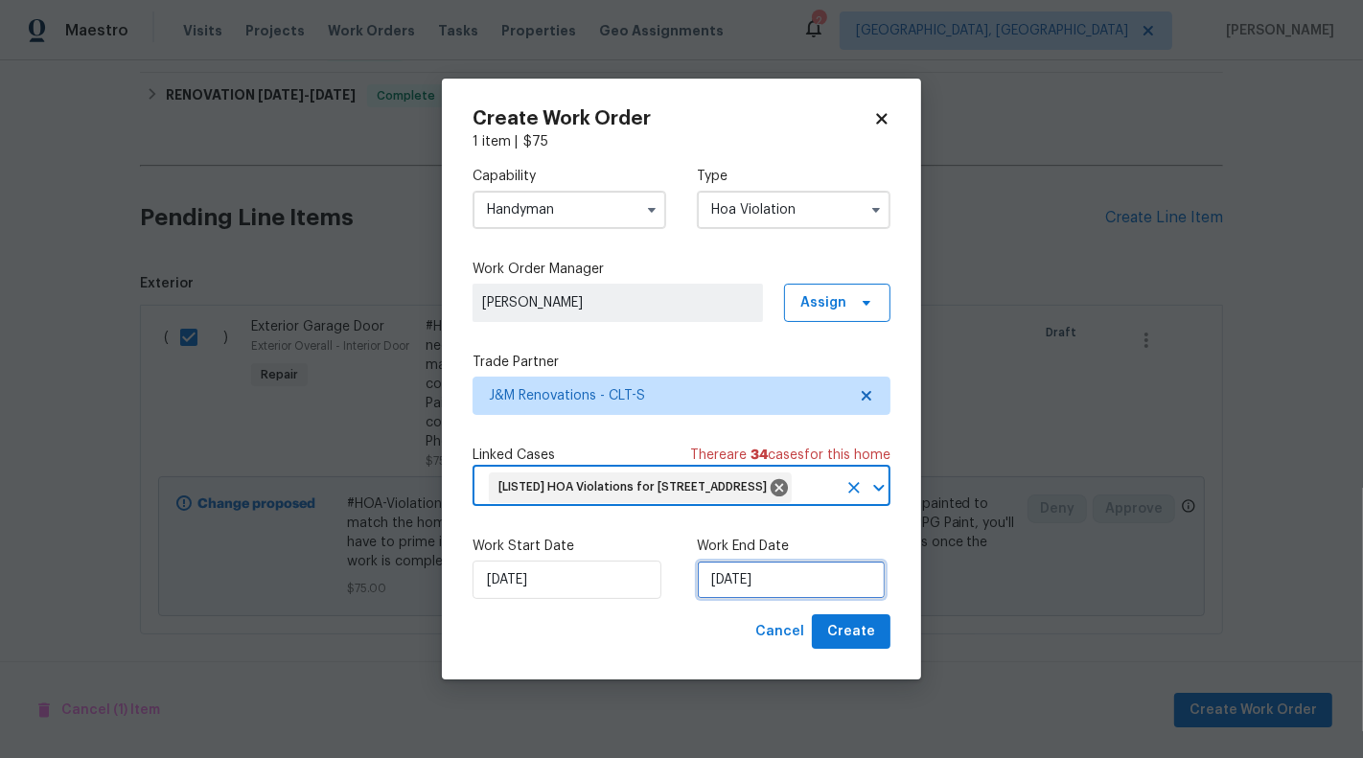
click at [726, 599] on input "10/09/2025" at bounding box center [791, 580] width 189 height 38
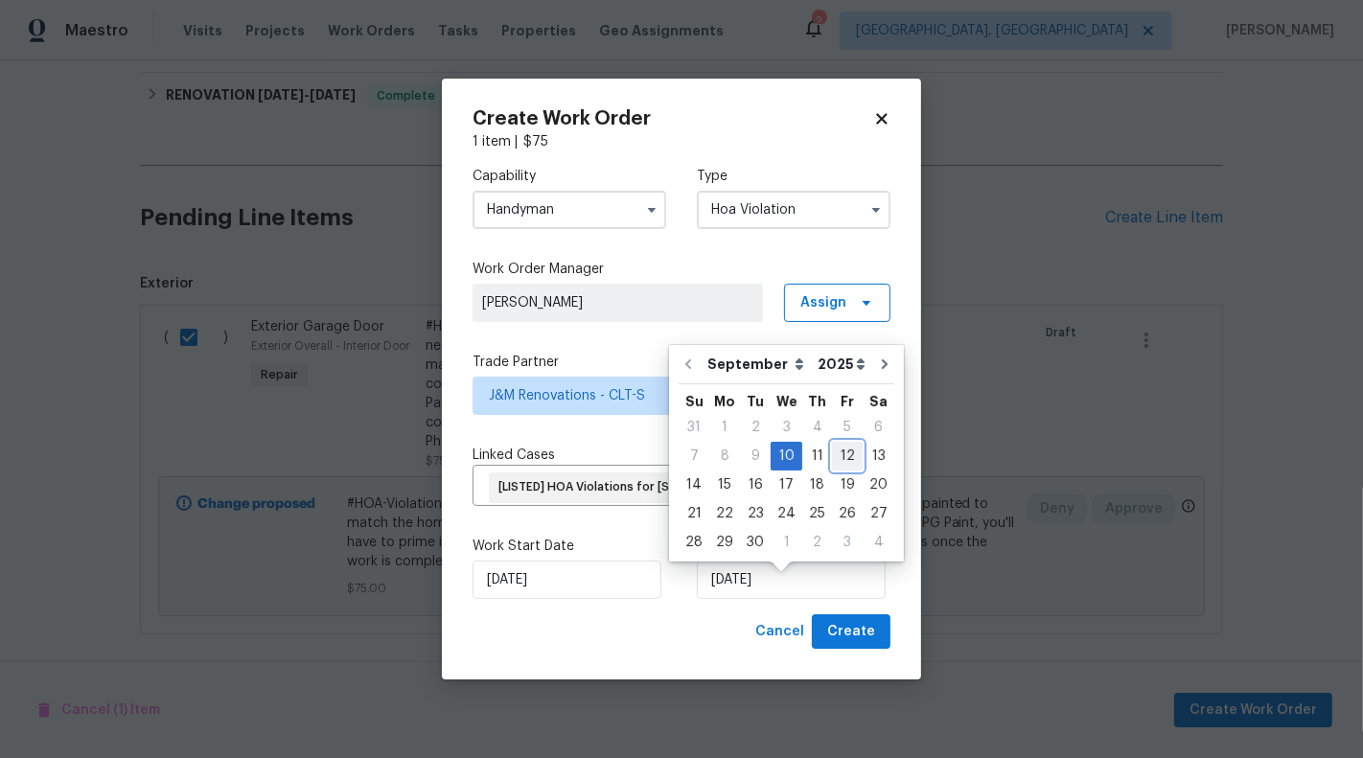
click at [846, 447] on div "12" at bounding box center [847, 456] width 31 height 27
type input "12/09/2025"
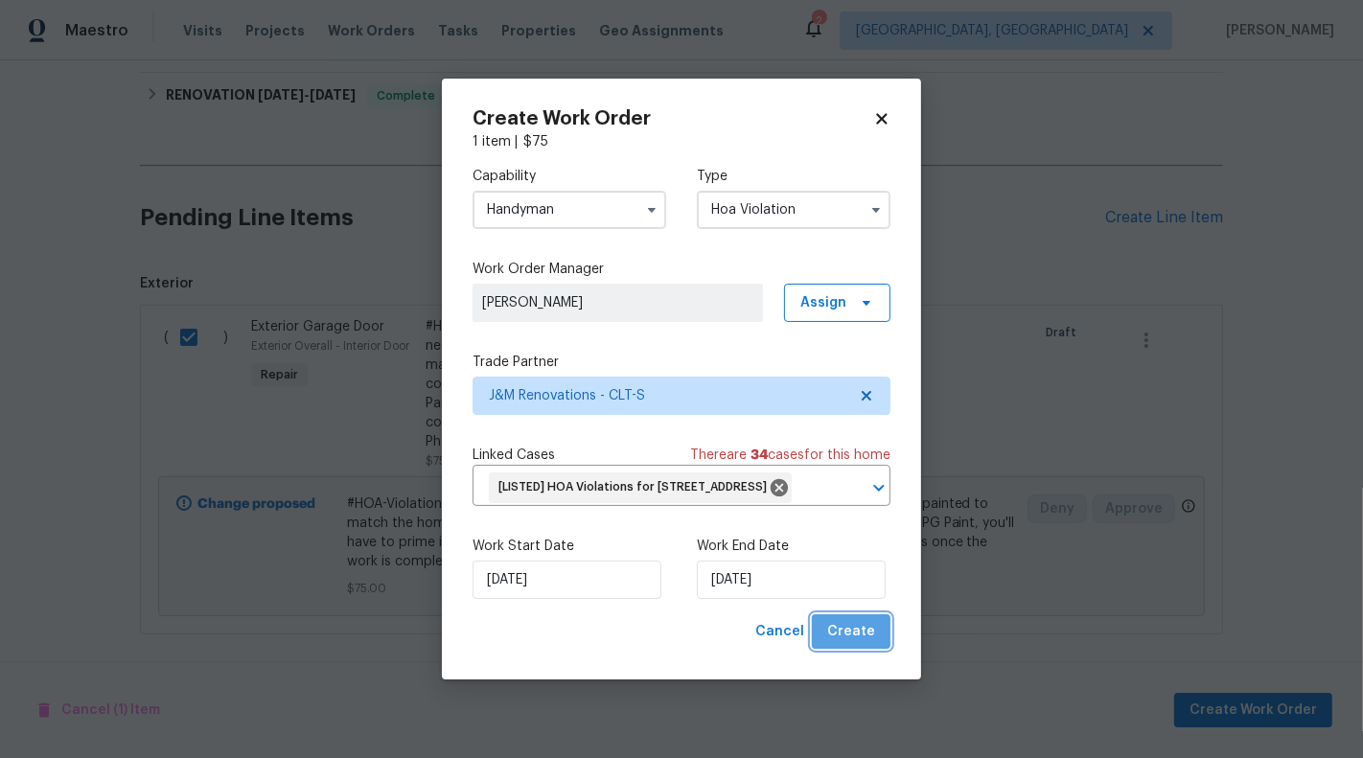
click at [869, 644] on span "Create" at bounding box center [851, 632] width 48 height 24
checkbox input "false"
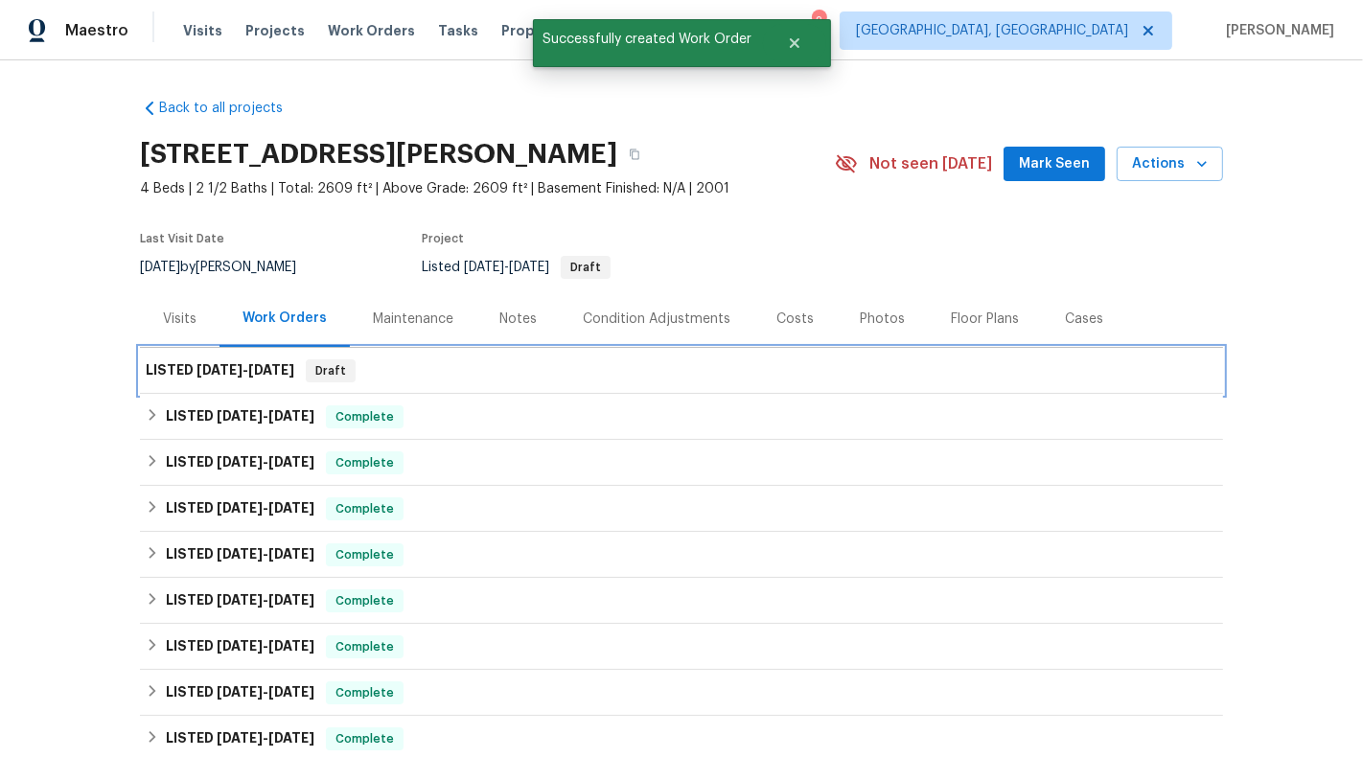
click at [483, 368] on div "LISTED 9/10/25 - 9/12/25 Draft" at bounding box center [681, 370] width 1071 height 23
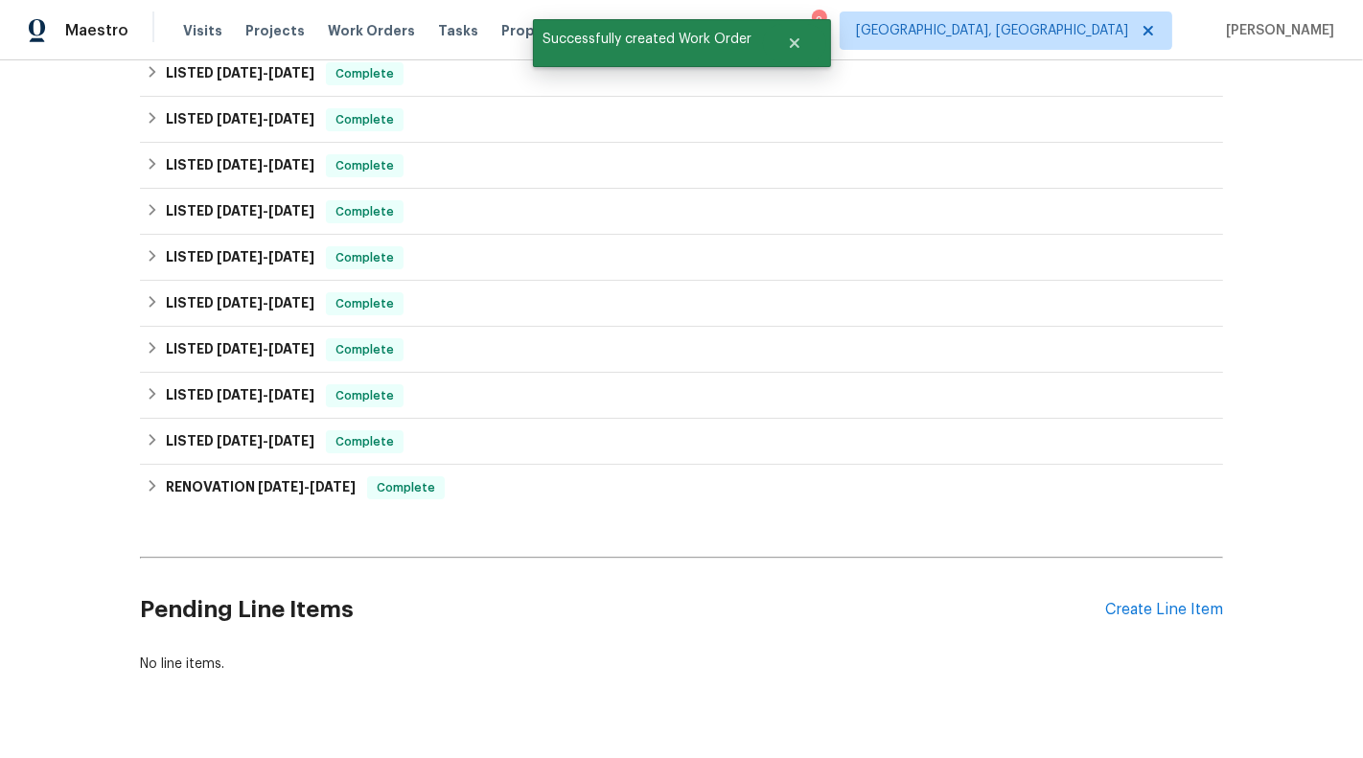
scroll to position [387, 0]
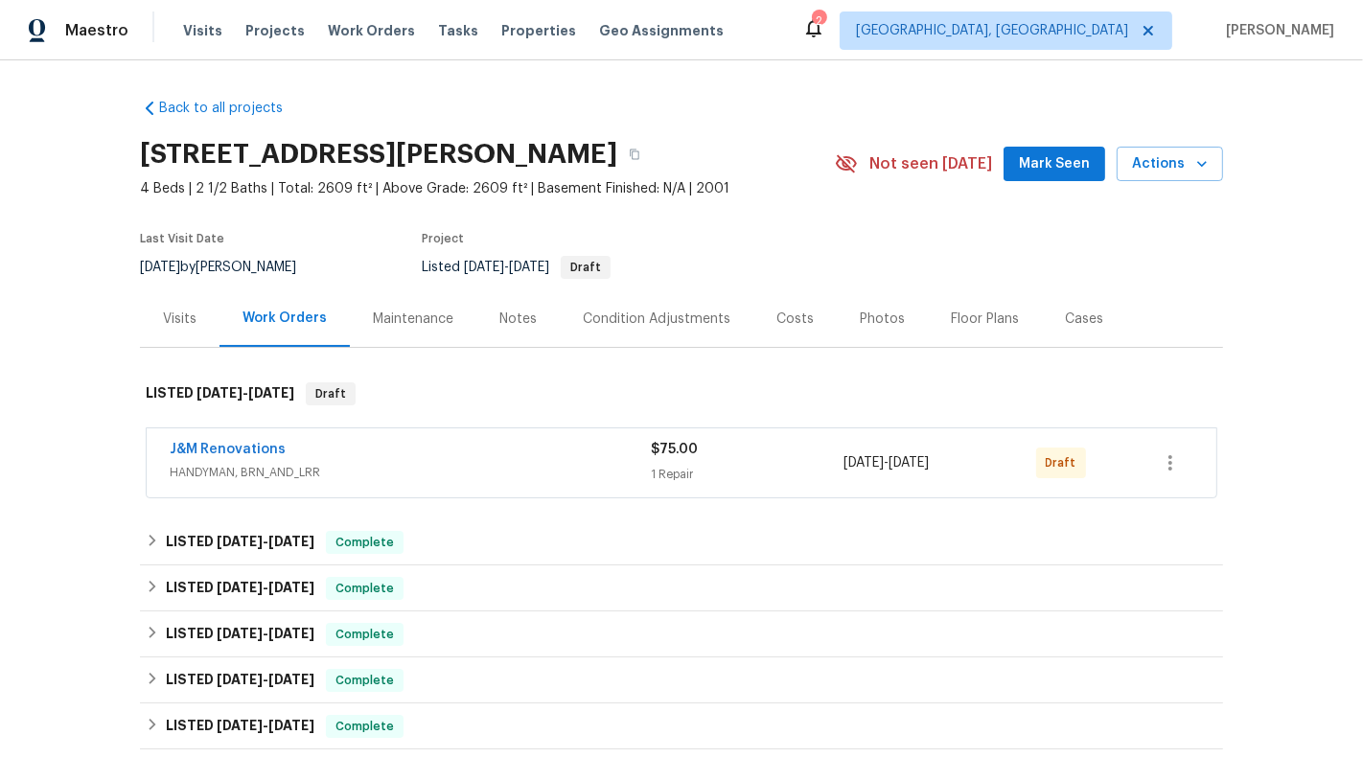
click at [823, 460] on div "$75.00 1 Repair" at bounding box center [747, 463] width 193 height 46
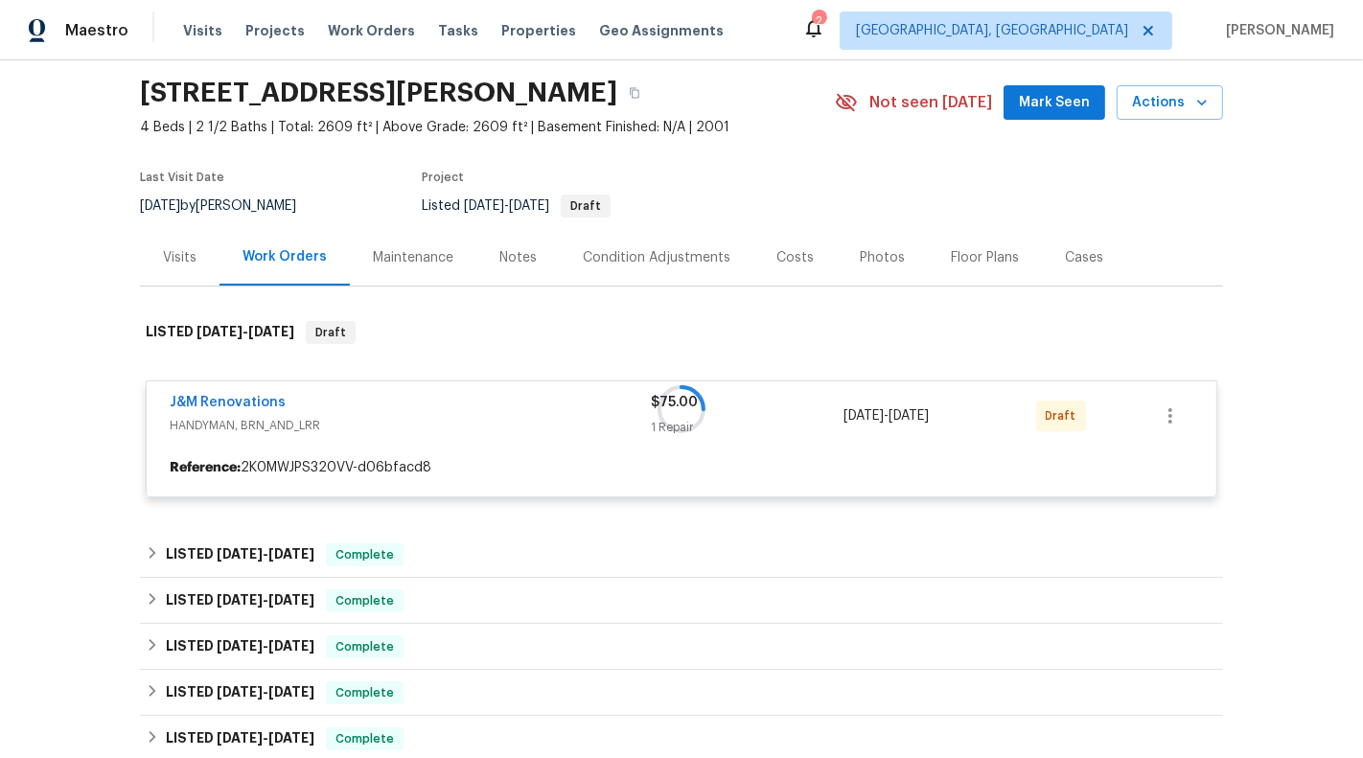
scroll to position [73, 0]
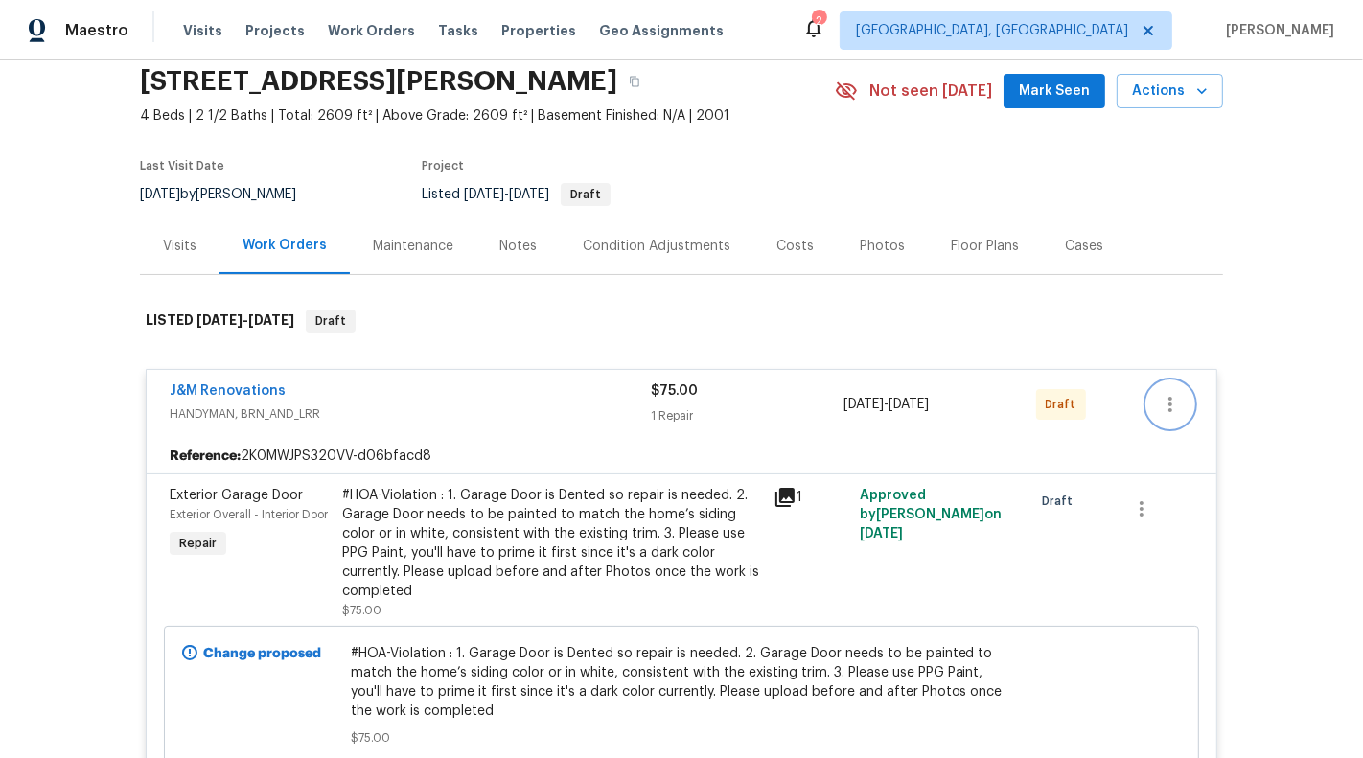
click at [1160, 400] on icon "button" at bounding box center [1170, 404] width 23 height 23
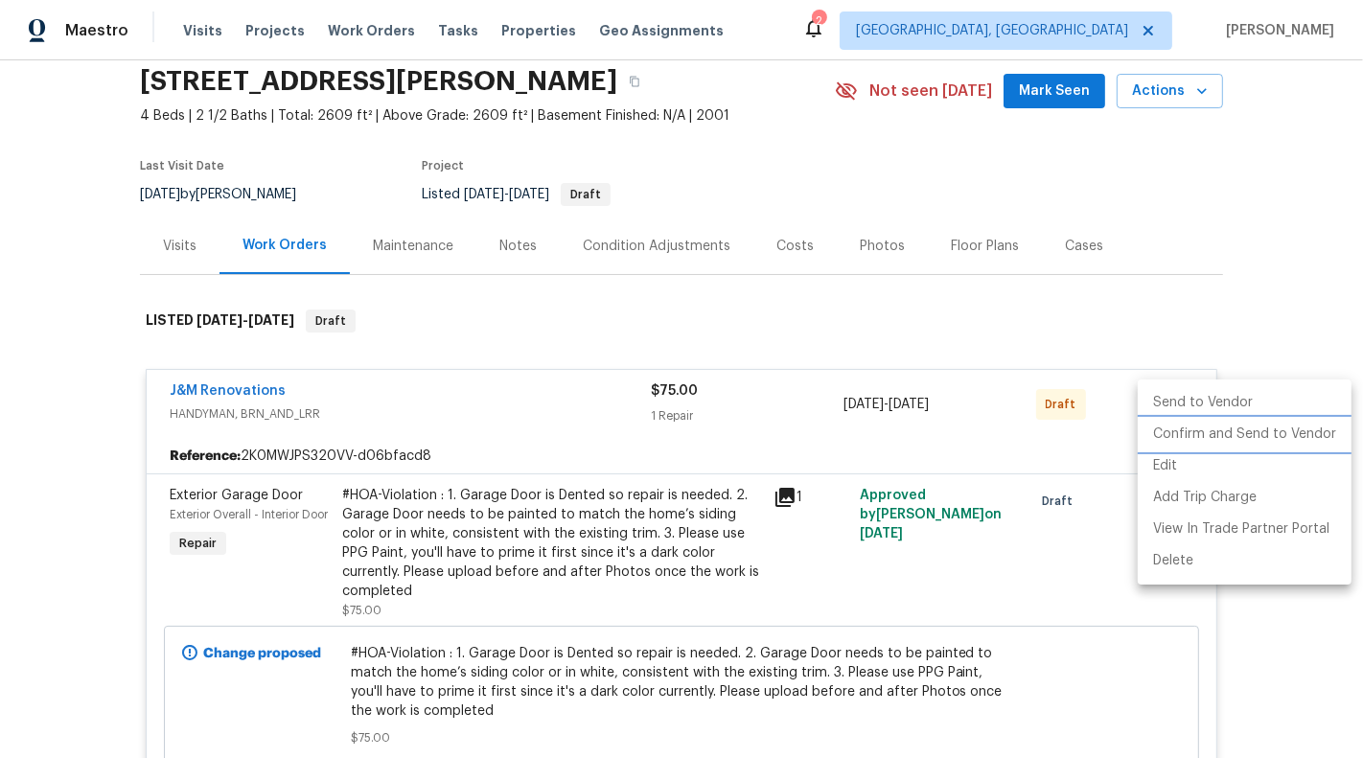
click at [1189, 444] on li "Confirm and Send to Vendor" at bounding box center [1245, 435] width 214 height 32
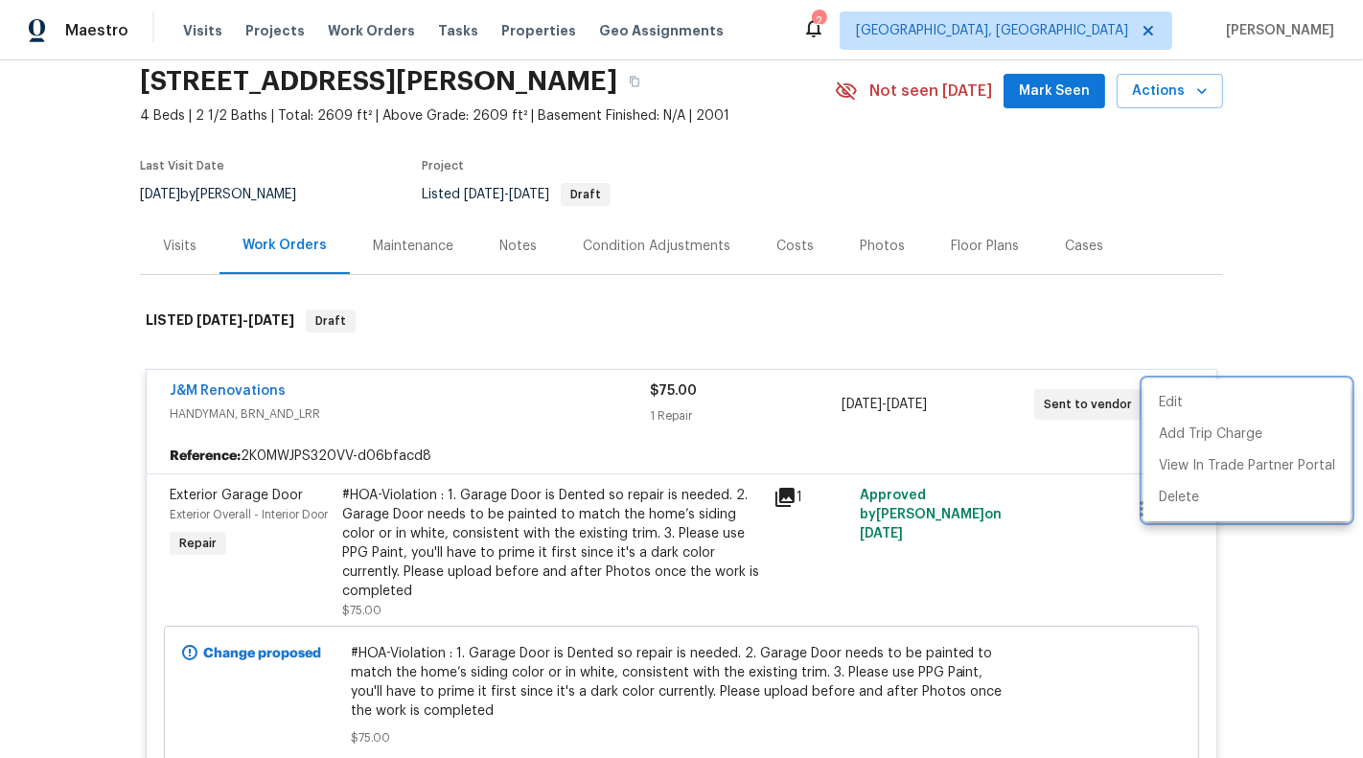
click at [201, 385] on div at bounding box center [681, 379] width 1363 height 758
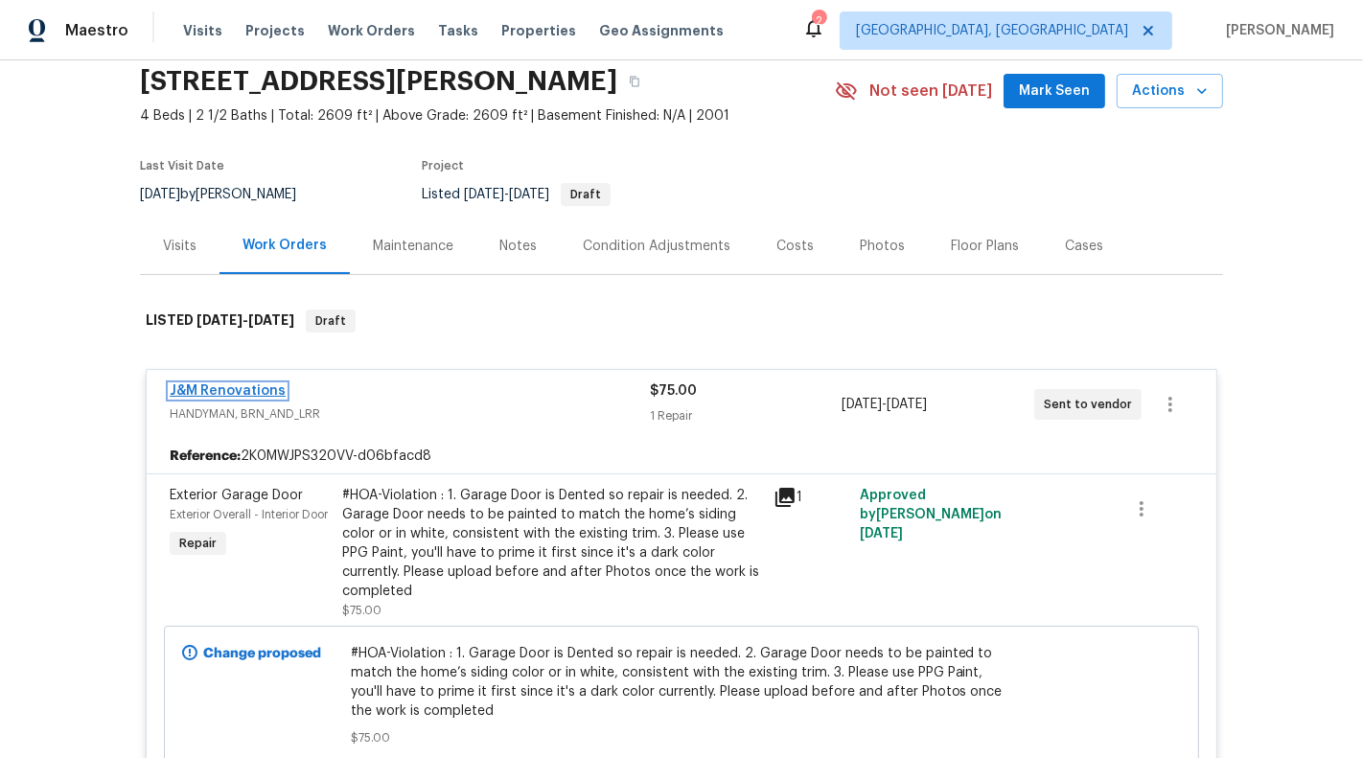
click at [182, 390] on link "J&M Renovations" at bounding box center [228, 390] width 116 height 13
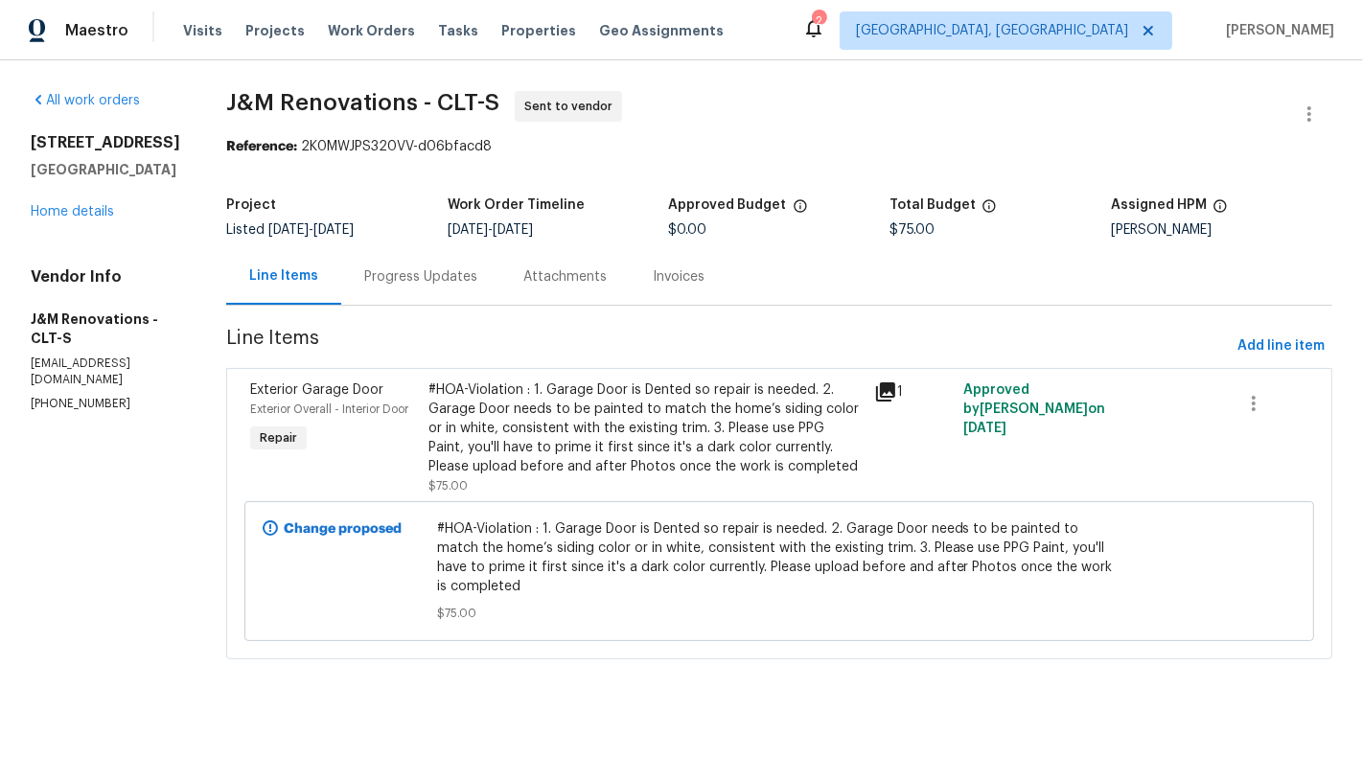
click at [427, 317] on section "J&M Renovations - CLT-S Sent to vendor Reference: 2K0MWJPS320VV-d06bfacd8 Proje…" at bounding box center [779, 386] width 1106 height 591
click at [409, 281] on div "Progress Updates" at bounding box center [420, 276] width 113 height 19
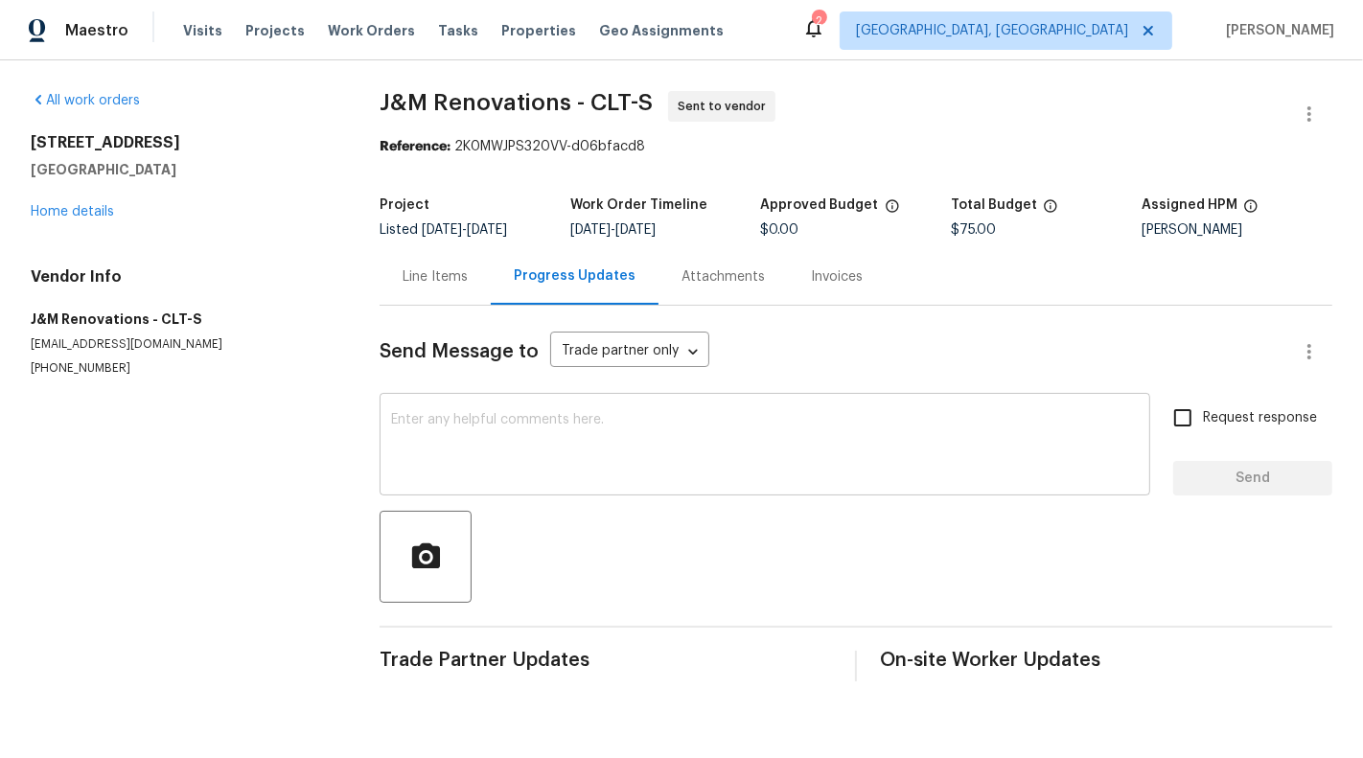
click at [471, 452] on textarea at bounding box center [765, 446] width 748 height 67
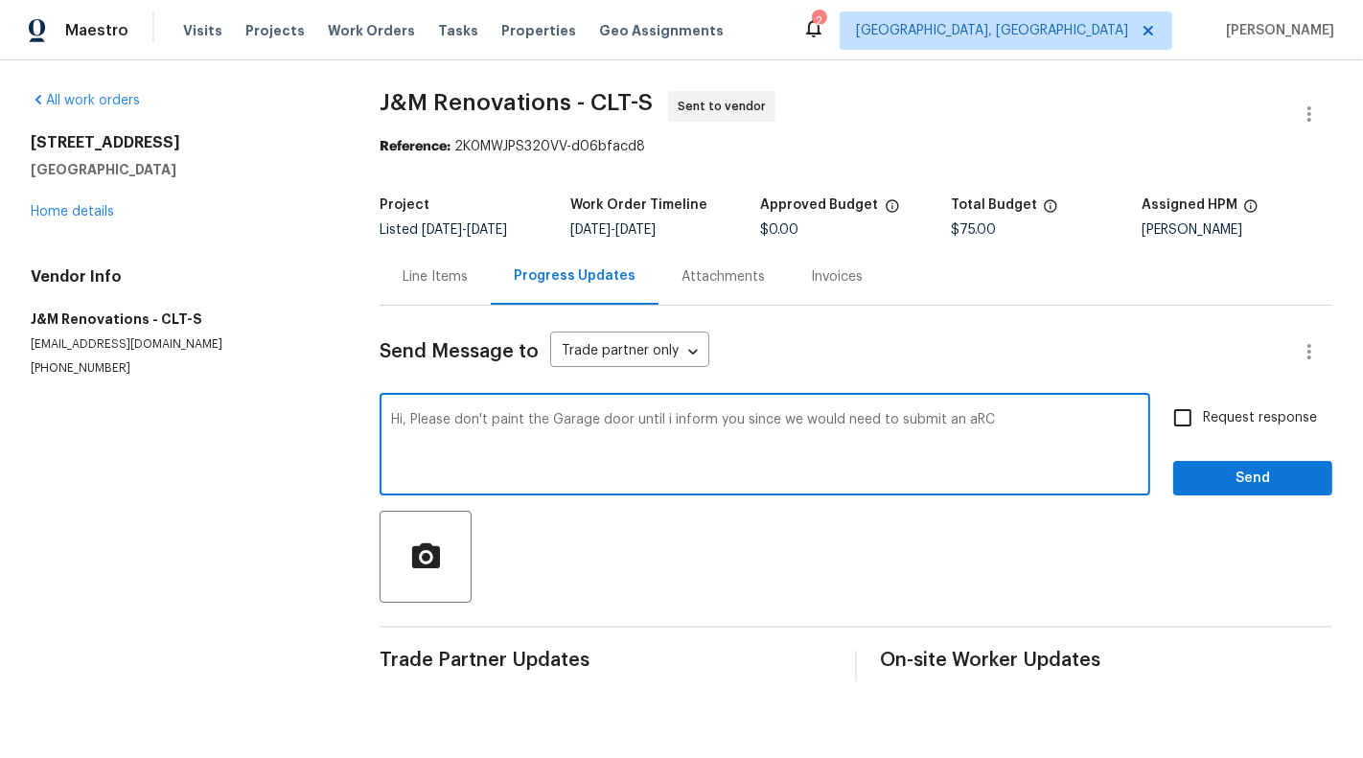
click at [800, 423] on textarea "Hi, Please don't paint the Garage door until i inform you since we would need t…" at bounding box center [765, 446] width 748 height 67
click at [1000, 403] on div "Hi, Please don't paint the Garage door until i inform you since I would need to…" at bounding box center [765, 447] width 771 height 98
click at [990, 436] on textarea "Hi, Please don't paint the Garage door until i inform you since I would need to…" at bounding box center [765, 446] width 748 height 67
click at [714, 449] on textarea "Hi, Please don't paint the Garage door until i inform you since I would need to…" at bounding box center [765, 446] width 748 height 67
click at [771, 415] on textarea "Hi, Please don't paint the Garage door until i inform you since I would need to…" at bounding box center [765, 446] width 748 height 67
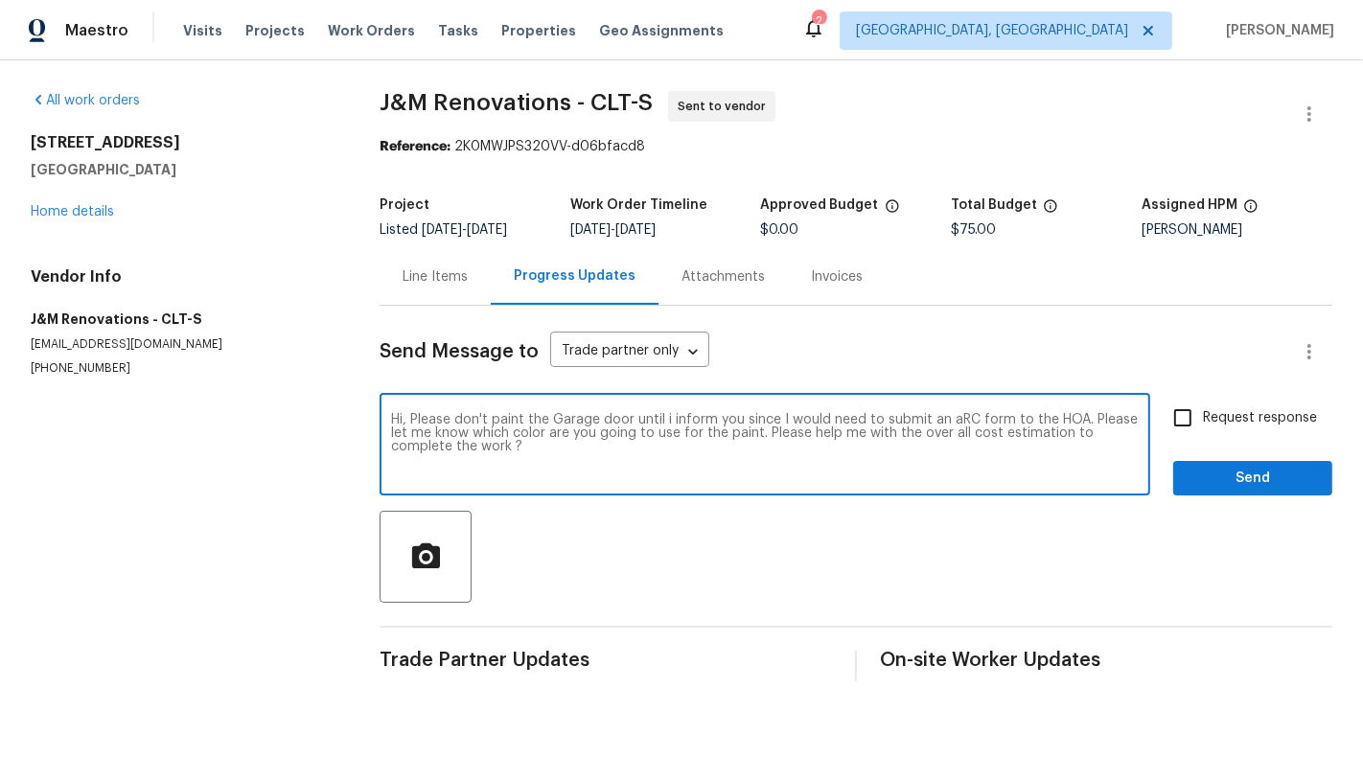
click at [771, 415] on textarea "Hi, Please don't paint the Garage door until i inform you since I would need to…" at bounding box center [765, 446] width 748 height 67
paste textarea "Please hold off on painting the garage door until I provide further instruction…"
type textarea "Please hold off on painting the garage door until I provide further instruction…"
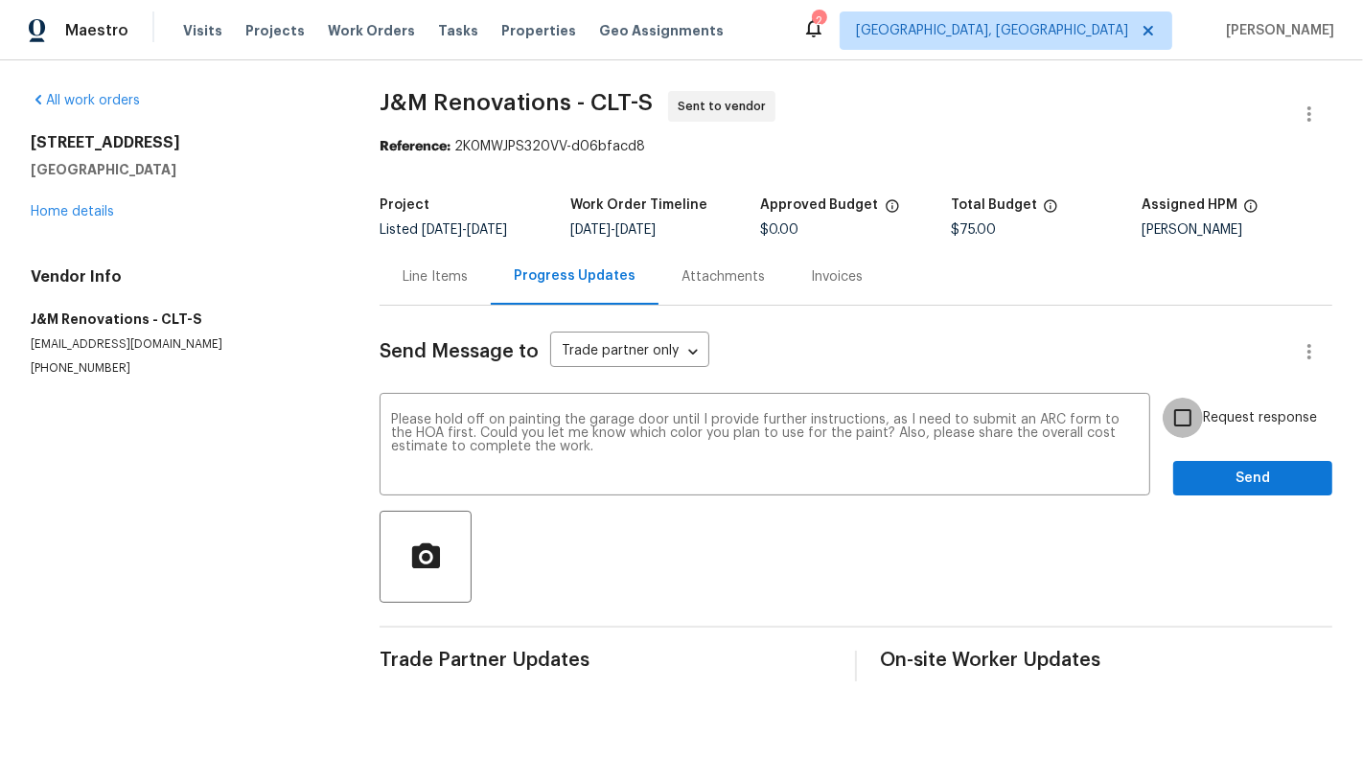
click at [1186, 430] on input "Request response" at bounding box center [1183, 418] width 40 height 40
checkbox input "true"
click at [1235, 493] on button "Send" at bounding box center [1252, 478] width 159 height 35
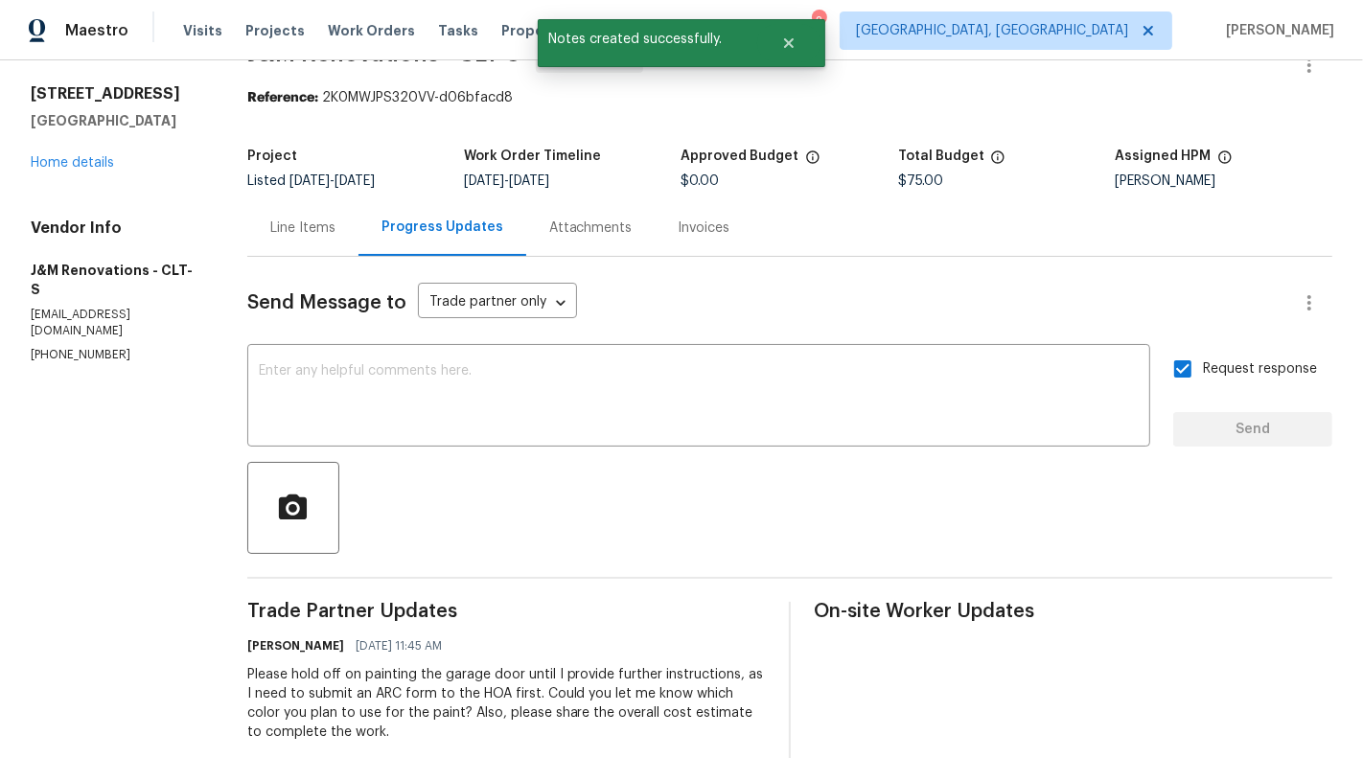
scroll to position [86, 0]
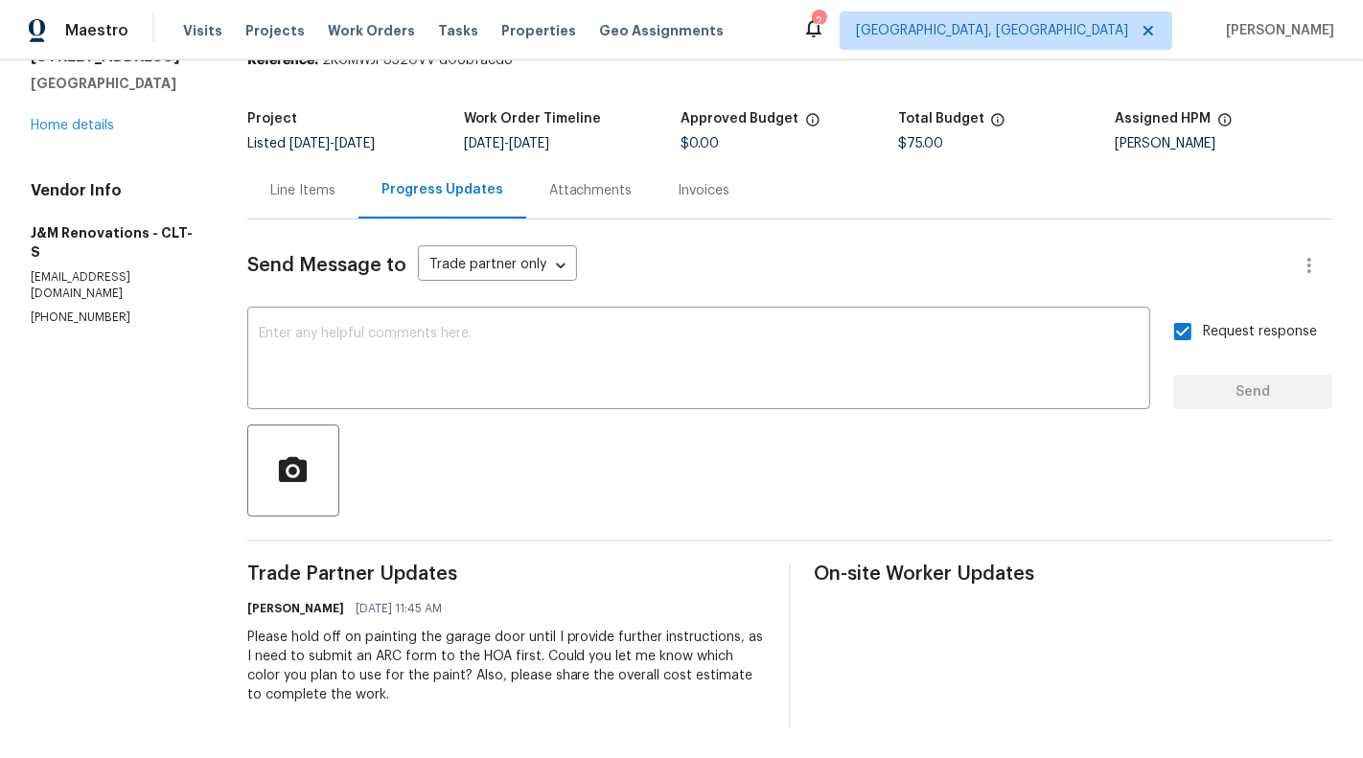
click at [270, 190] on div "Line Items" at bounding box center [302, 190] width 111 height 57
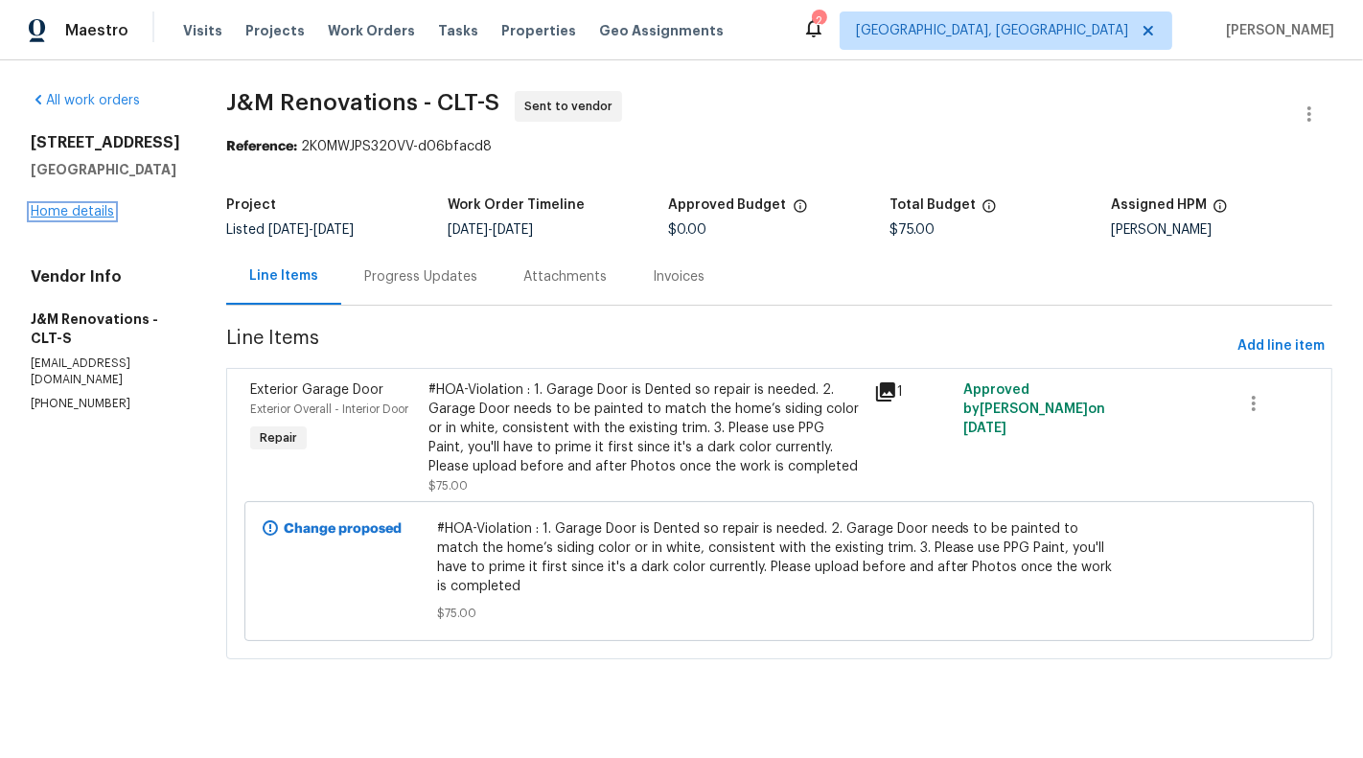
click at [46, 219] on link "Home details" at bounding box center [72, 211] width 83 height 13
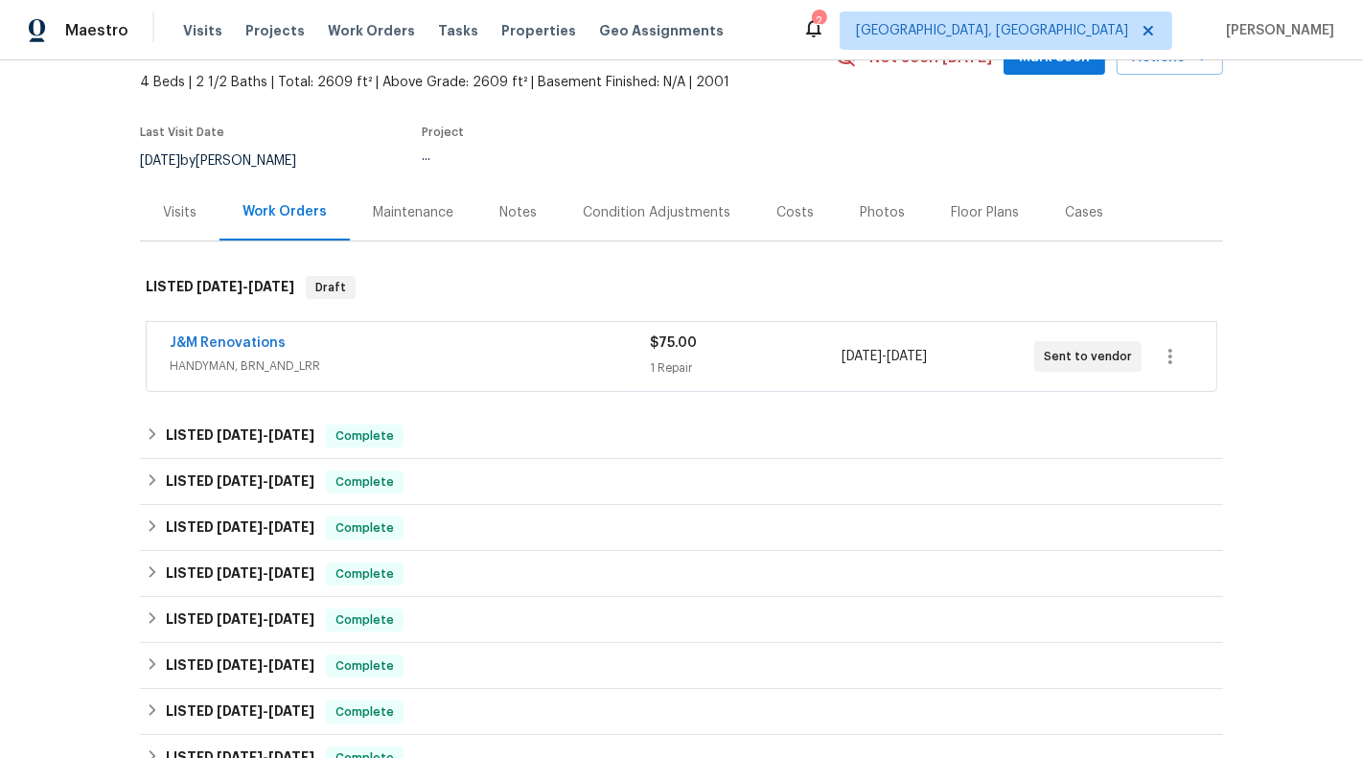
click at [524, 370] on span "HANDYMAN, BRN_AND_LRR" at bounding box center [410, 366] width 480 height 19
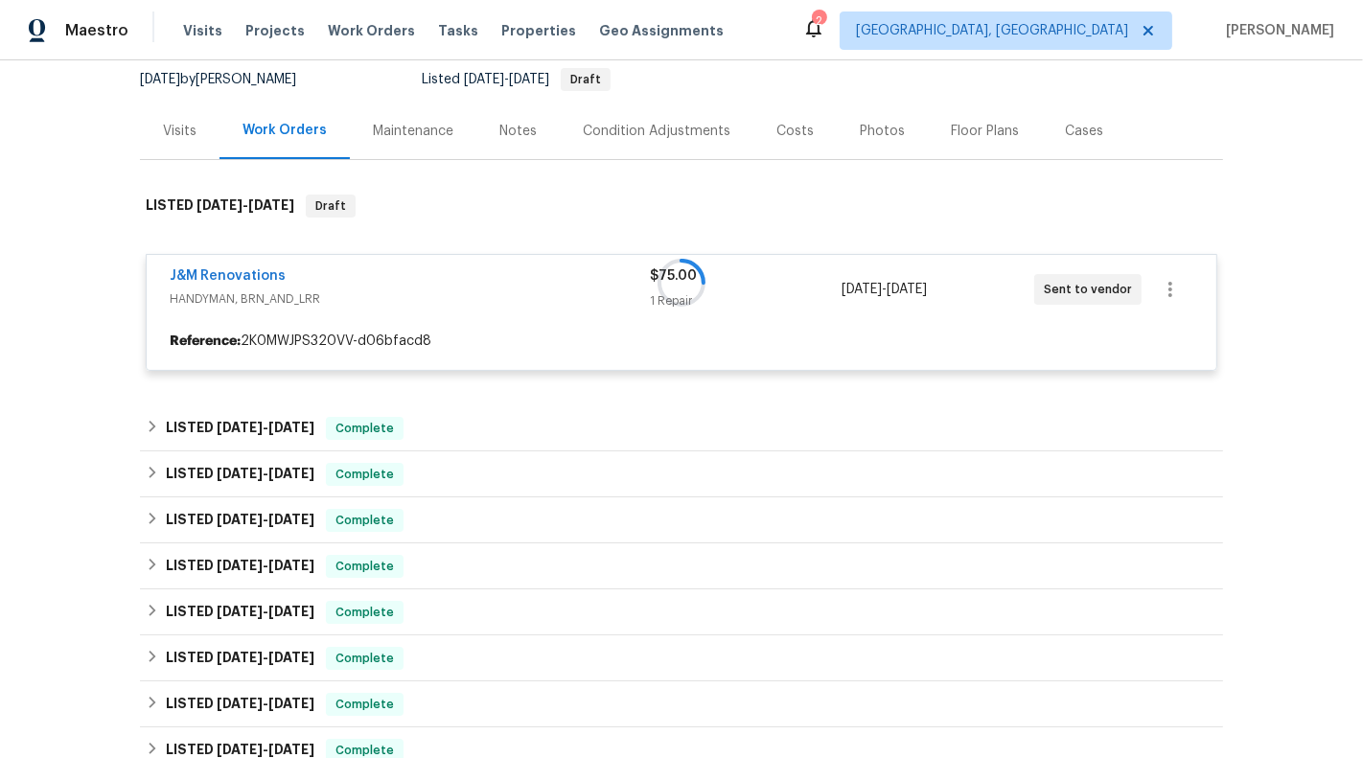
scroll to position [211, 0]
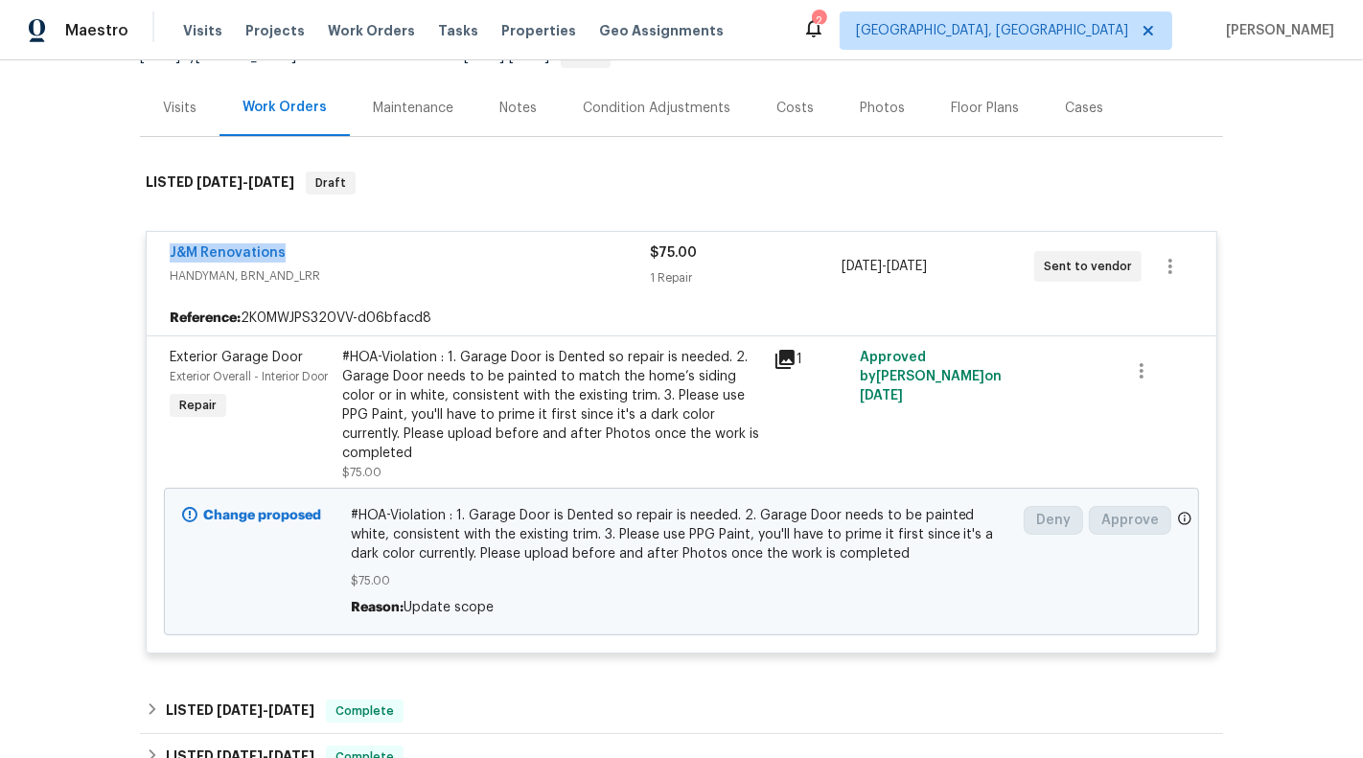
drag, startPoint x: 329, startPoint y: 256, endPoint x: 157, endPoint y: 256, distance: 171.5
click at [157, 256] on div "J&M Renovations HANDYMAN, BRN_AND_LRR $75.00 1 Repair 9/10/2025 - 9/12/2025 Sen…" at bounding box center [682, 266] width 1070 height 69
copy link "J&M Renovations"
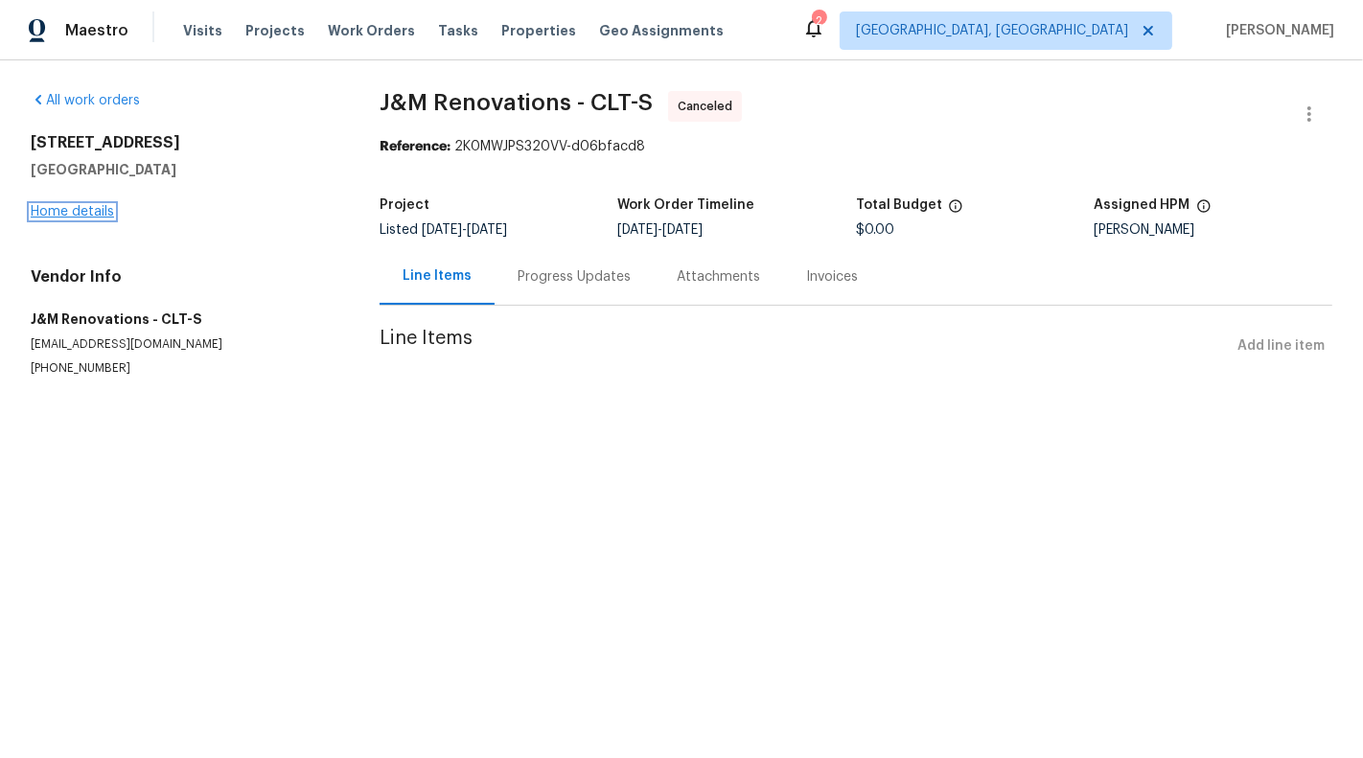
click at [72, 205] on link "Home details" at bounding box center [72, 211] width 83 height 13
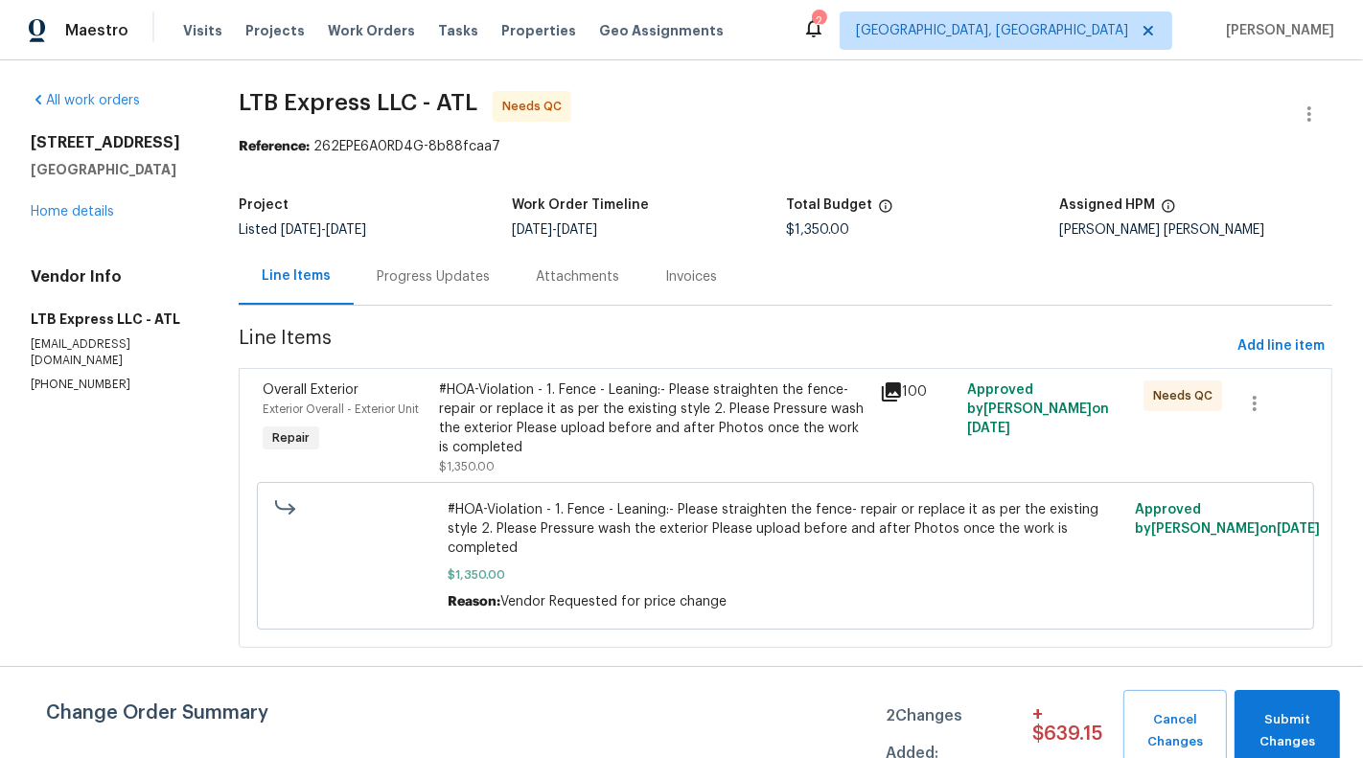
click at [656, 381] on div "#HOA-Violation - 1. Fence - Leaning:- Please straighten the fence- repair or re…" at bounding box center [653, 418] width 428 height 77
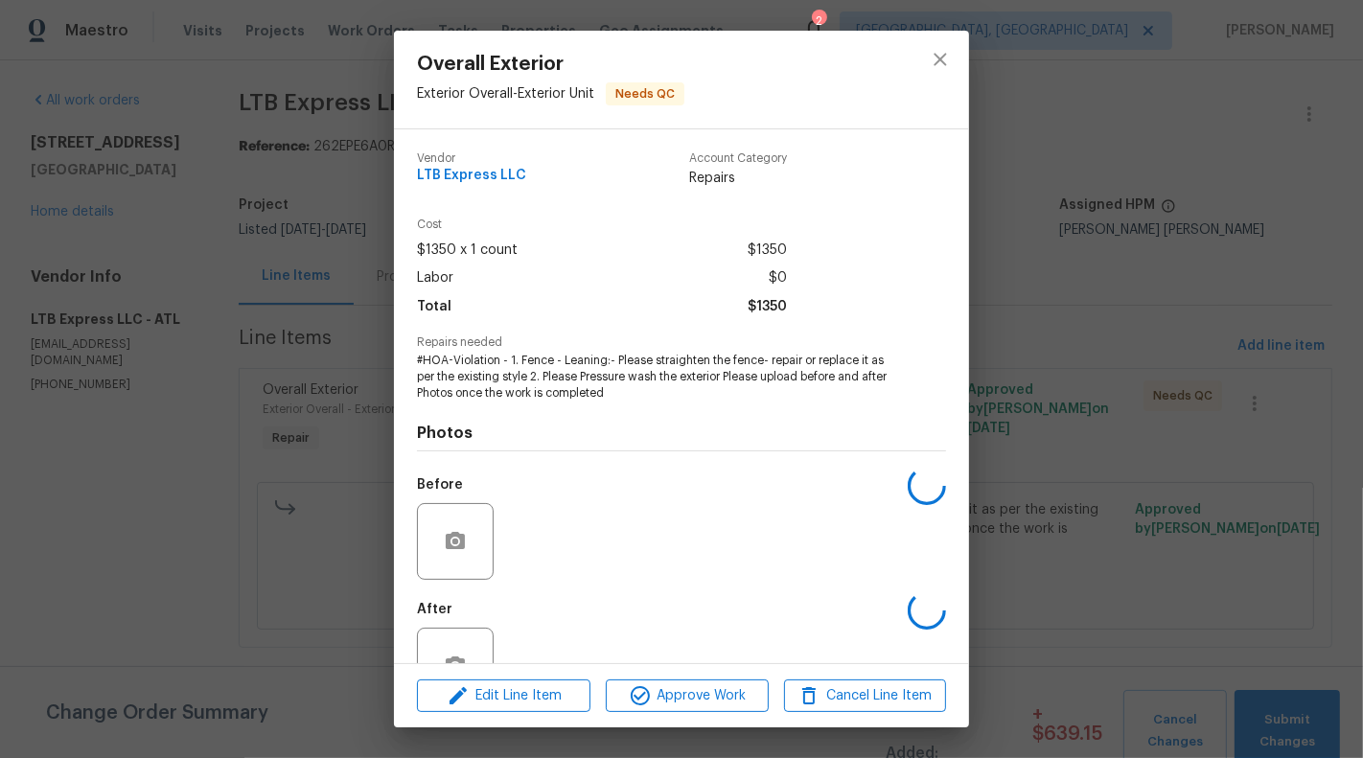
scroll to position [60, 0]
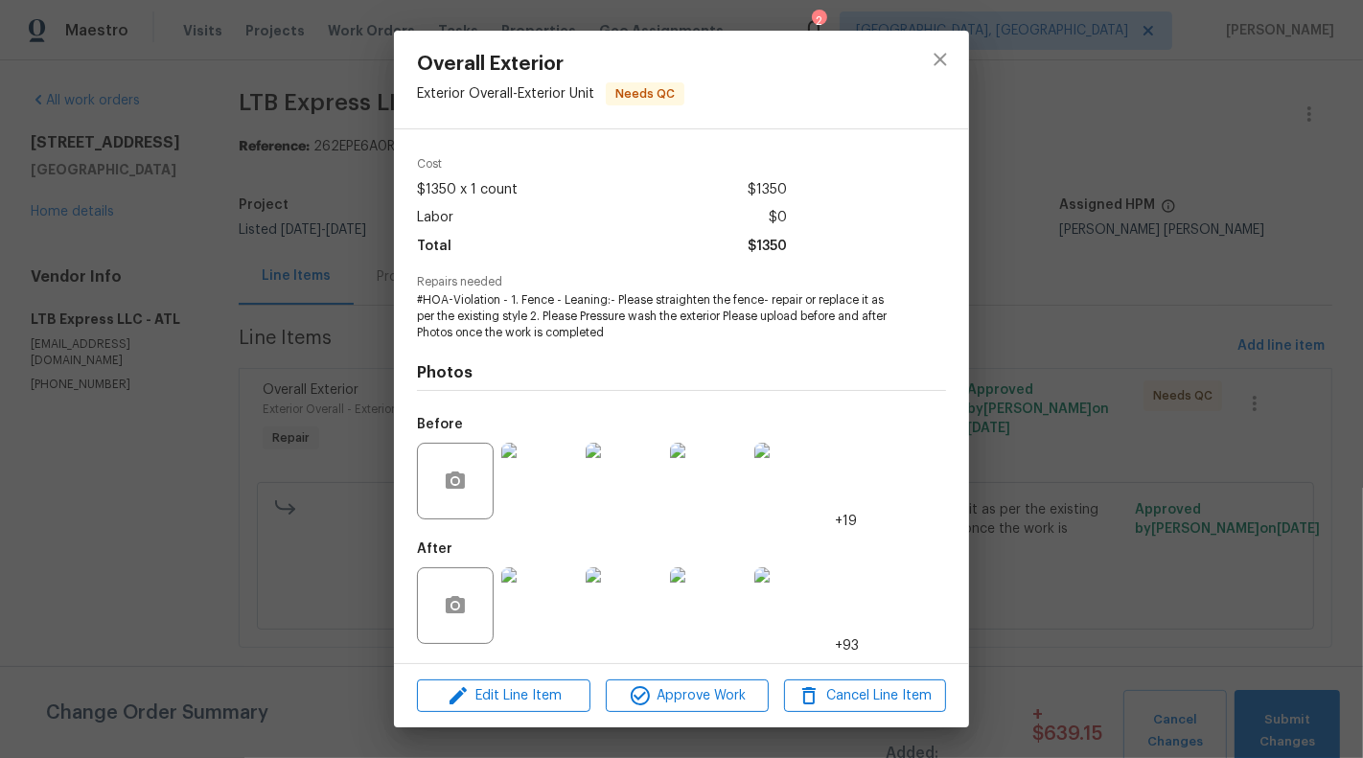
click at [540, 599] on img at bounding box center [539, 605] width 77 height 77
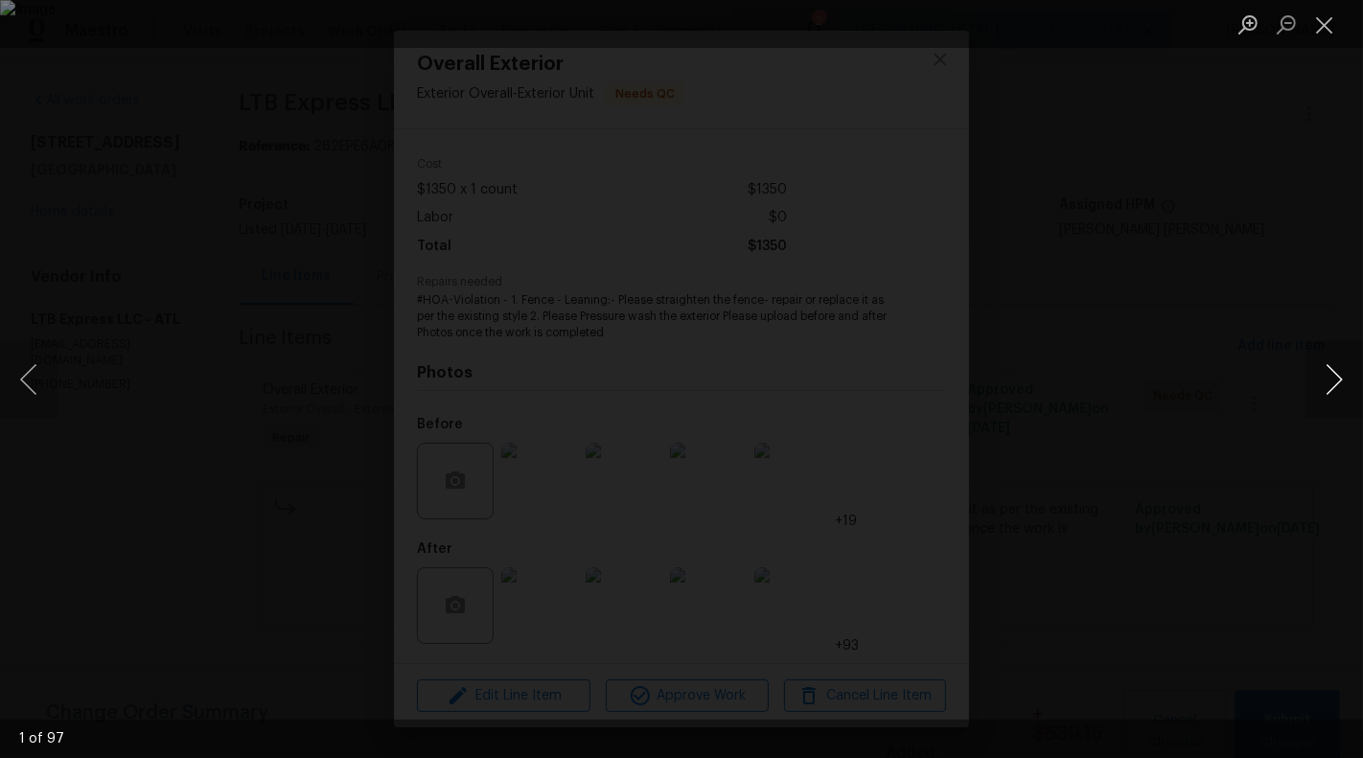
click at [1346, 379] on button "Next image" at bounding box center [1334, 379] width 58 height 77
click at [21, 381] on button "Previous image" at bounding box center [29, 379] width 58 height 77
click at [1343, 373] on button "Next image" at bounding box center [1334, 379] width 58 height 77
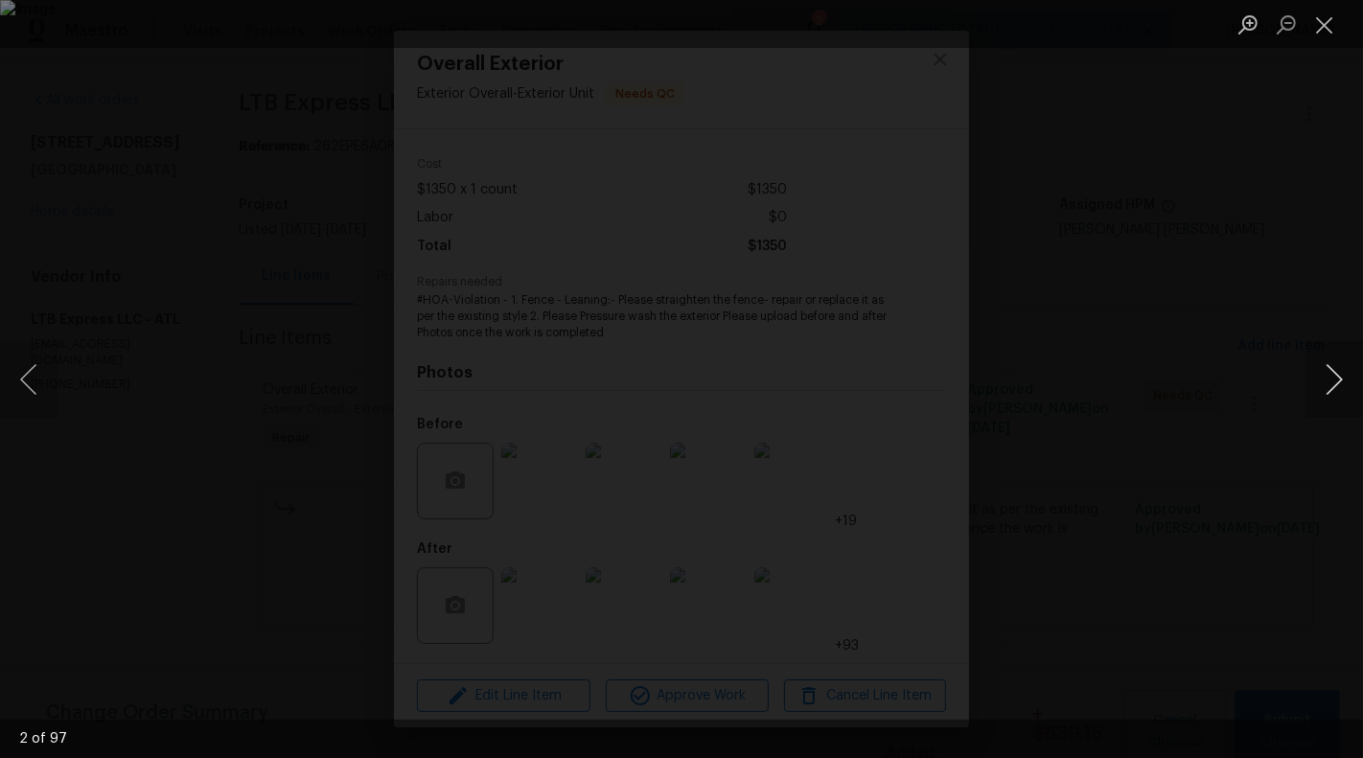
click at [1344, 382] on button "Next image" at bounding box center [1334, 379] width 58 height 77
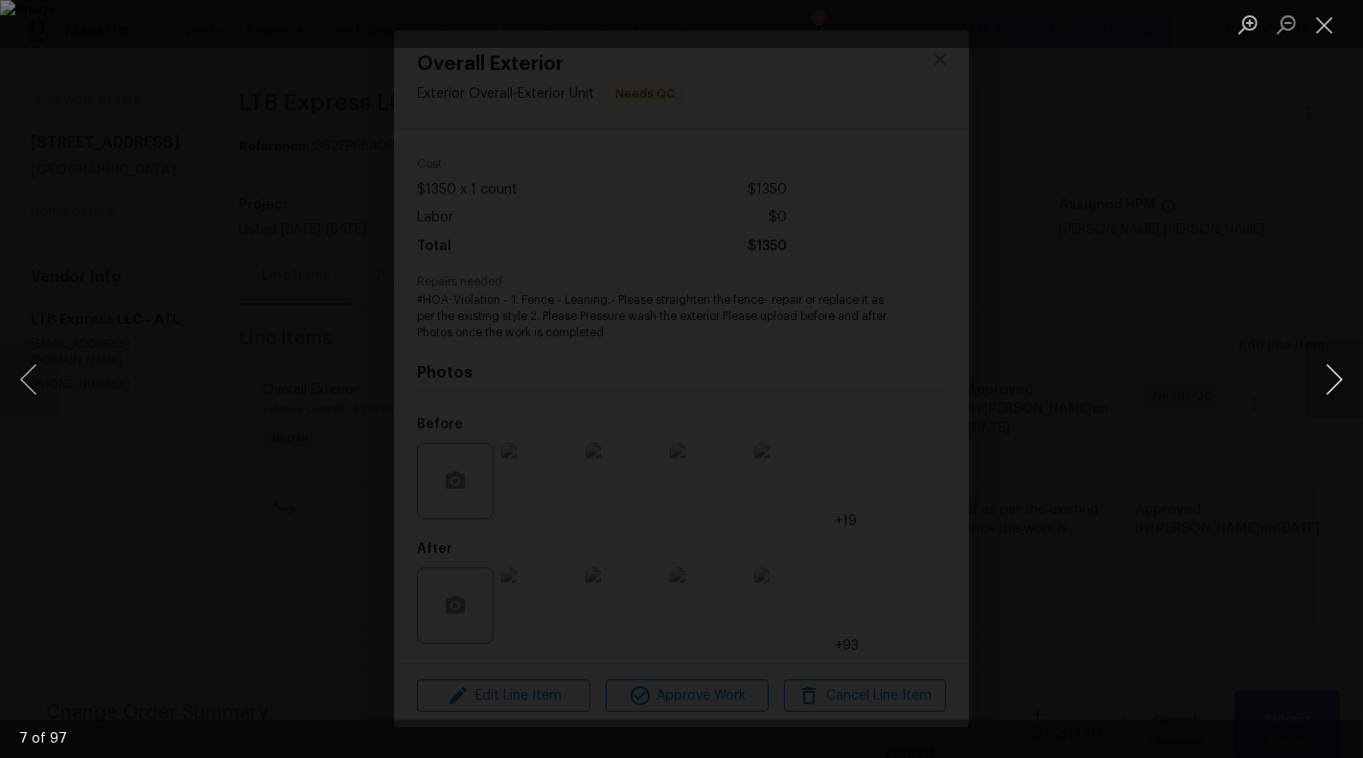
click at [1344, 382] on button "Next image" at bounding box center [1334, 379] width 58 height 77
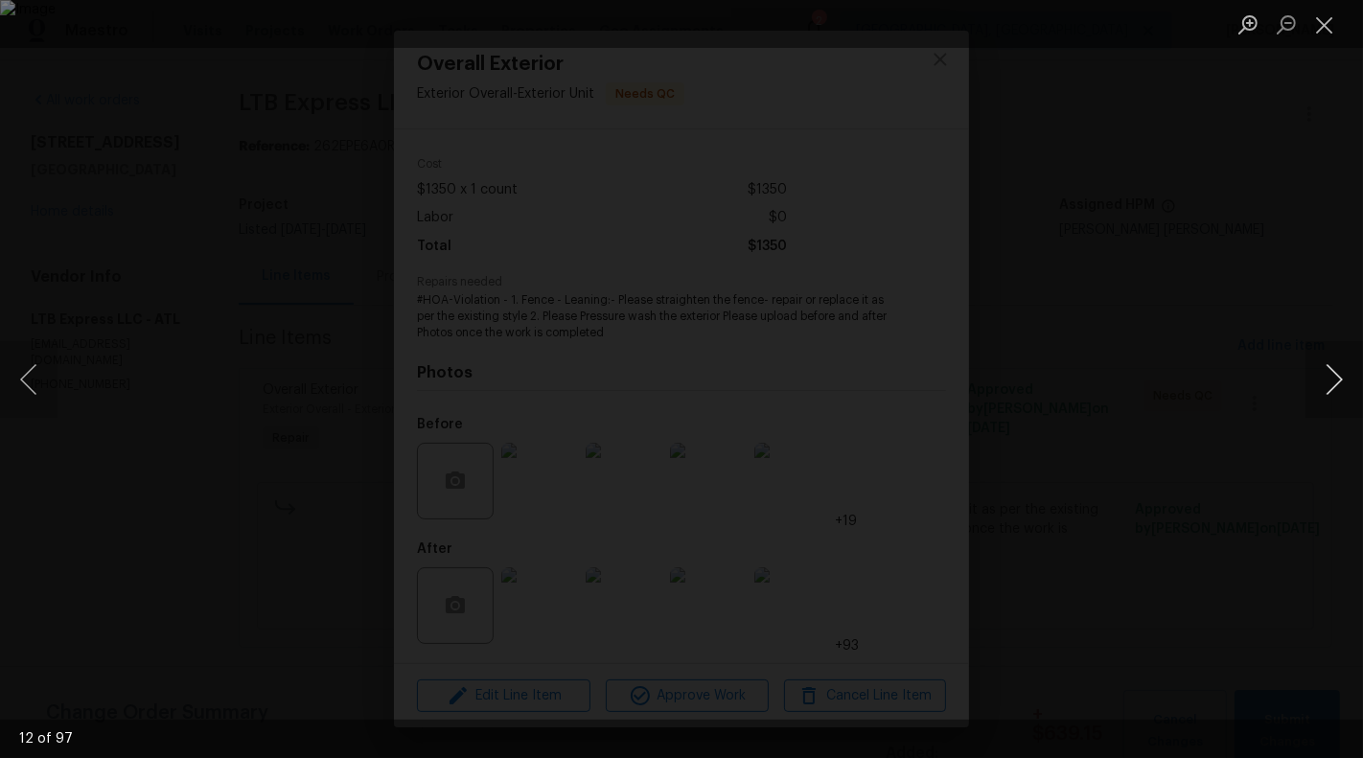
click at [1344, 382] on button "Next image" at bounding box center [1334, 379] width 58 height 77
click at [1332, 380] on button "Next image" at bounding box center [1334, 379] width 58 height 77
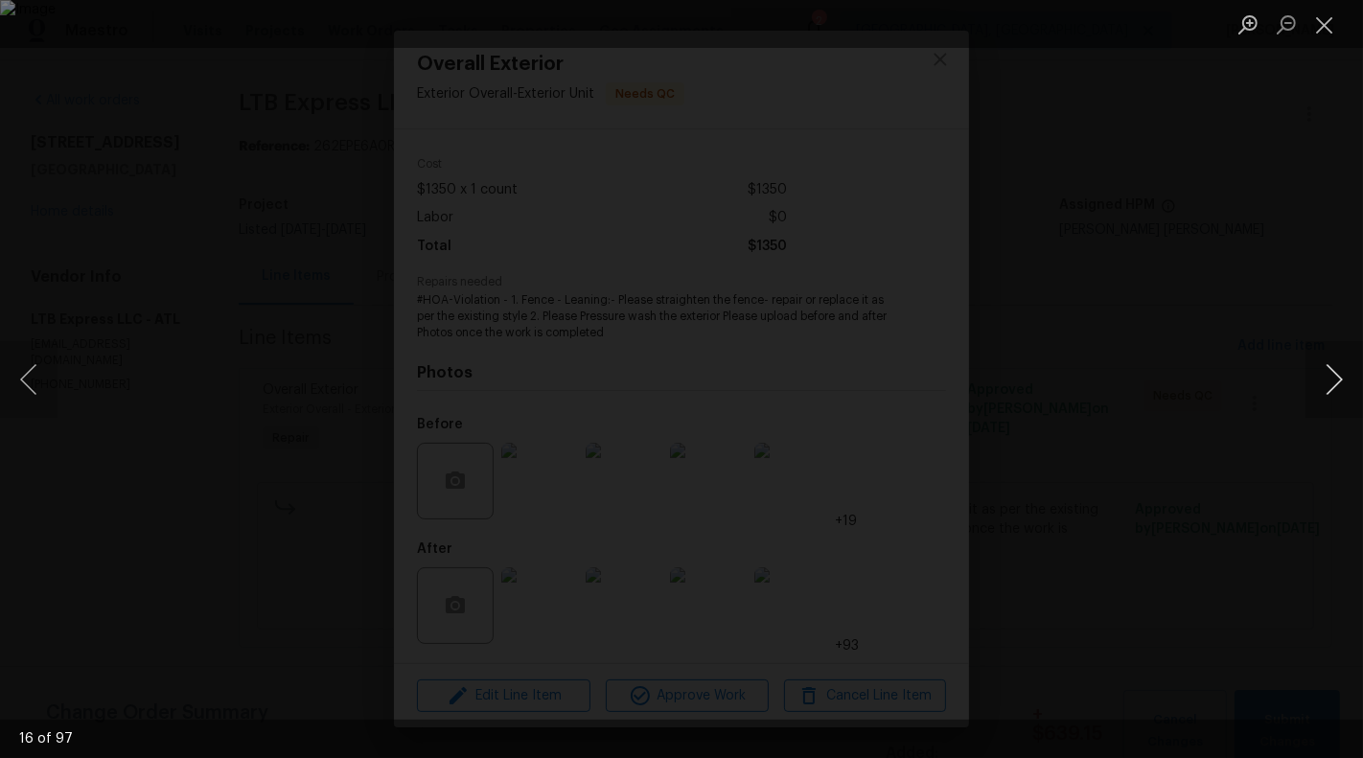
click at [1332, 380] on button "Next image" at bounding box center [1334, 379] width 58 height 77
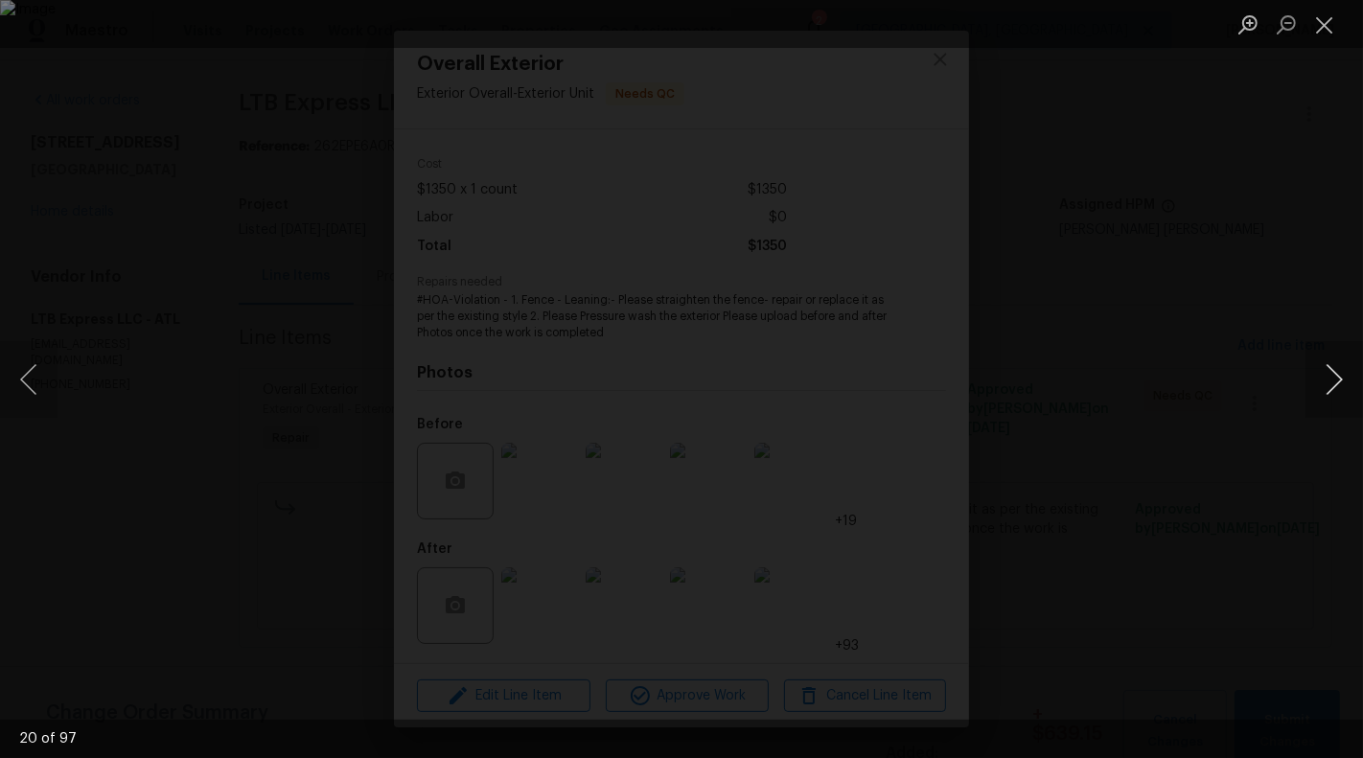
click at [1332, 380] on button "Next image" at bounding box center [1334, 379] width 58 height 77
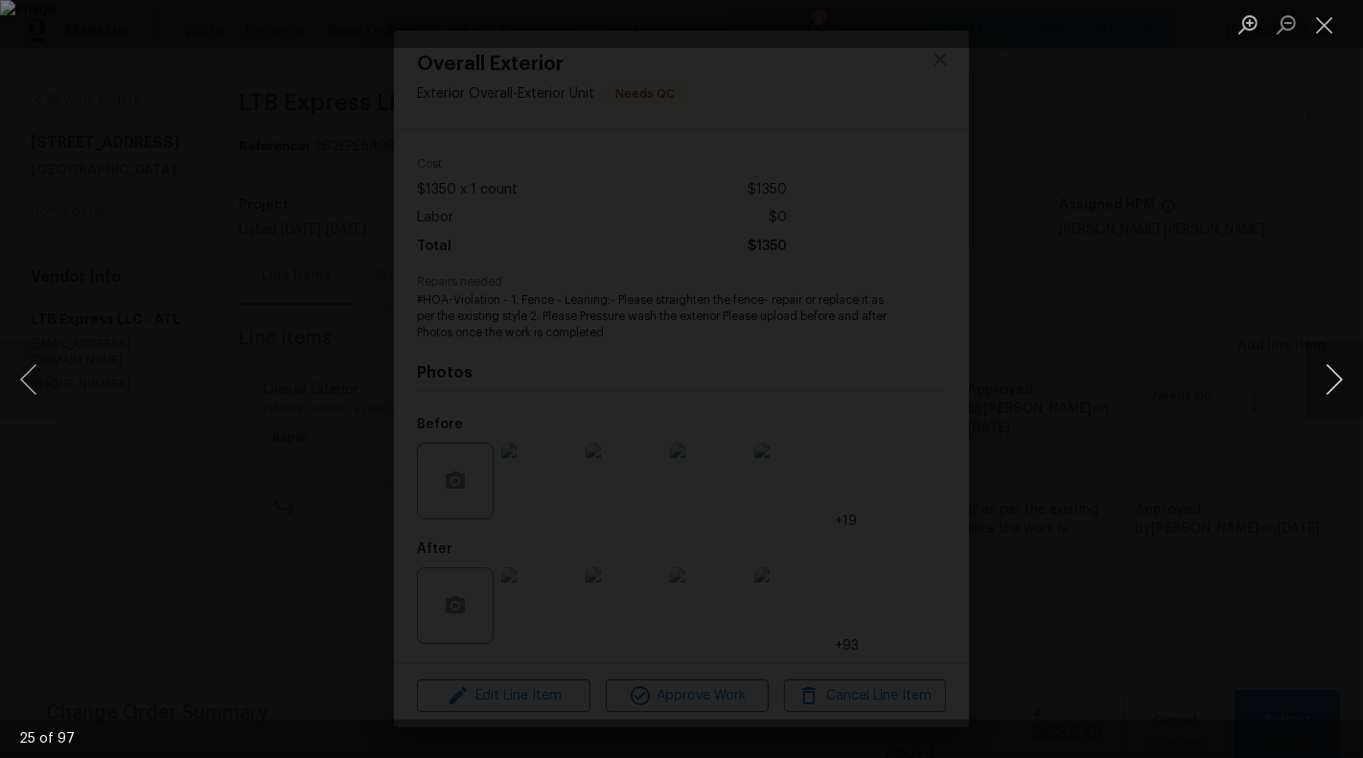
click at [1332, 380] on button "Next image" at bounding box center [1334, 379] width 58 height 77
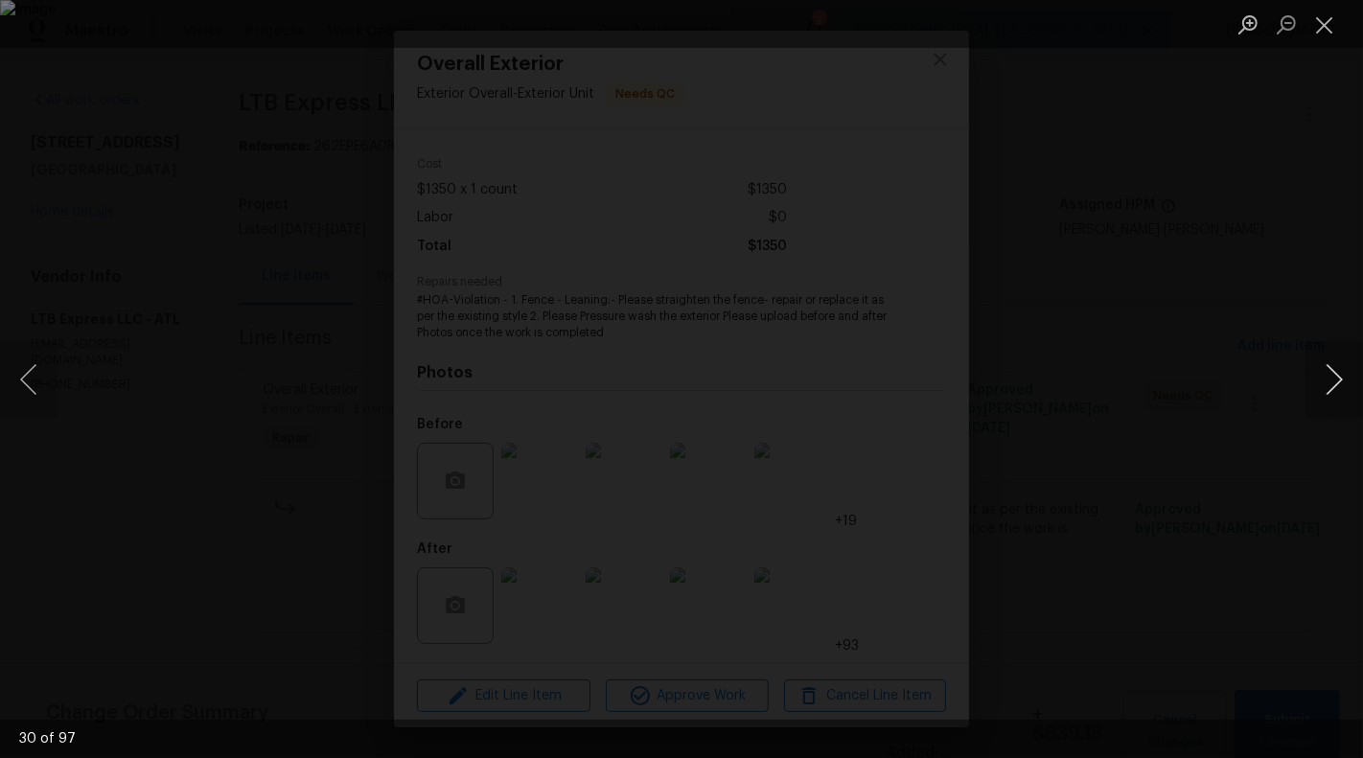
click at [1332, 380] on button "Next image" at bounding box center [1334, 379] width 58 height 77
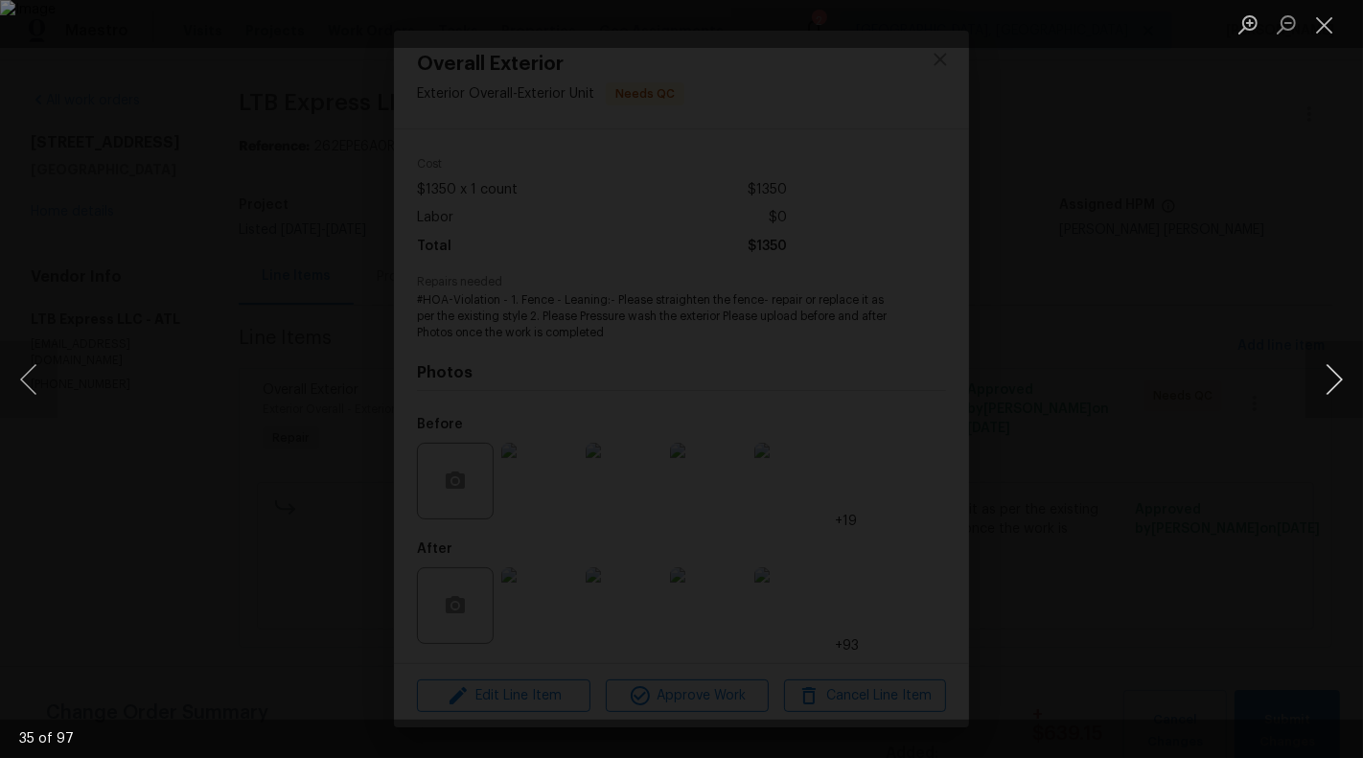
click at [1332, 380] on button "Next image" at bounding box center [1334, 379] width 58 height 77
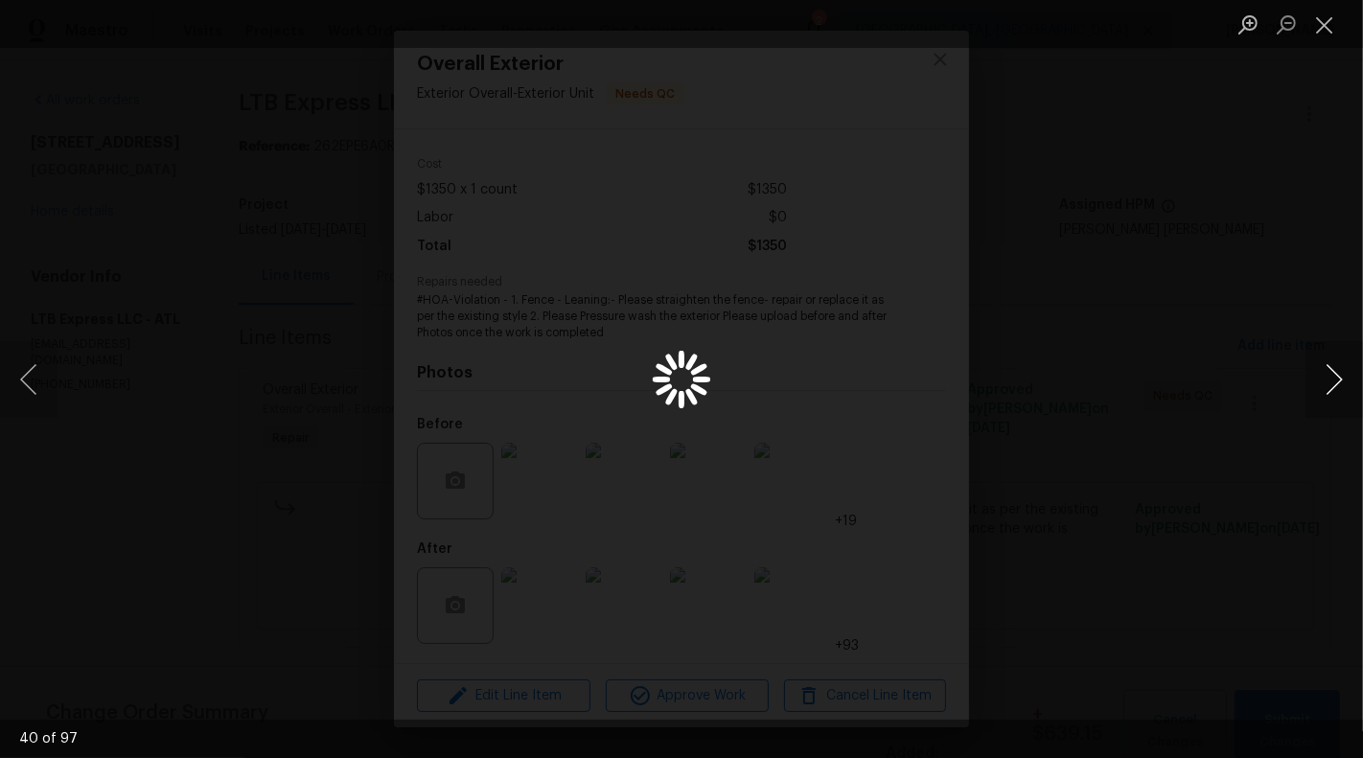
click at [1332, 380] on button "Next image" at bounding box center [1334, 379] width 58 height 77
click at [1347, 349] on button "Next image" at bounding box center [1334, 379] width 58 height 77
click at [1334, 392] on button "Next image" at bounding box center [1334, 379] width 58 height 77
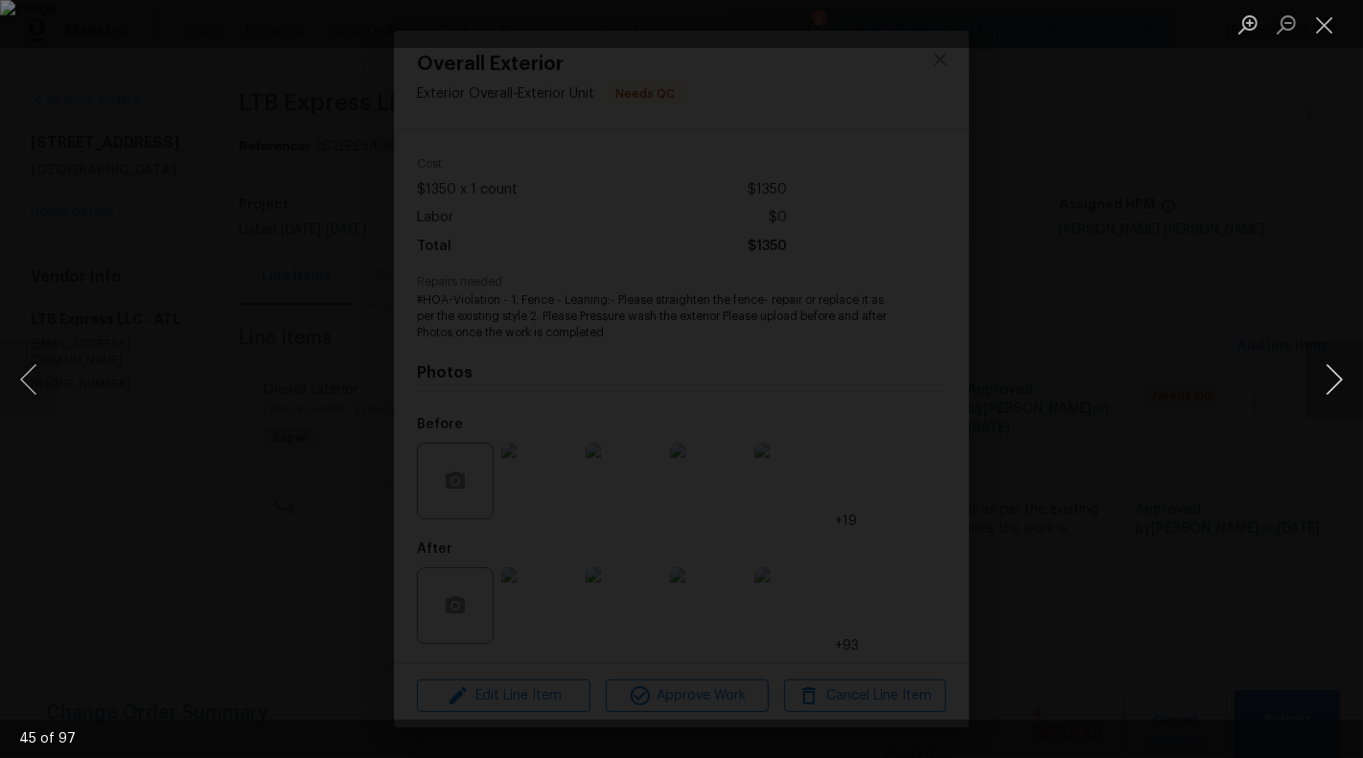
click at [1334, 392] on button "Next image" at bounding box center [1334, 379] width 58 height 77
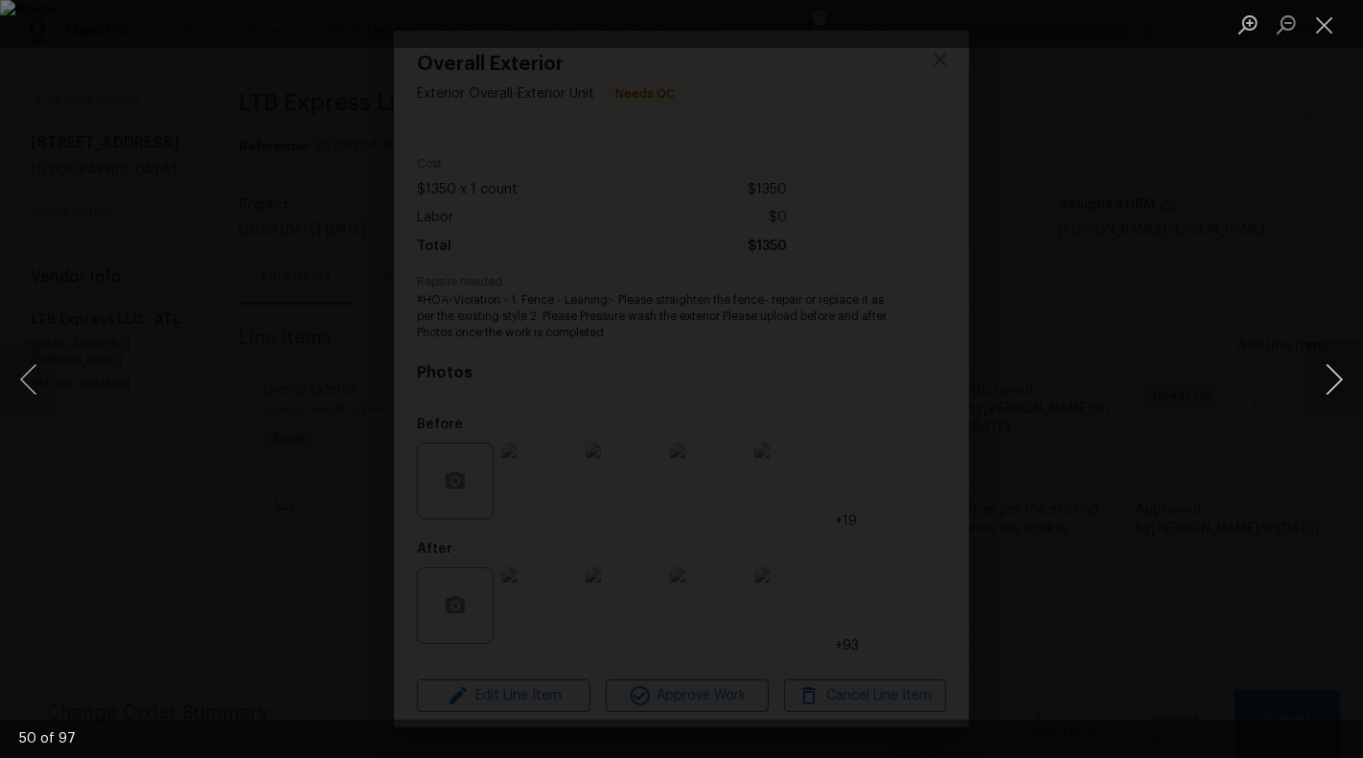
click at [1334, 392] on button "Next image" at bounding box center [1334, 379] width 58 height 77
click at [1333, 382] on button "Next image" at bounding box center [1334, 379] width 58 height 77
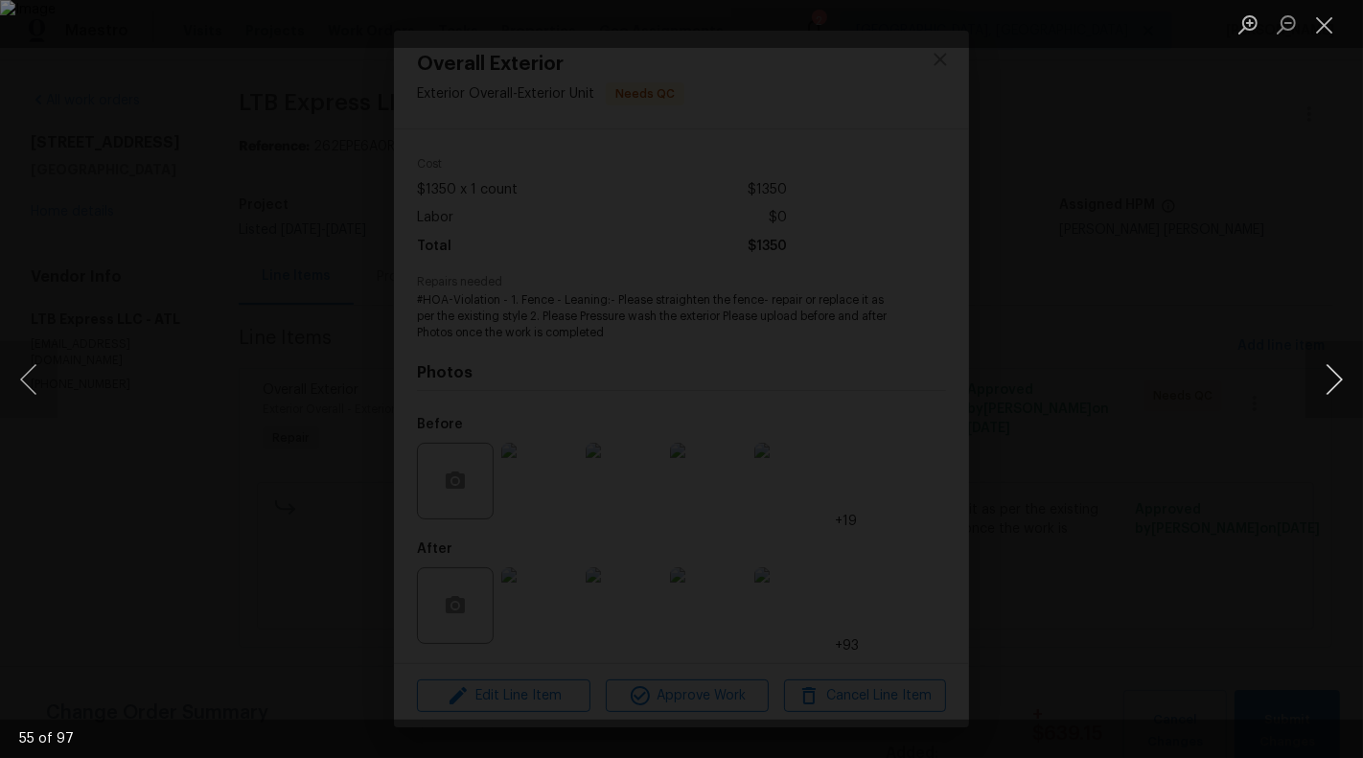
click at [1333, 382] on button "Next image" at bounding box center [1334, 379] width 58 height 77
click at [1341, 369] on button "Next image" at bounding box center [1334, 379] width 58 height 77
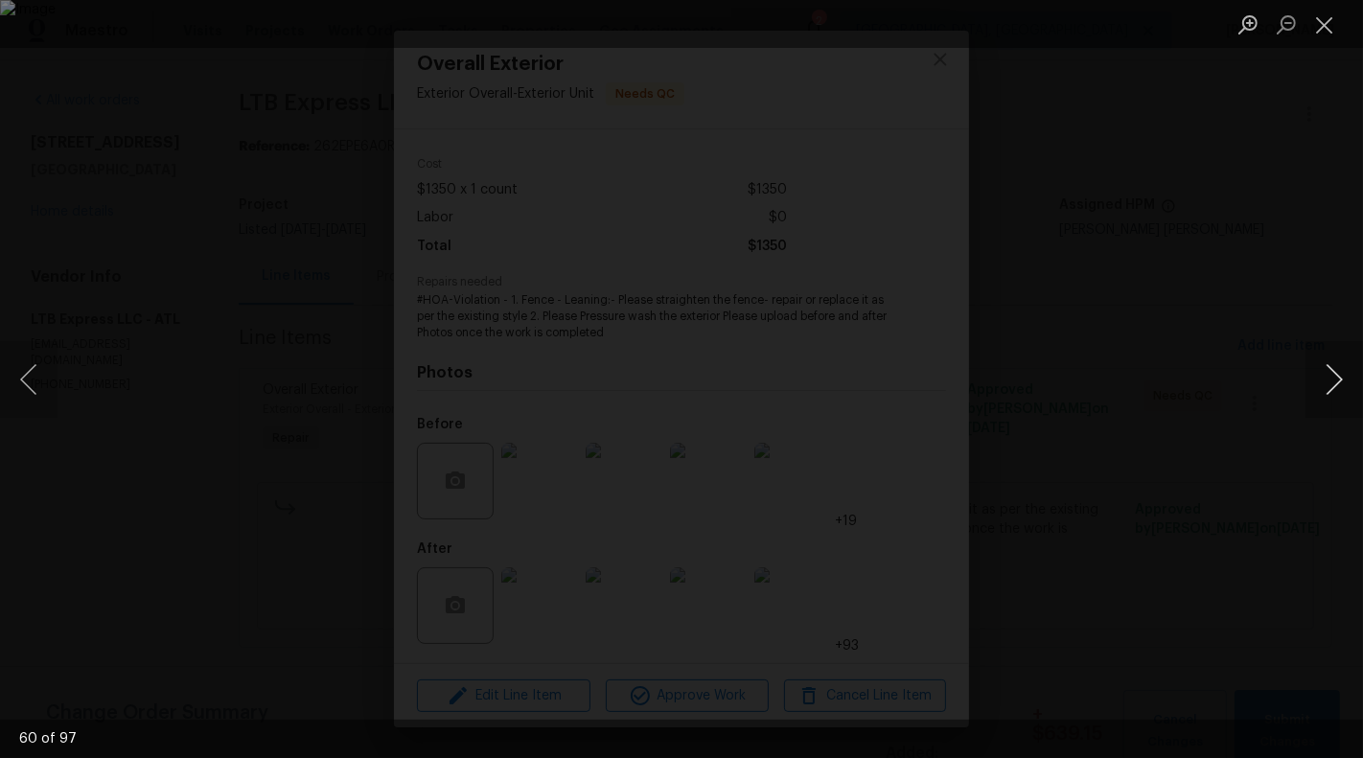
click at [1341, 369] on button "Next image" at bounding box center [1334, 379] width 58 height 77
click at [1341, 370] on button "Next image" at bounding box center [1334, 379] width 58 height 77
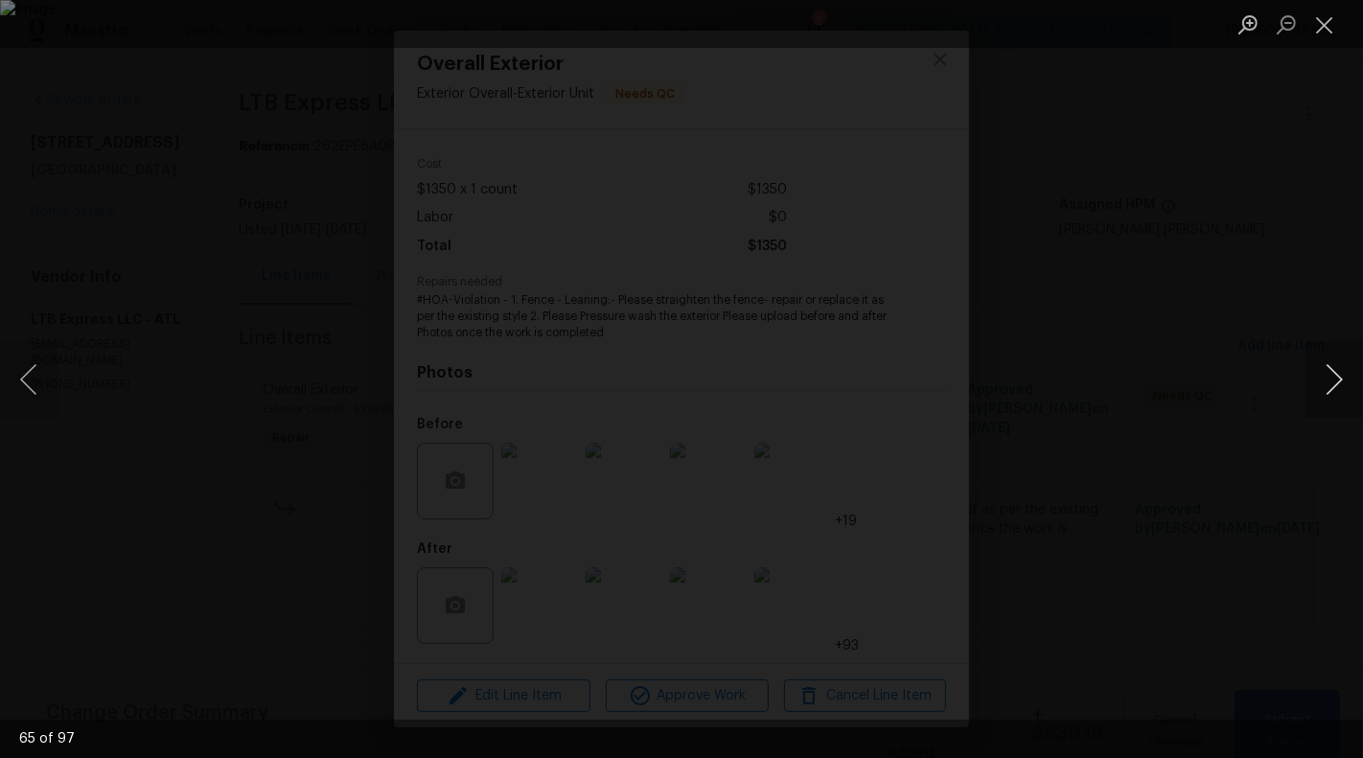
click at [1341, 370] on button "Next image" at bounding box center [1334, 379] width 58 height 77
click at [1348, 403] on button "Next image" at bounding box center [1334, 379] width 58 height 77
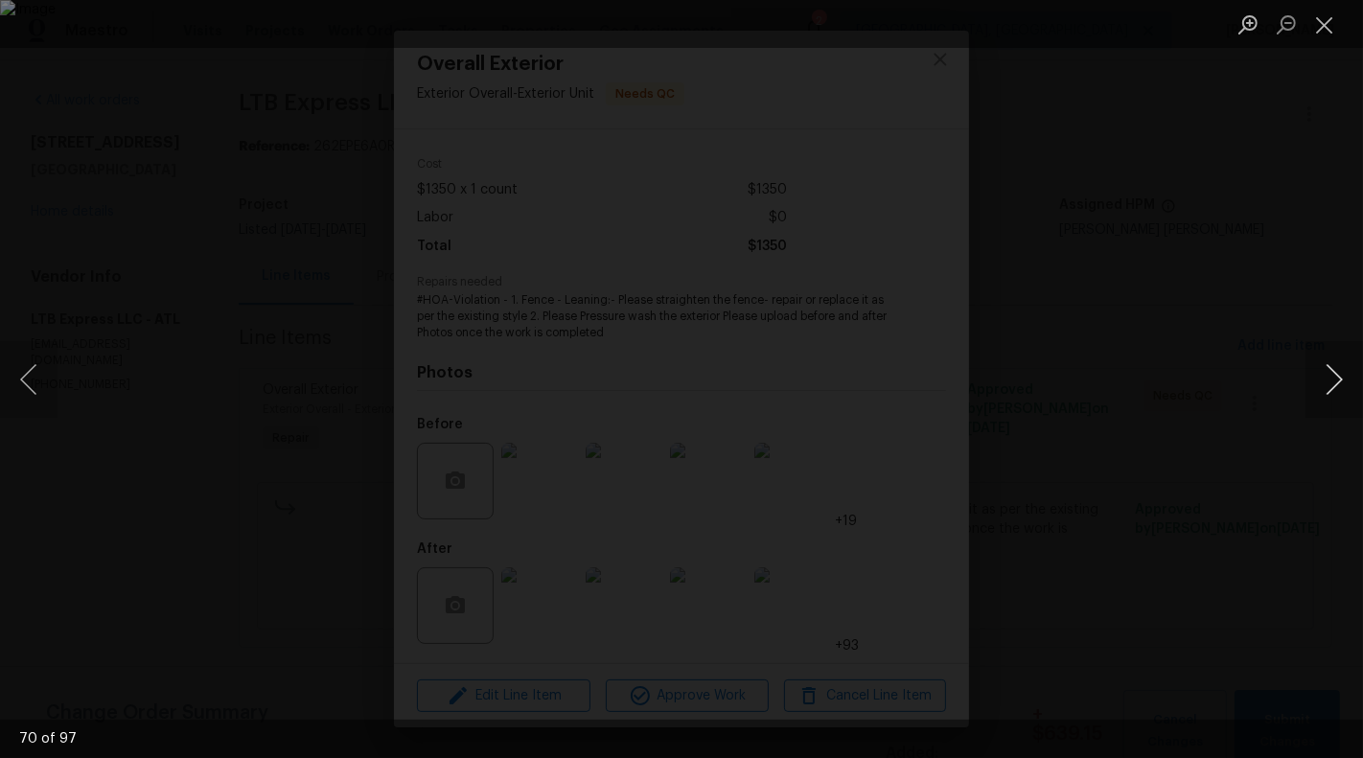
click at [1355, 403] on button "Next image" at bounding box center [1334, 379] width 58 height 77
click at [1348, 393] on button "Next image" at bounding box center [1334, 379] width 58 height 77
click at [1334, 383] on button "Next image" at bounding box center [1334, 379] width 58 height 77
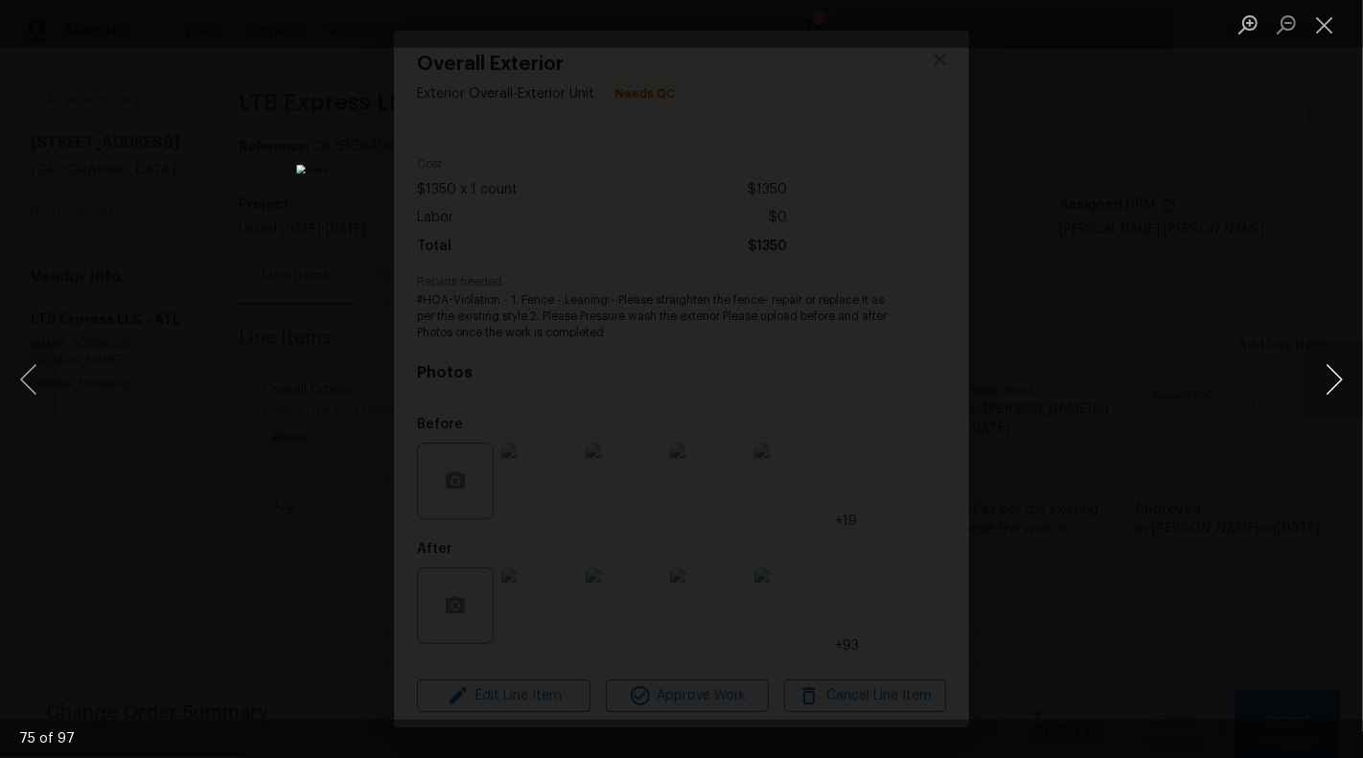
click at [1334, 383] on button "Next image" at bounding box center [1334, 379] width 58 height 77
click at [1333, 378] on button "Next image" at bounding box center [1334, 379] width 58 height 77
click at [18, 388] on button "Previous image" at bounding box center [29, 379] width 58 height 77
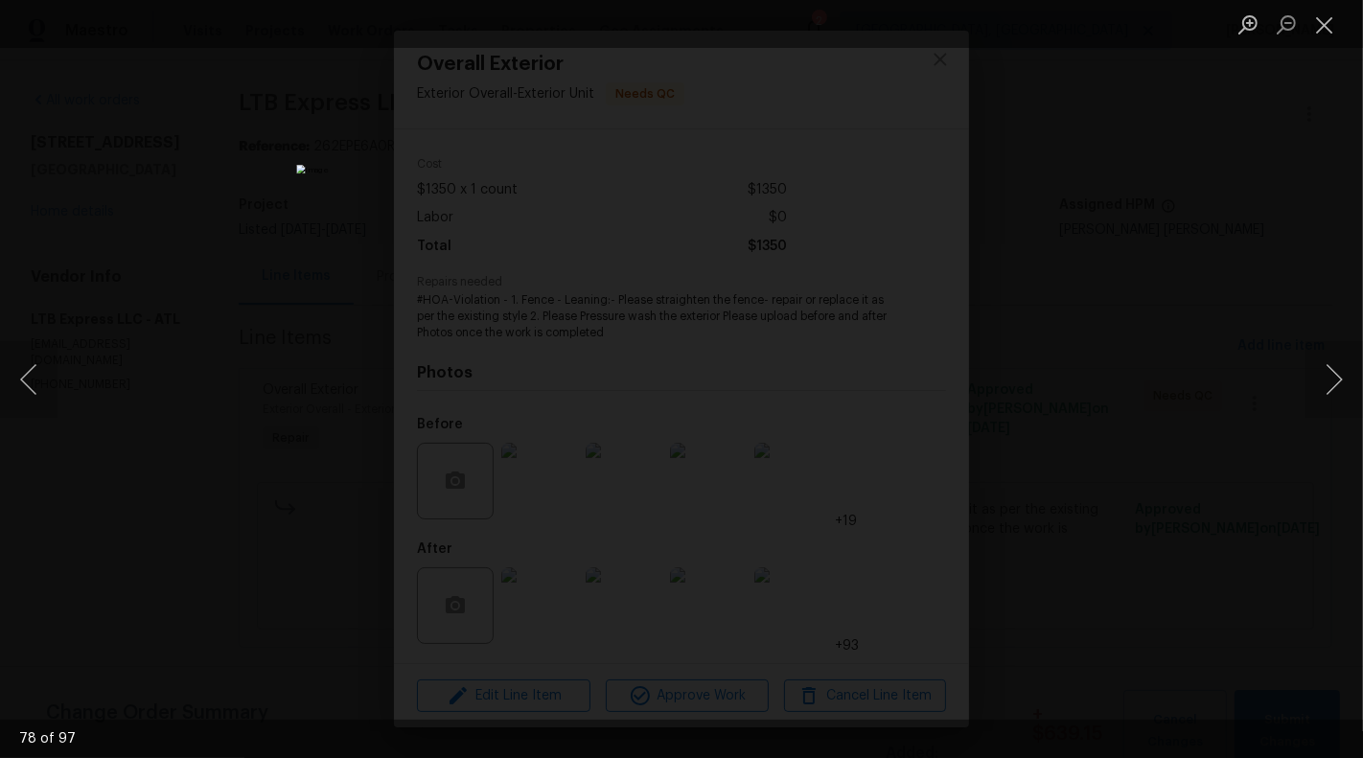
click at [1302, 380] on div "Lightbox" at bounding box center [681, 379] width 1363 height 758
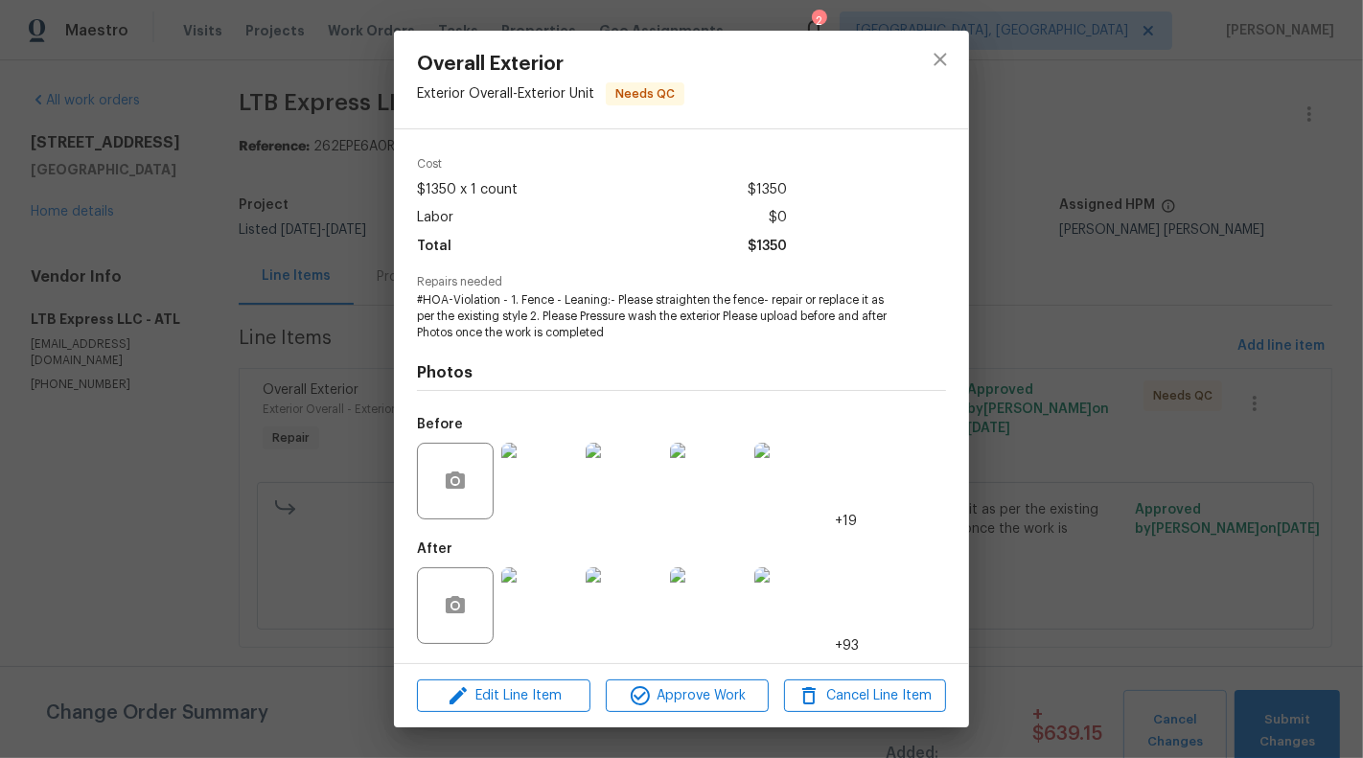
click at [537, 633] on img at bounding box center [539, 605] width 77 height 77
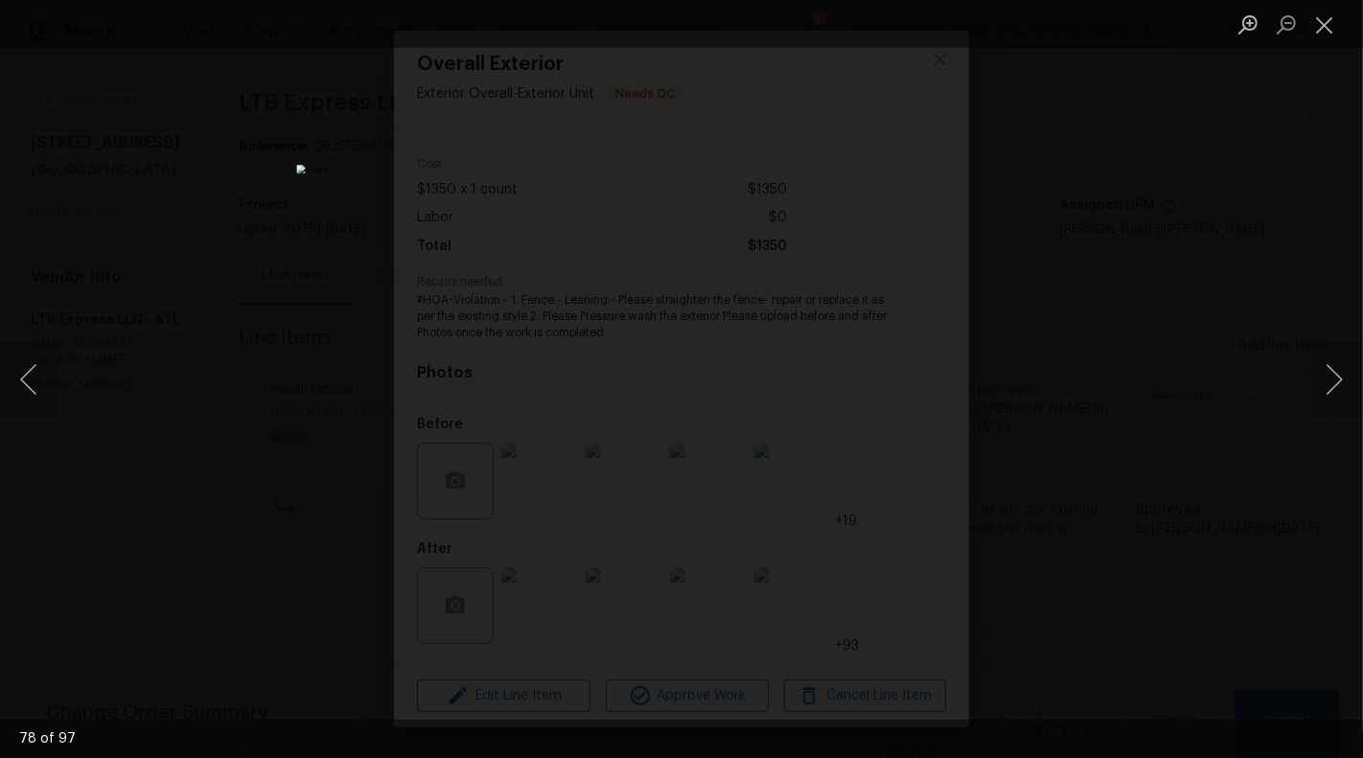
click at [1301, 360] on div "Lightbox" at bounding box center [681, 379] width 1363 height 758
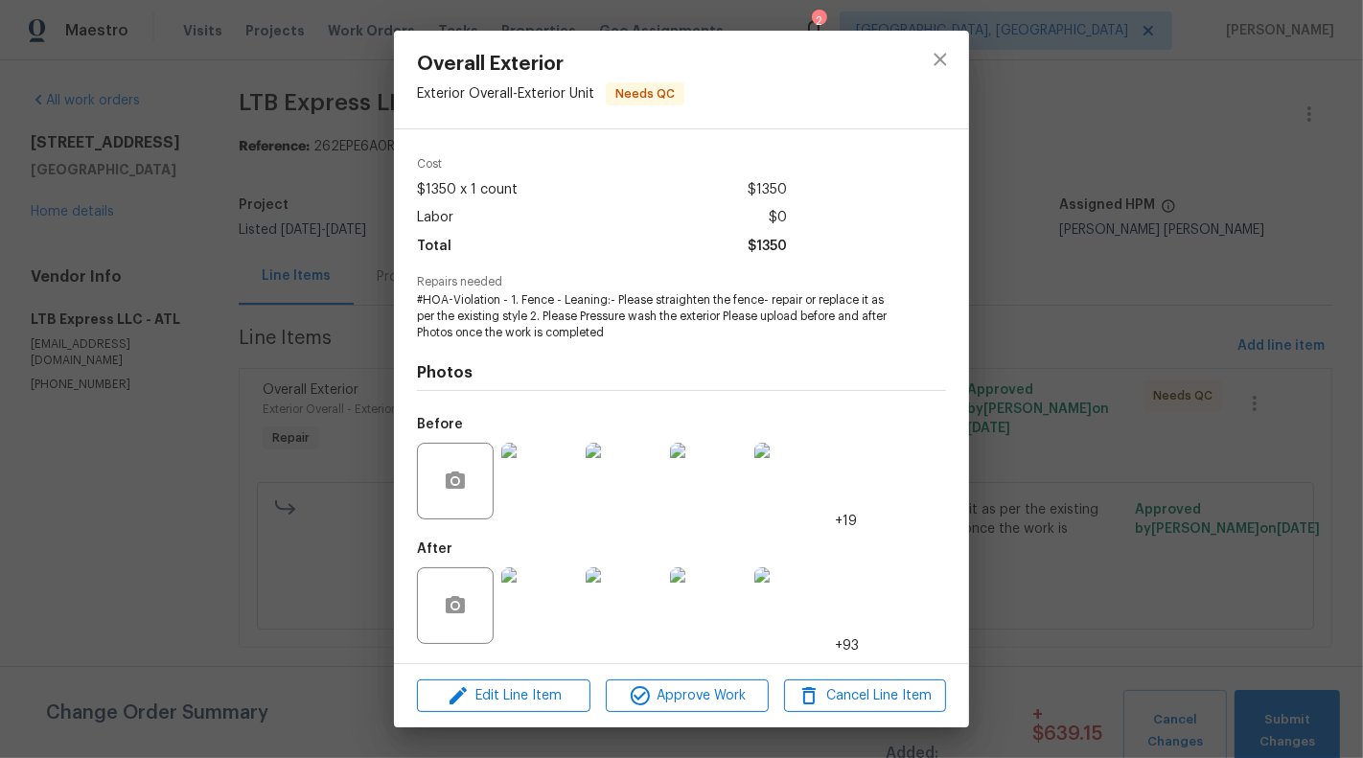
click at [542, 597] on img at bounding box center [539, 605] width 77 height 77
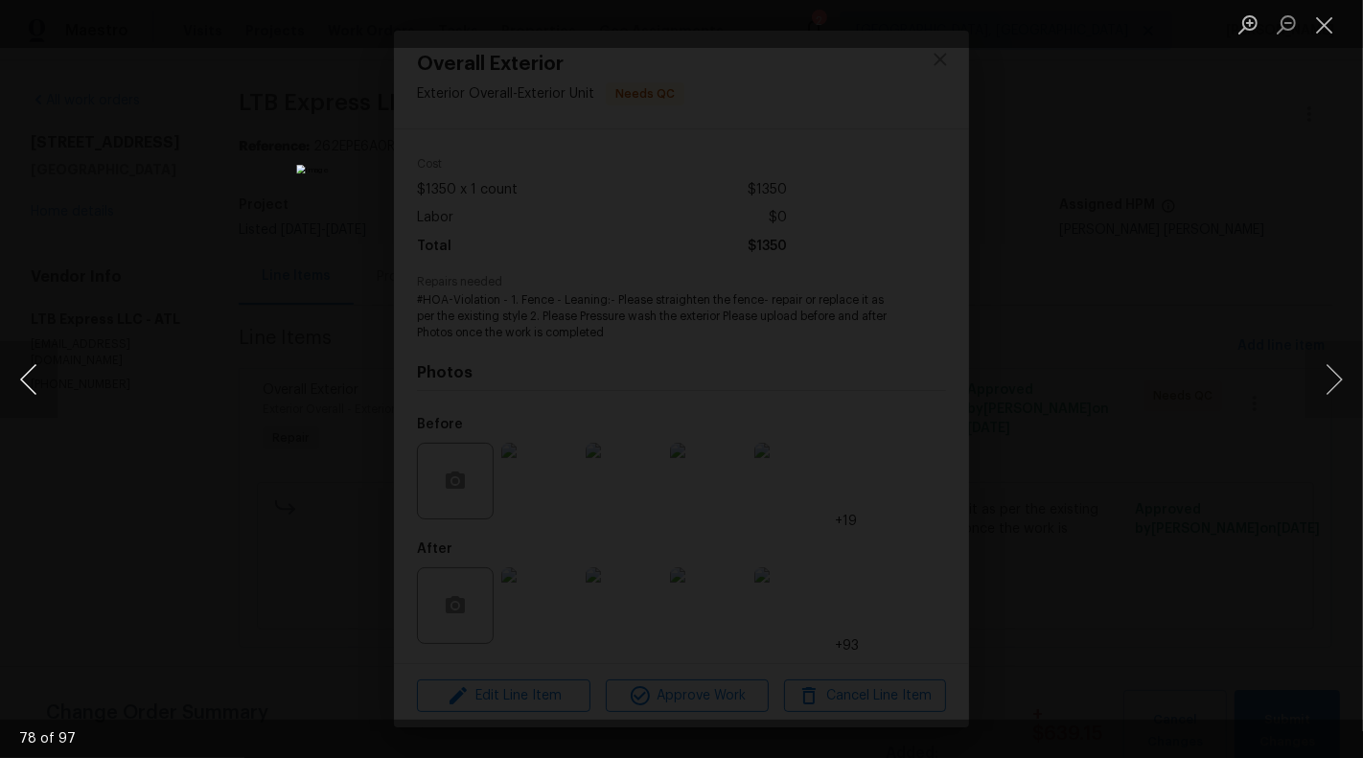
click at [21, 363] on button "Previous image" at bounding box center [29, 379] width 58 height 77
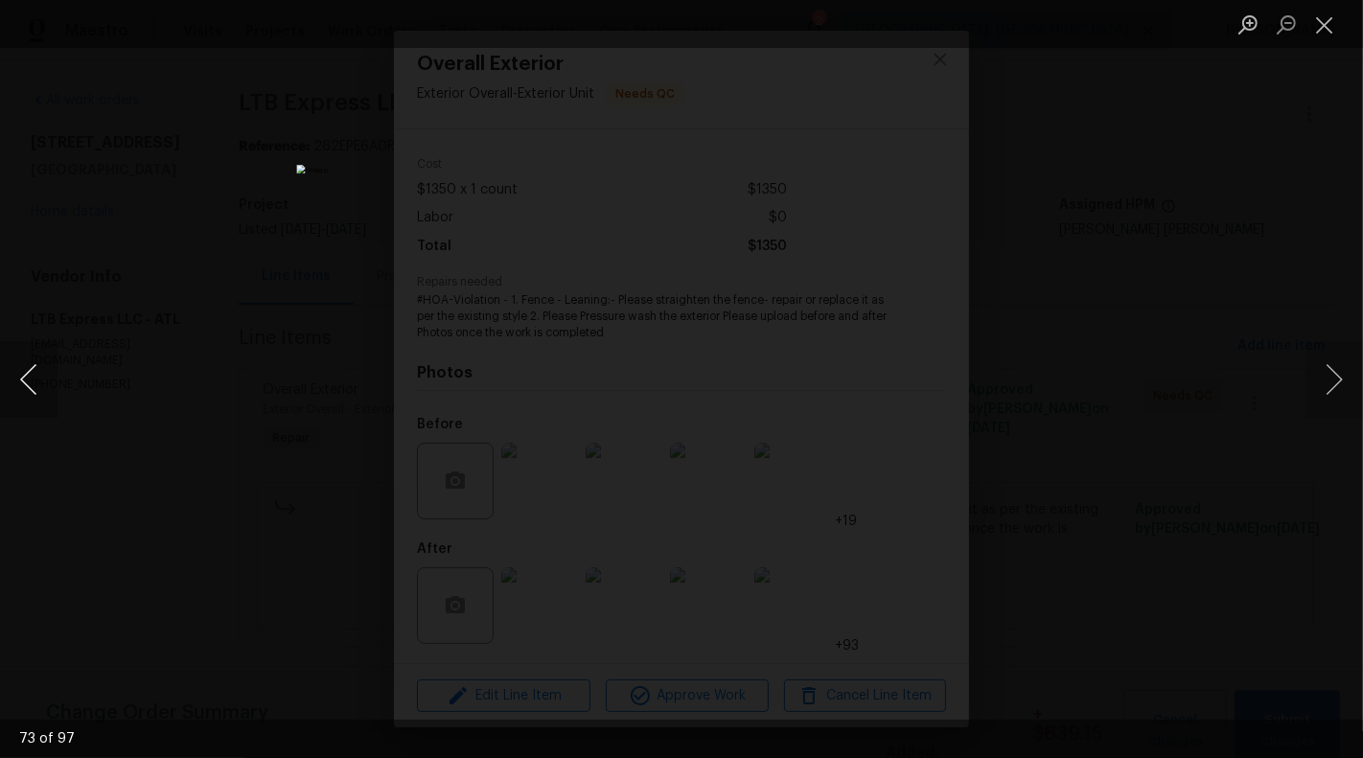
click at [21, 363] on button "Previous image" at bounding box center [29, 379] width 58 height 77
click at [1347, 389] on button "Next image" at bounding box center [1334, 379] width 58 height 77
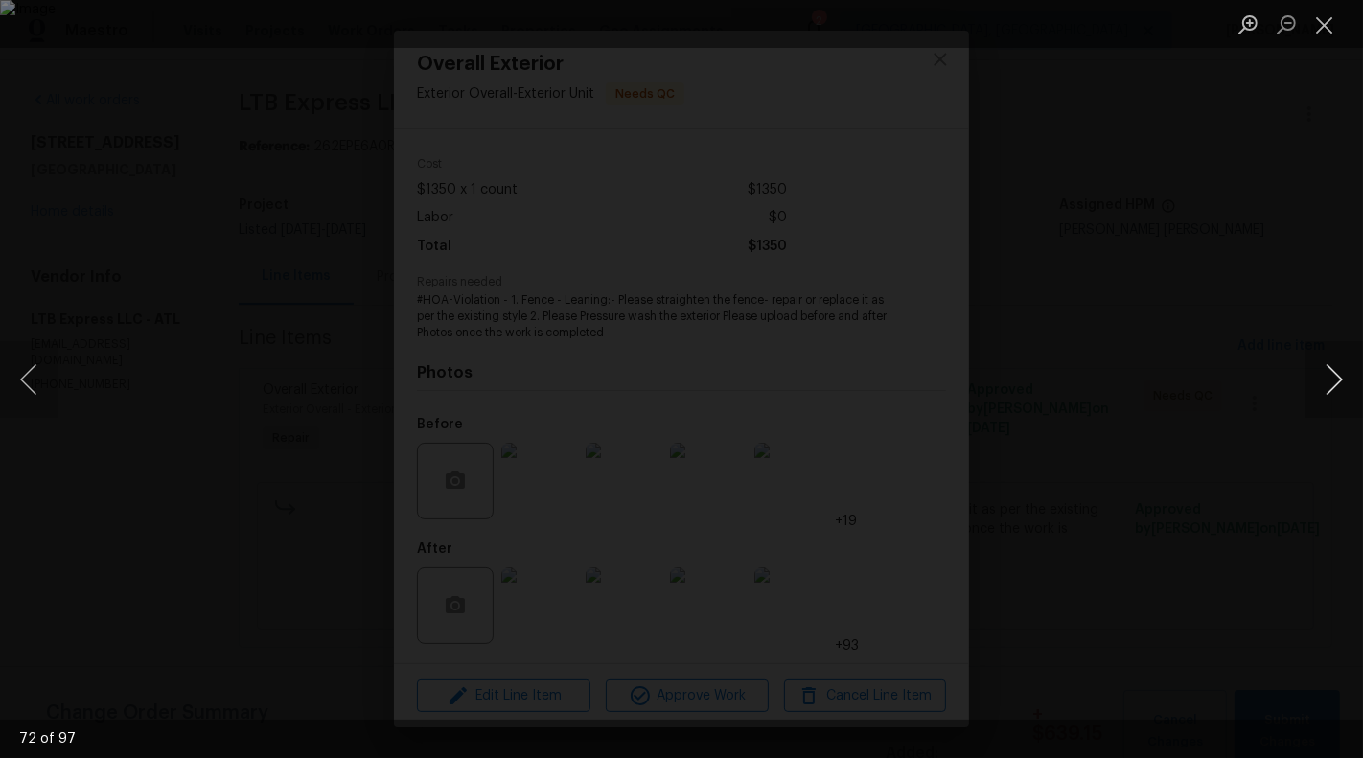
click at [1347, 389] on button "Next image" at bounding box center [1334, 379] width 58 height 77
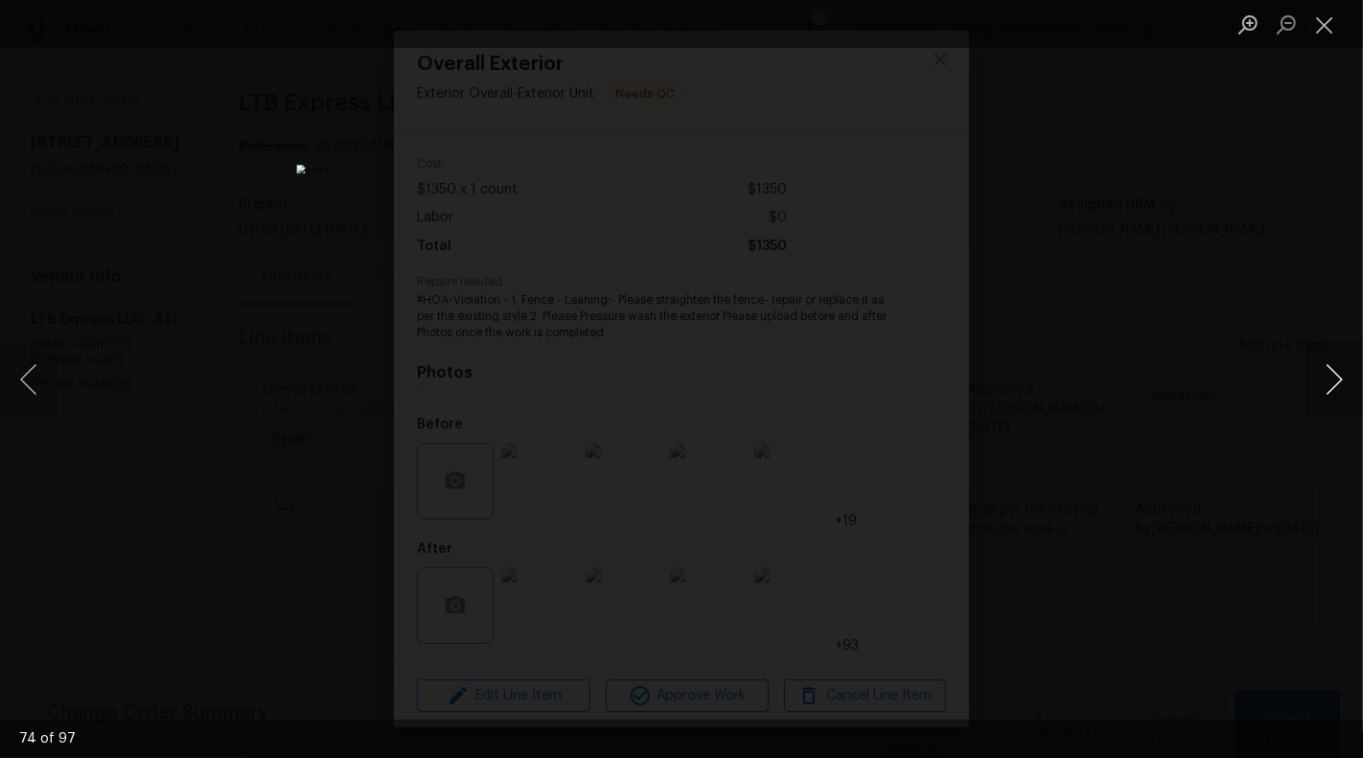
click at [1347, 389] on button "Next image" at bounding box center [1334, 379] width 58 height 77
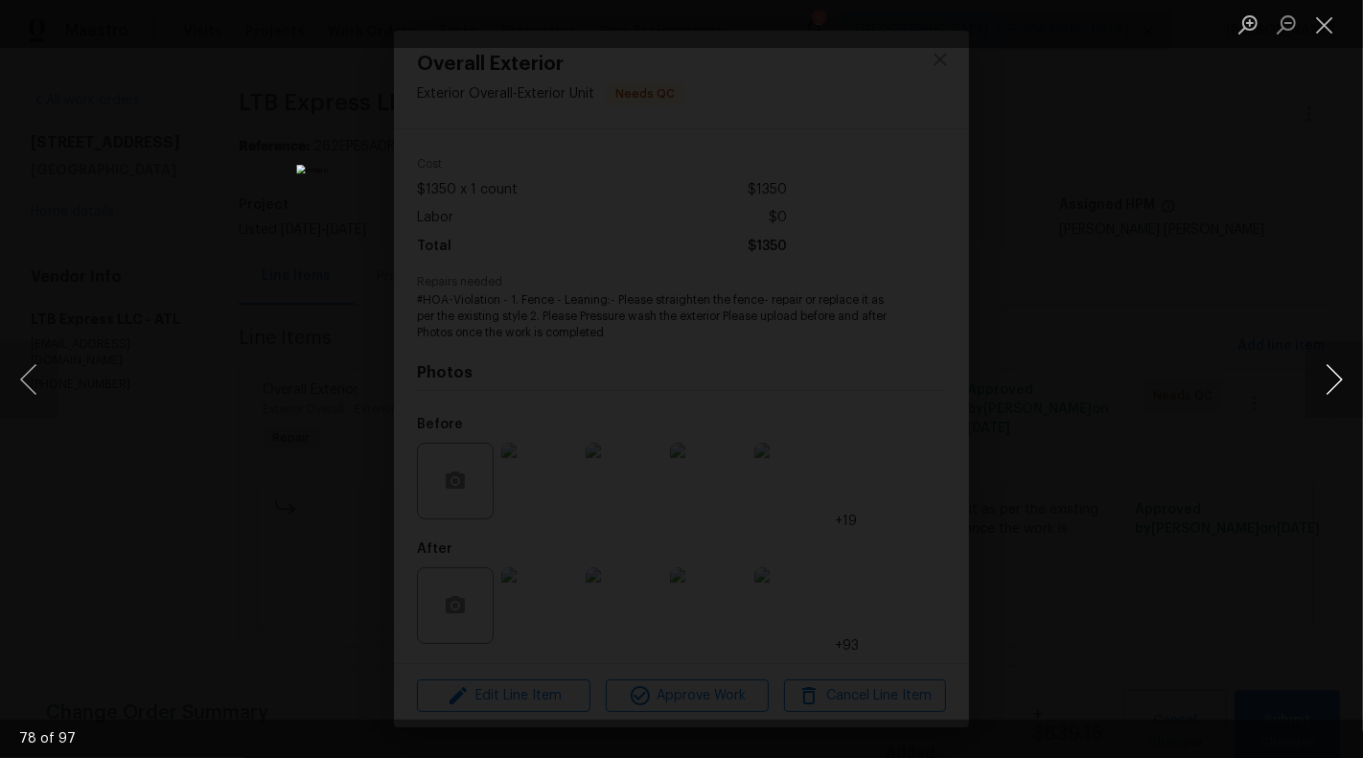
click at [1347, 389] on button "Next image" at bounding box center [1334, 379] width 58 height 77
click at [1335, 373] on button "Next image" at bounding box center [1334, 379] width 58 height 77
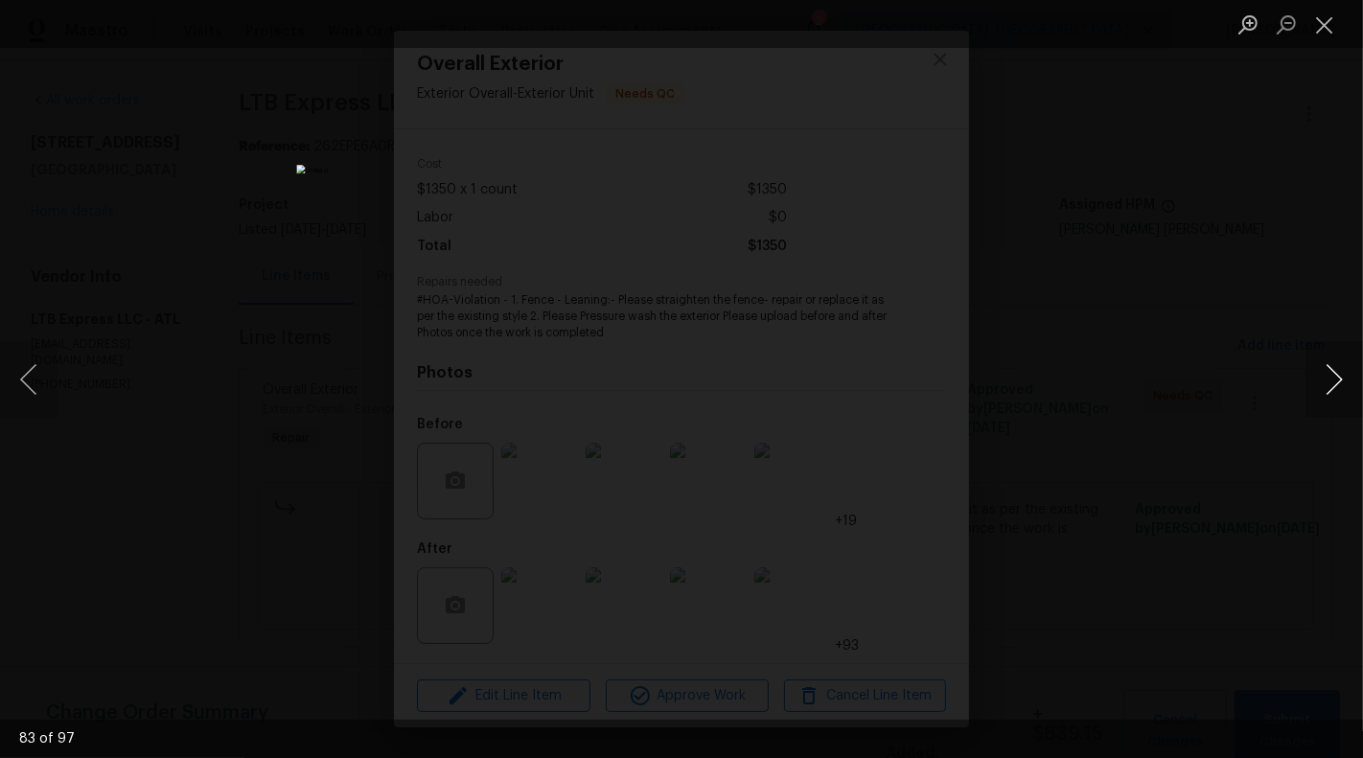
click at [1338, 376] on button "Next image" at bounding box center [1334, 379] width 58 height 77
click at [31, 383] on button "Previous image" at bounding box center [29, 379] width 58 height 77
click at [1327, 363] on button "Next image" at bounding box center [1334, 379] width 58 height 77
click at [1344, 377] on button "Next image" at bounding box center [1334, 379] width 58 height 77
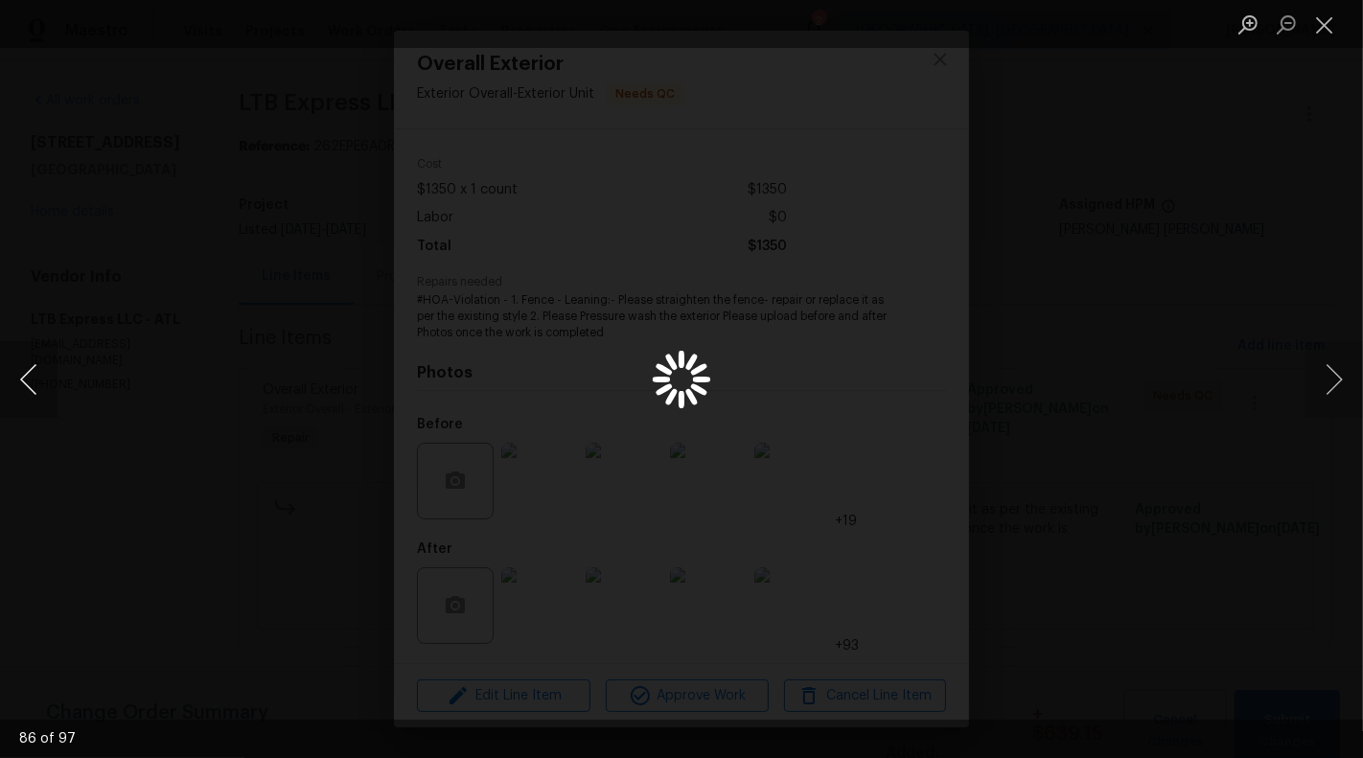
click at [23, 389] on button "Previous image" at bounding box center [29, 379] width 58 height 77
click at [1338, 380] on button "Next image" at bounding box center [1334, 379] width 58 height 77
click at [1356, 380] on button "Next image" at bounding box center [1334, 379] width 58 height 77
click at [19, 386] on button "Previous image" at bounding box center [29, 379] width 58 height 77
click at [1340, 400] on button "Next image" at bounding box center [1334, 379] width 58 height 77
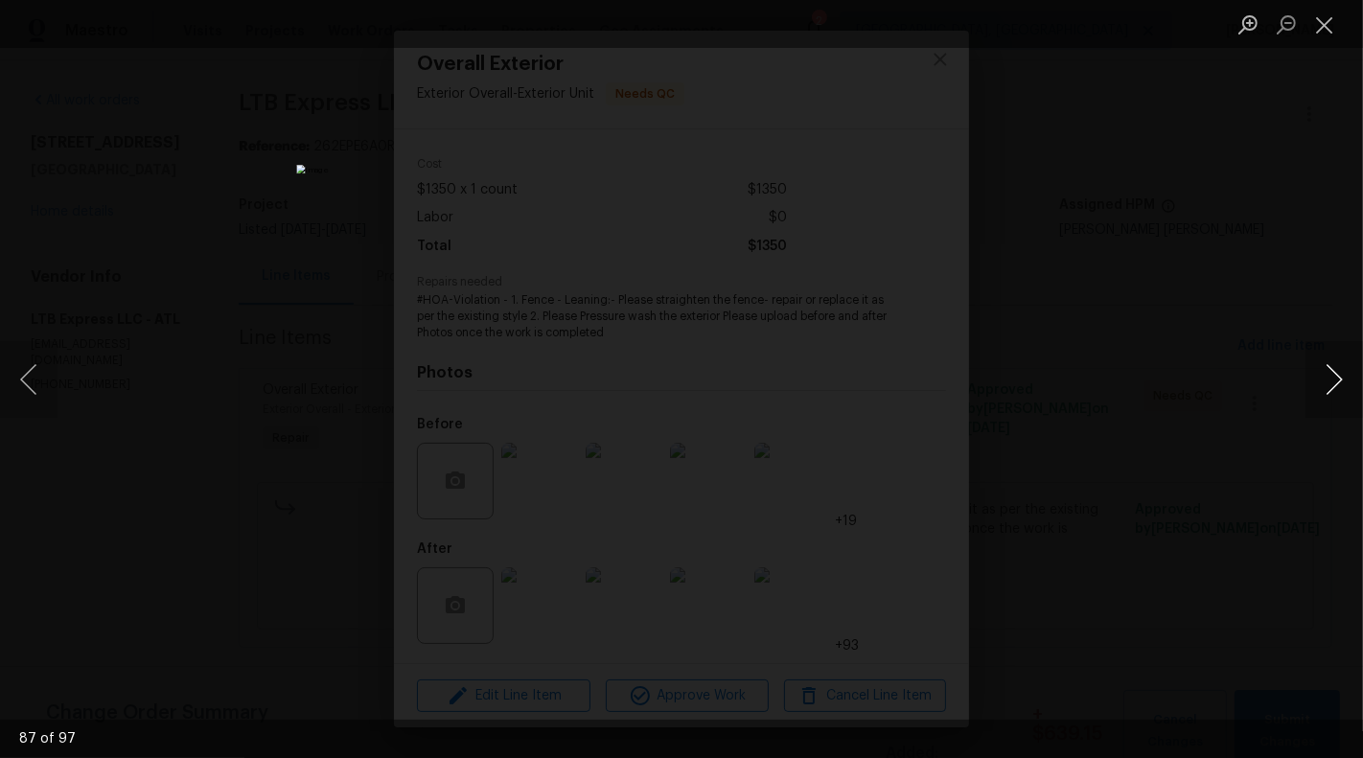
click at [1346, 378] on button "Next image" at bounding box center [1334, 379] width 58 height 77
click at [1327, 396] on button "Next image" at bounding box center [1334, 379] width 58 height 77
click at [1341, 388] on button "Next image" at bounding box center [1334, 379] width 58 height 77
click at [30, 360] on button "Previous image" at bounding box center [29, 379] width 58 height 77
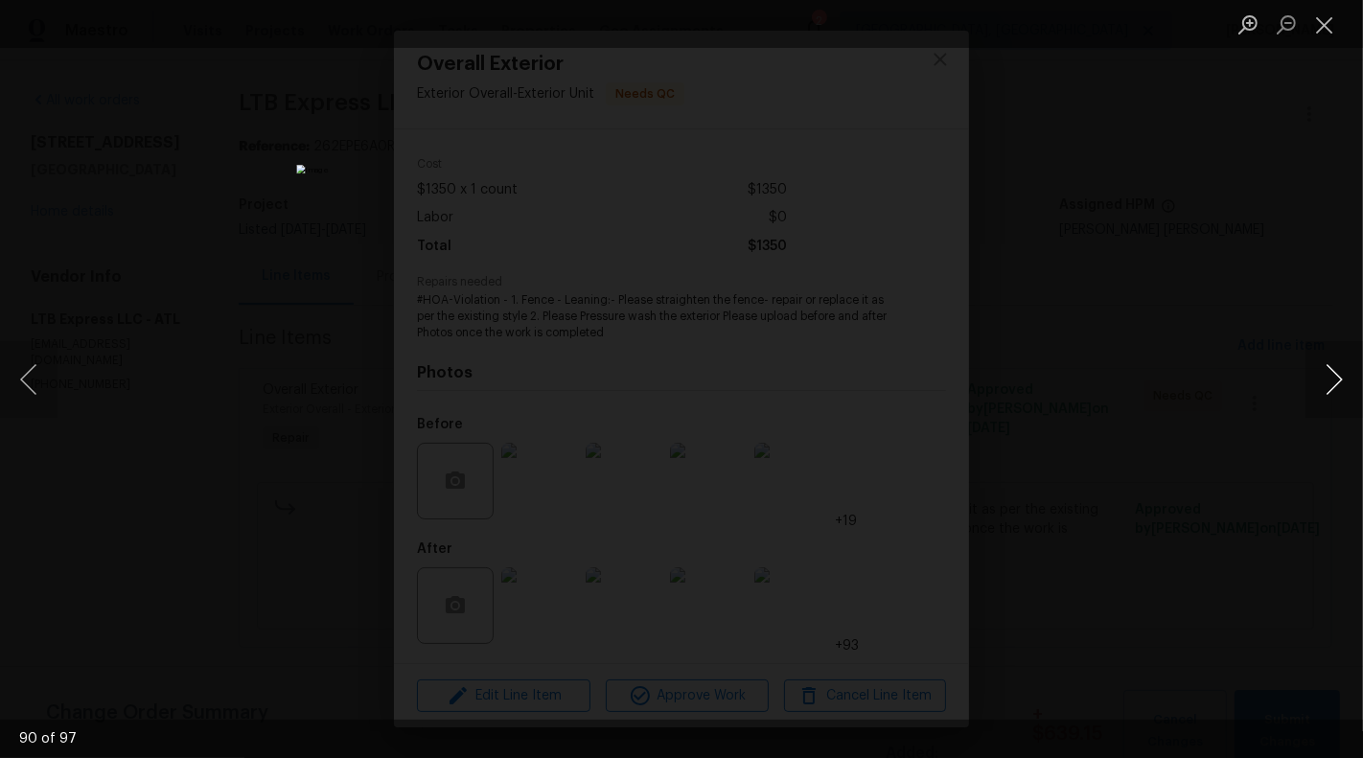
click at [1325, 380] on button "Next image" at bounding box center [1334, 379] width 58 height 77
click at [1327, 384] on button "Next image" at bounding box center [1334, 379] width 58 height 77
click at [3, 382] on button "Previous image" at bounding box center [29, 379] width 58 height 77
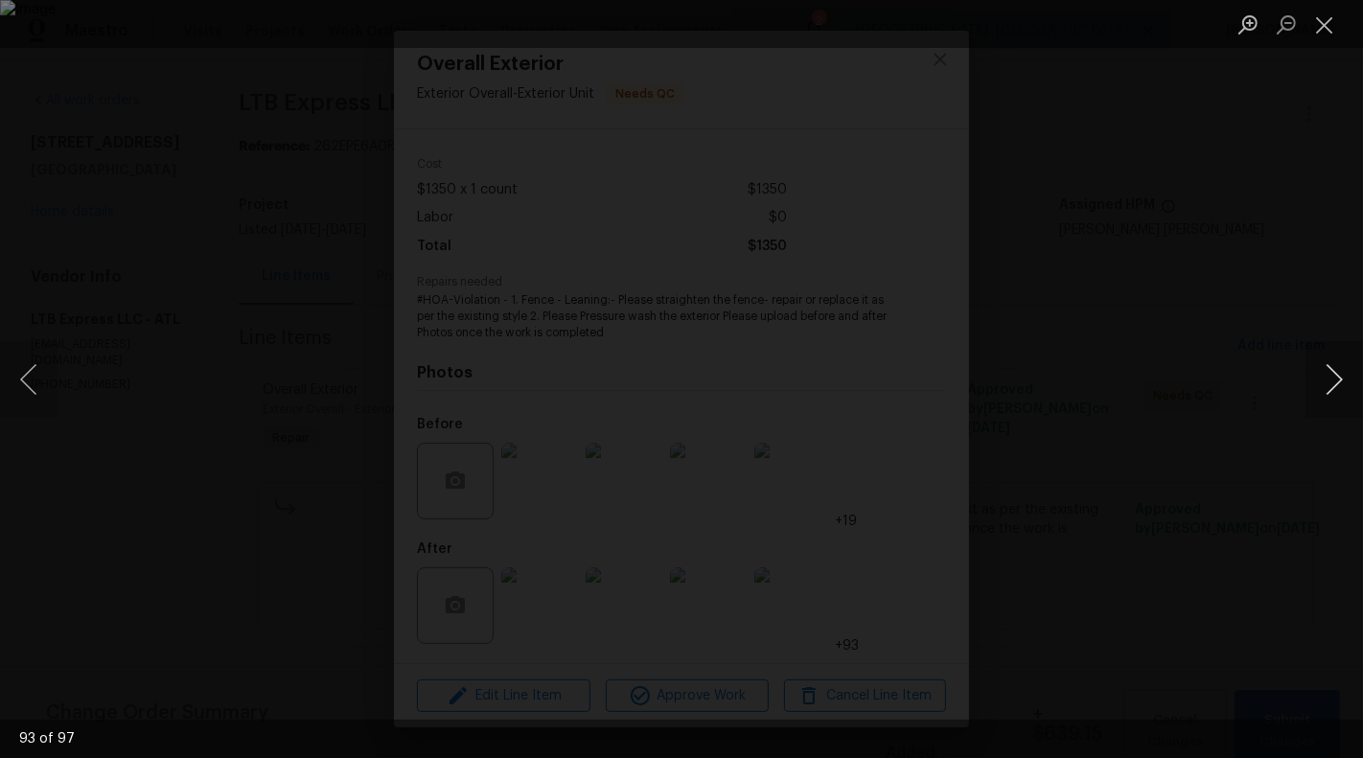
click at [1328, 407] on button "Next image" at bounding box center [1334, 379] width 58 height 77
click at [1329, 403] on button "Next image" at bounding box center [1334, 379] width 58 height 77
click at [1332, 37] on button "Close lightbox" at bounding box center [1324, 25] width 38 height 34
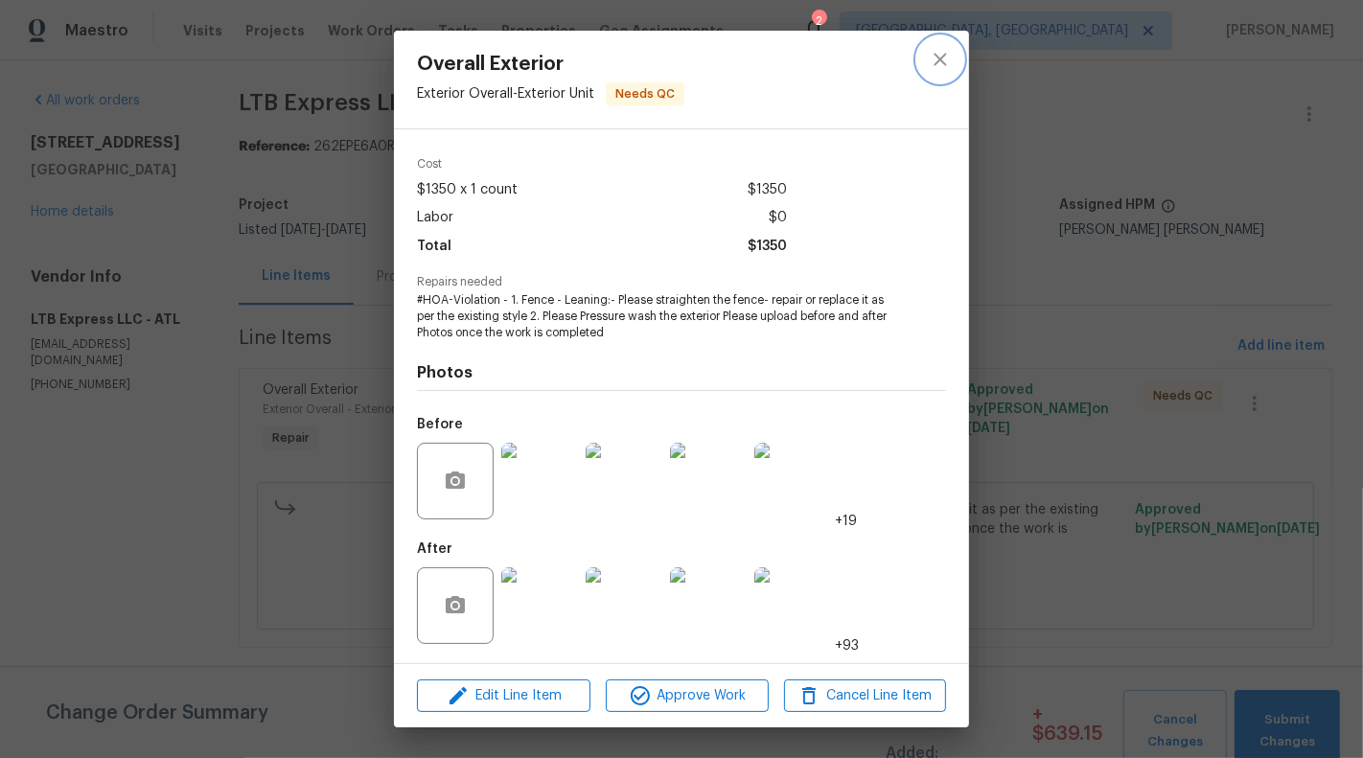
click at [953, 58] on button "close" at bounding box center [940, 59] width 46 height 46
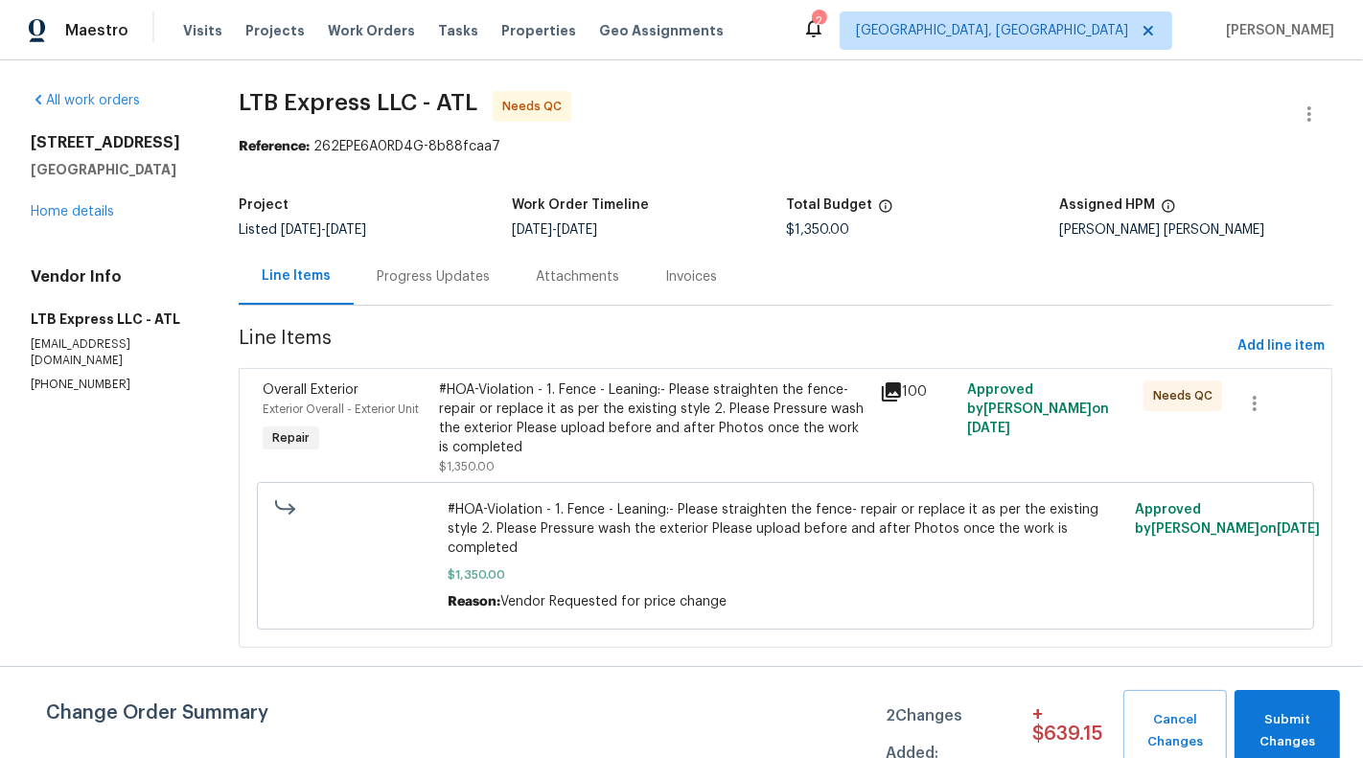
click at [840, 91] on span "LTB Express LLC - ATL Needs QC" at bounding box center [762, 114] width 1047 height 46
